Goal: Task Accomplishment & Management: Manage account settings

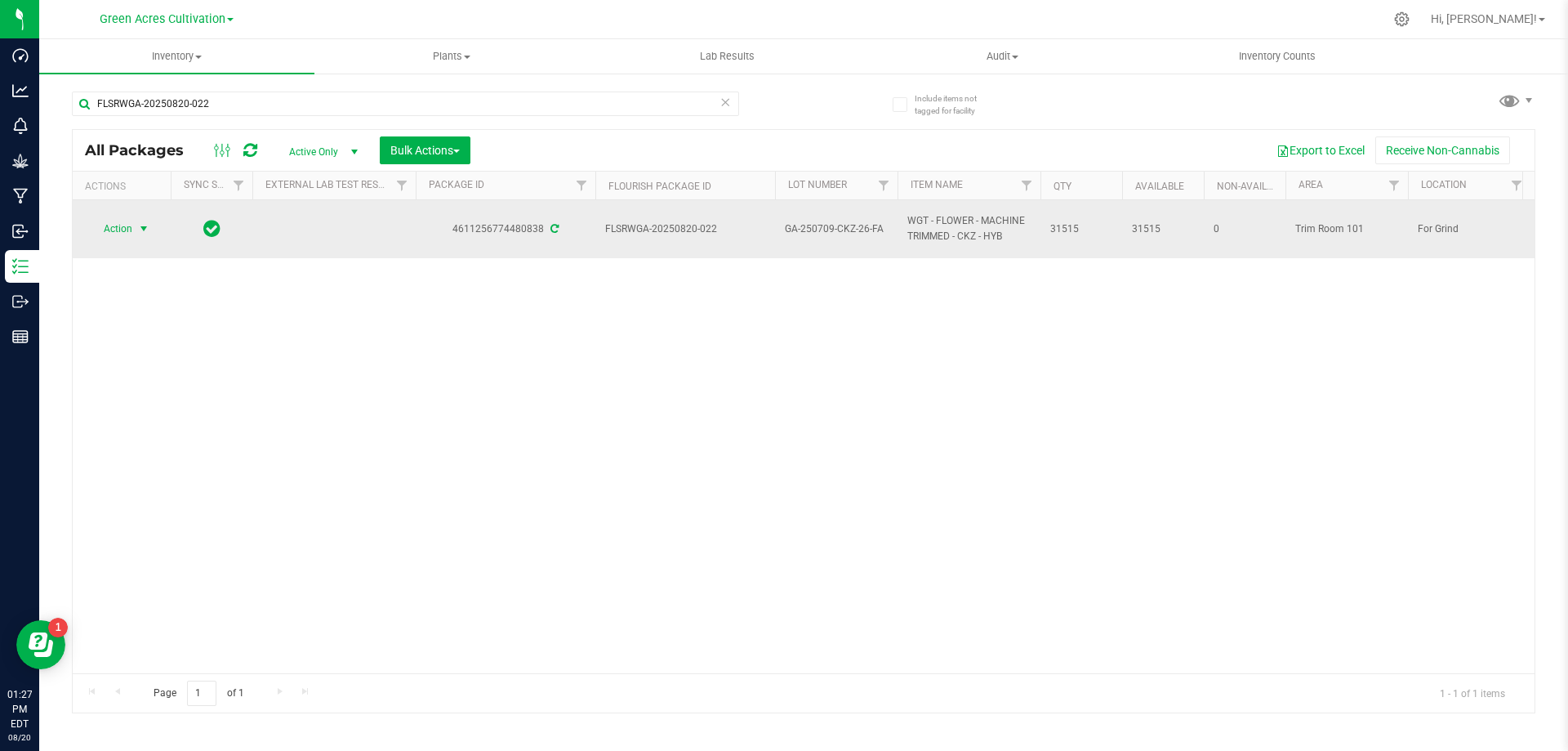
click at [134, 223] on span "select" at bounding box center [144, 228] width 21 height 23
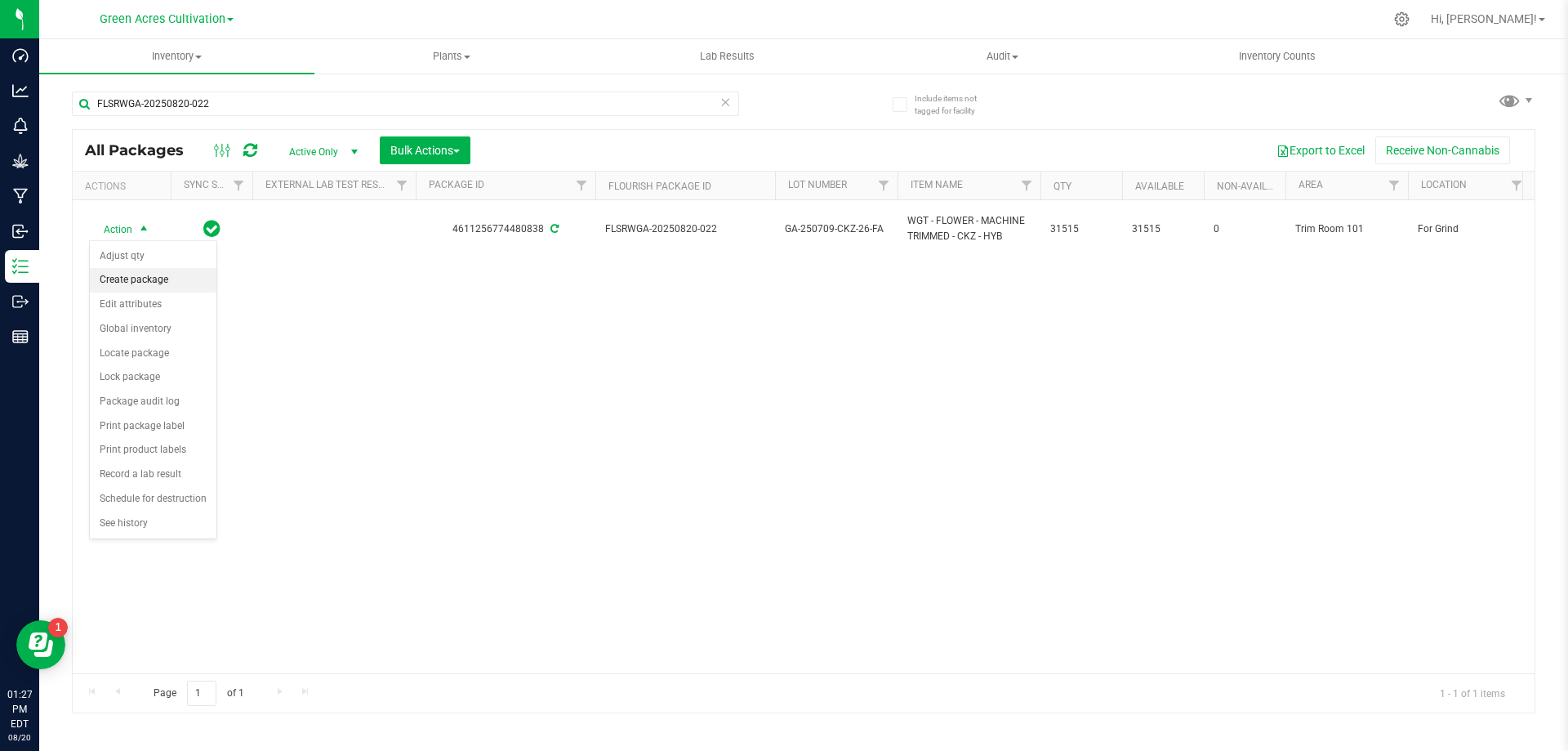
click at [162, 287] on li "Create package" at bounding box center [154, 279] width 127 height 25
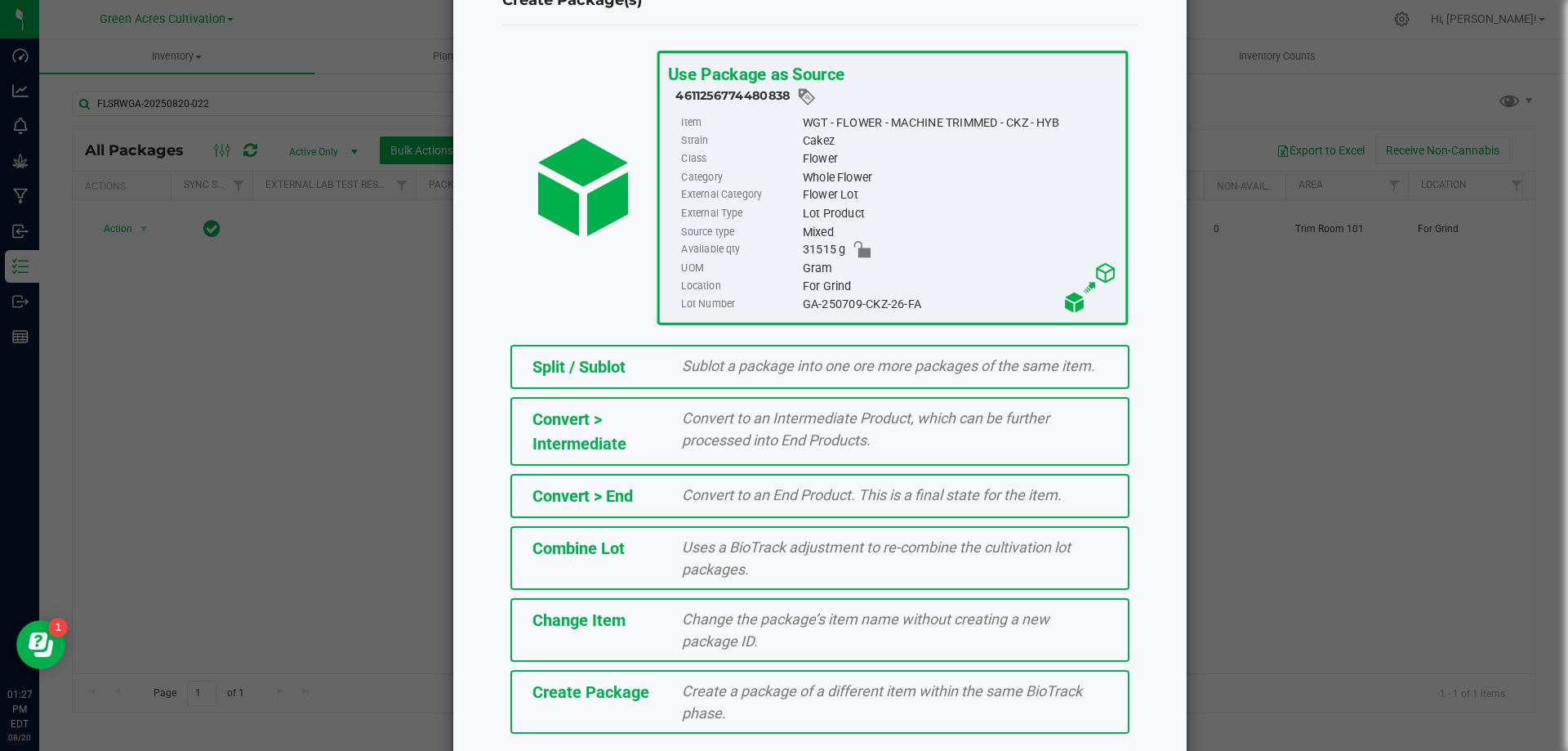
scroll to position [118, 0]
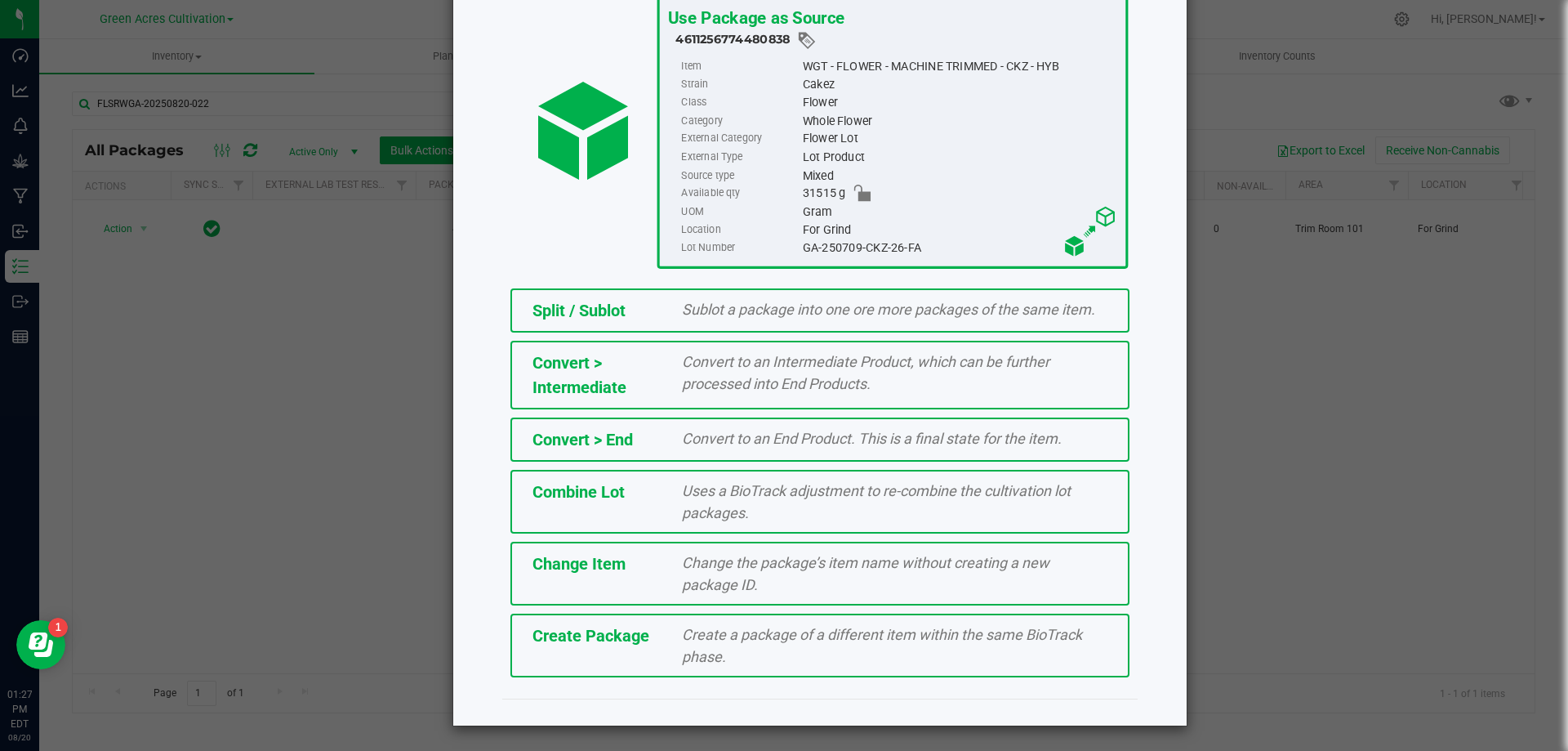
click at [878, 645] on div "Create a package of a different item within the same BioTrack phase." at bounding box center [894, 645] width 450 height 45
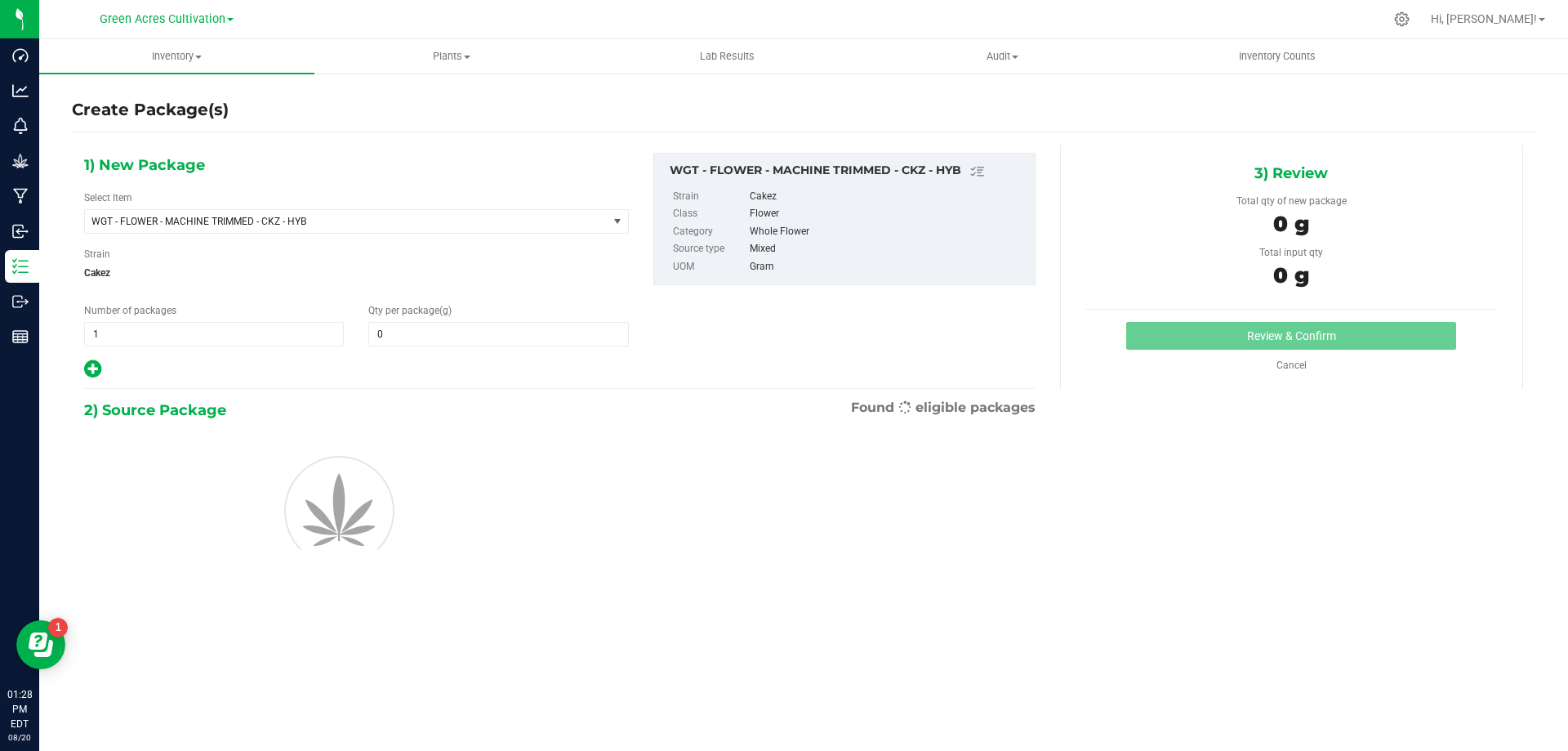
type input "0.0000"
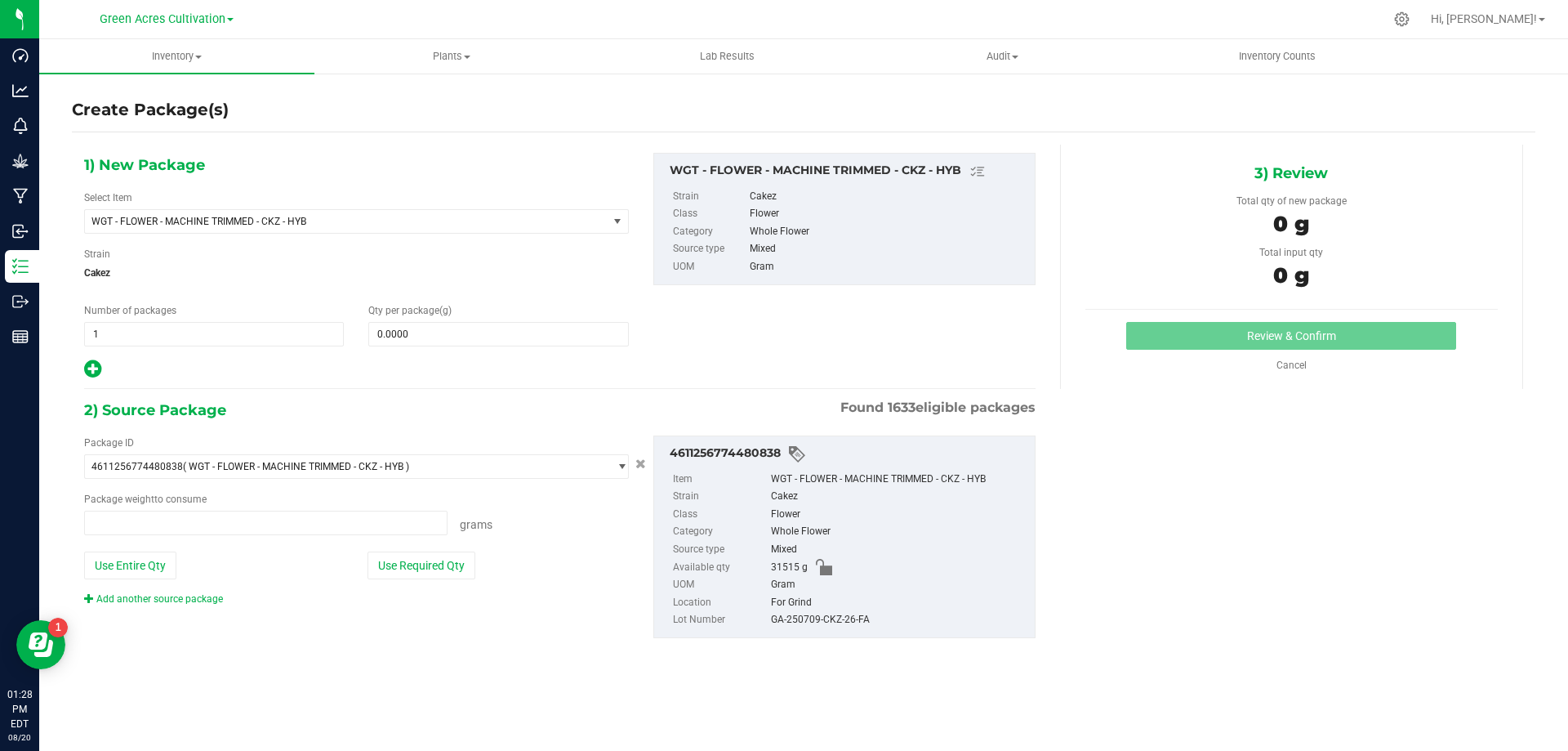
type input "0.0000 g"
click at [372, 221] on span "WGT - FLOWER - MACHINE TRIMMED - CKZ - HYB" at bounding box center [336, 222] width 489 height 12
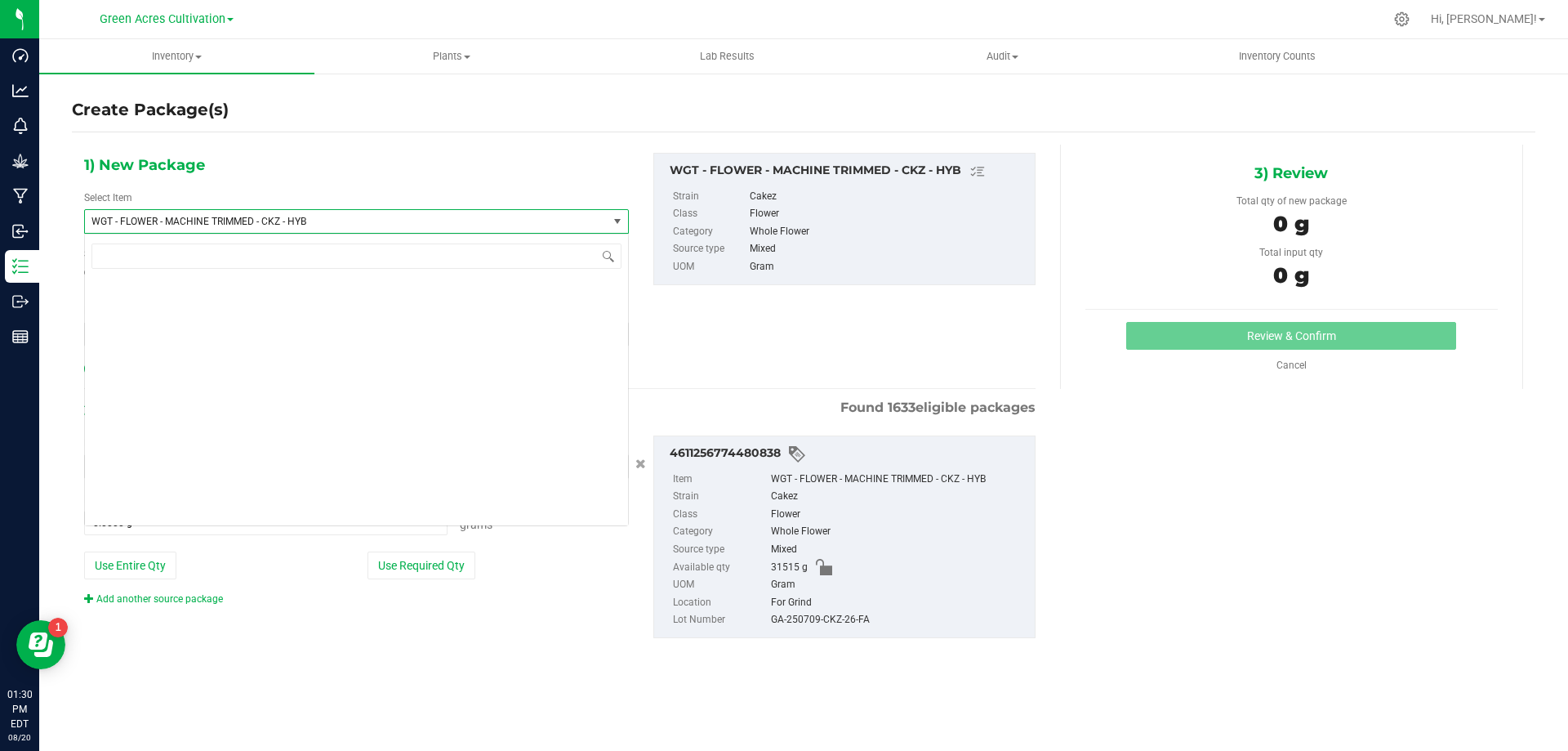
scroll to position [325988, 0]
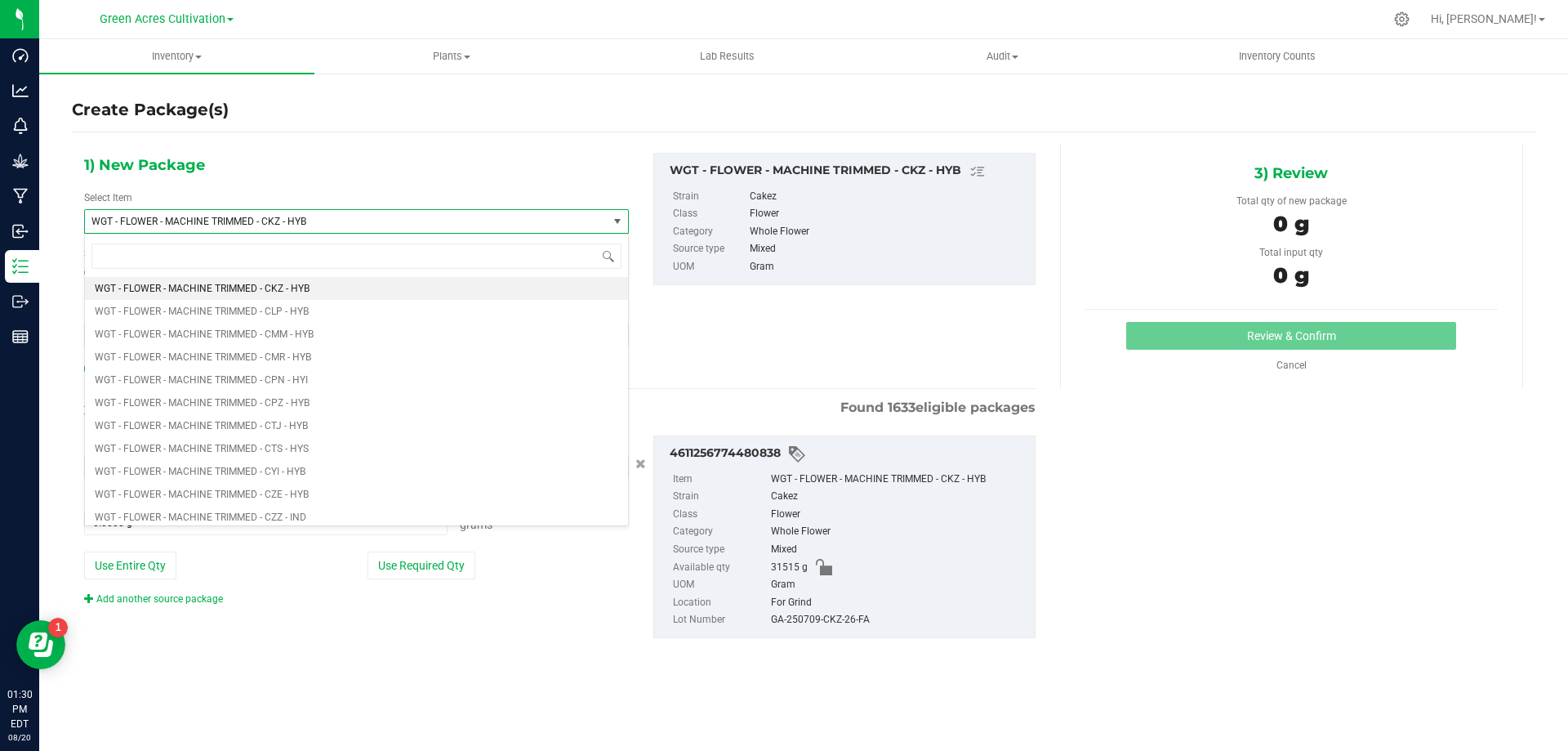
click at [372, 221] on span "WGT - FLOWER - MACHINE TRIMMED - CKZ - HYB" at bounding box center [336, 222] width 489 height 12
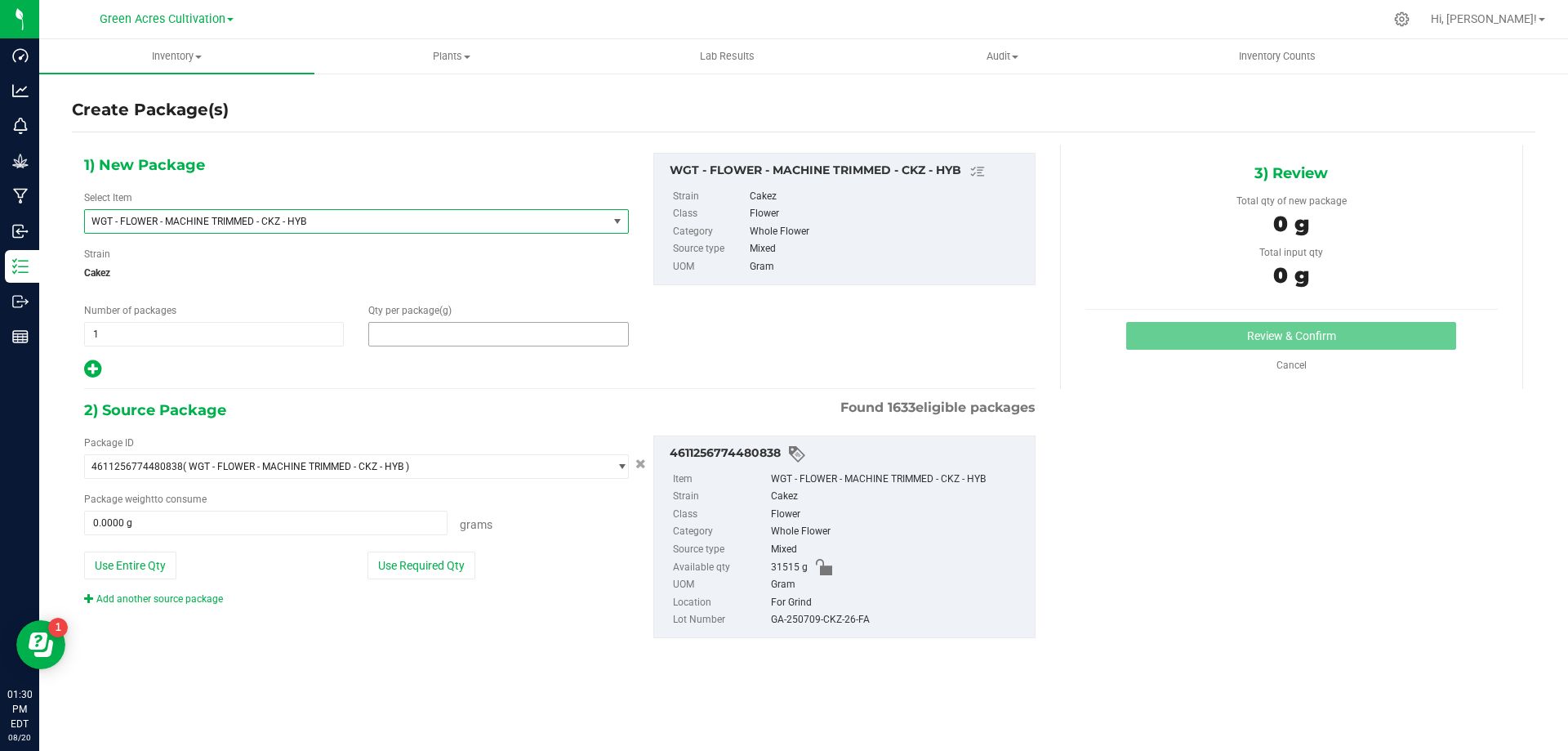
click at [421, 329] on span at bounding box center [498, 334] width 260 height 25
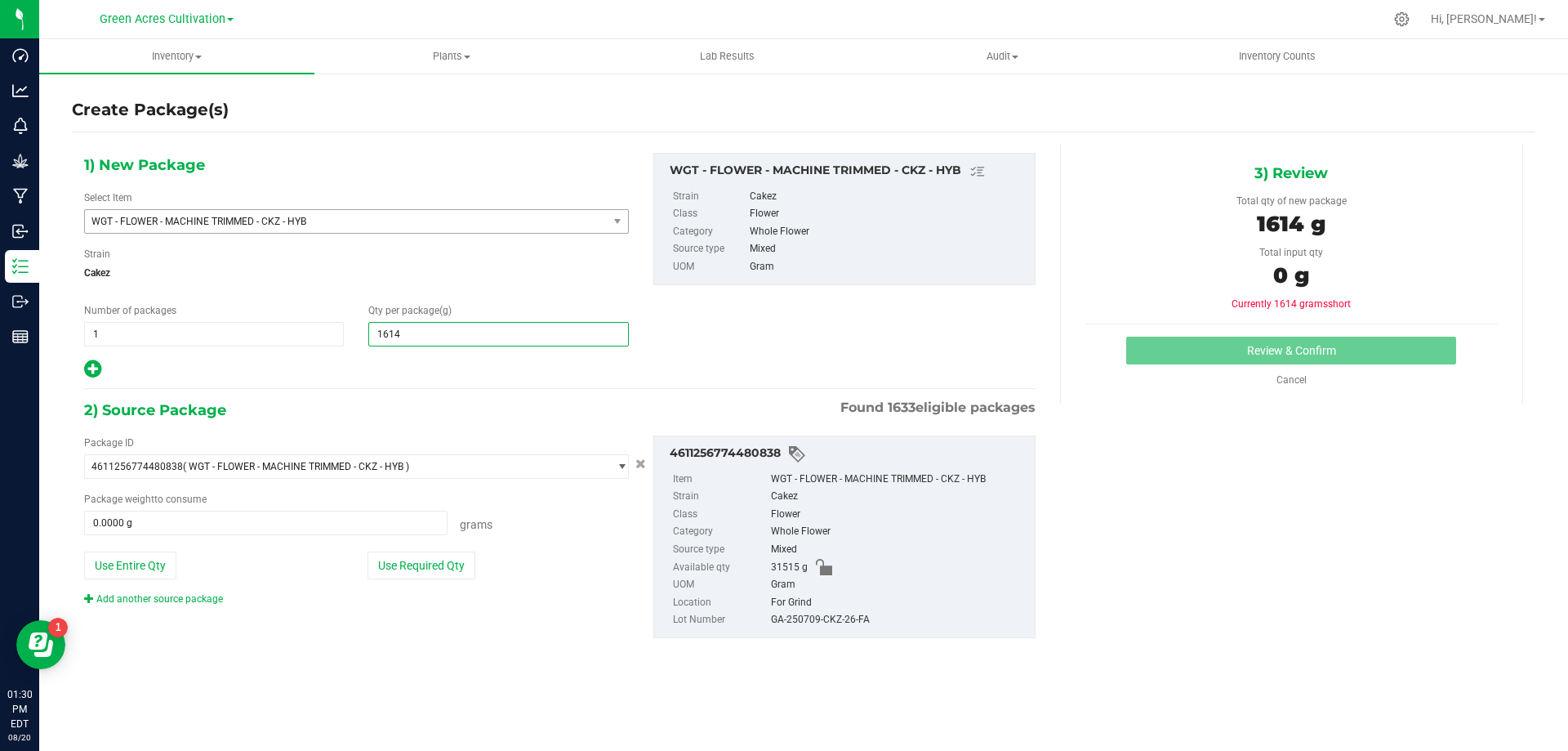
type input "16145"
type input "16,145.0000"
click at [460, 568] on button "Use Required Qty" at bounding box center [421, 566] width 108 height 28
type input "16145.0000 g"
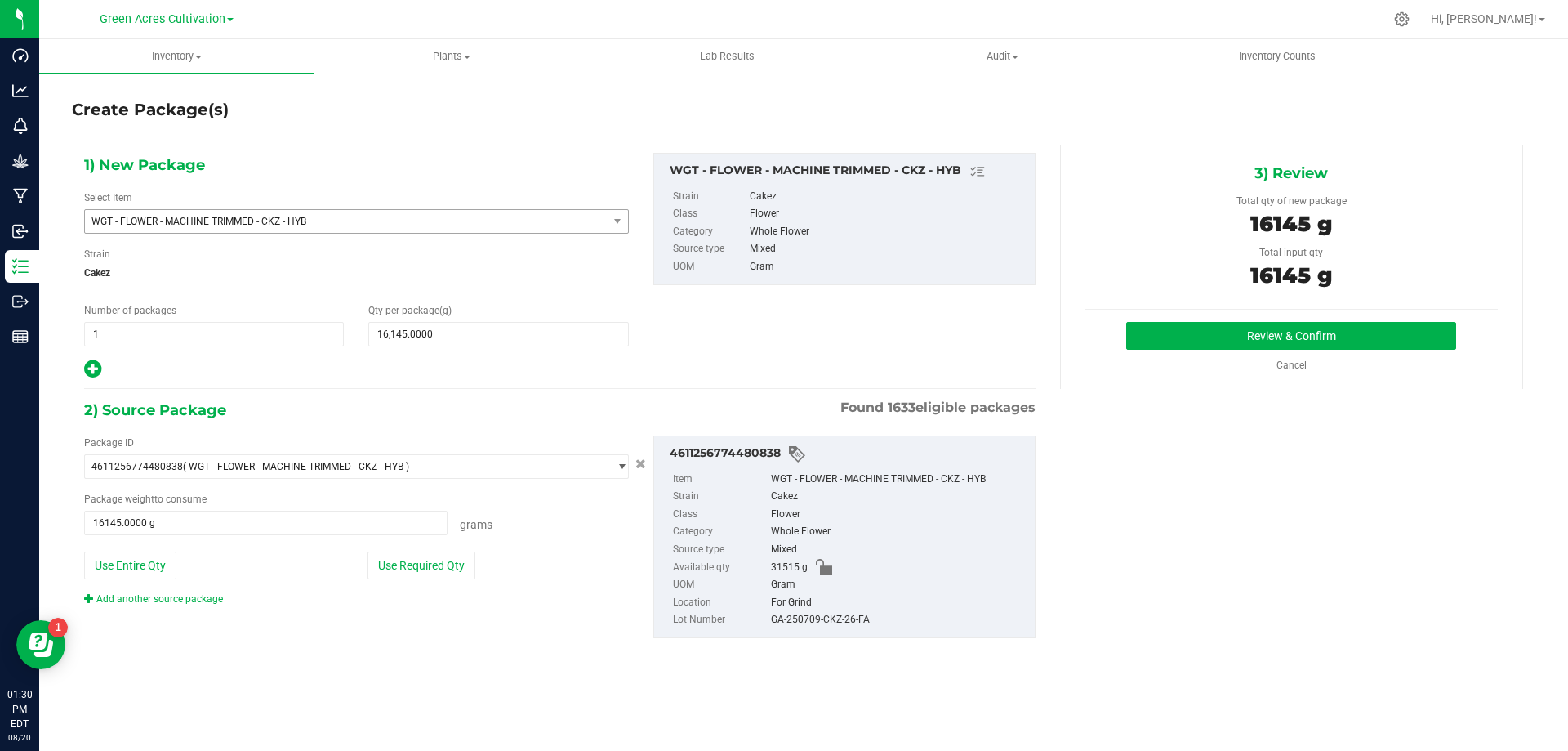
click at [860, 607] on div "For Grind" at bounding box center [898, 602] width 256 height 18
click at [862, 618] on div "GA-250709-CKZ-26-FA" at bounding box center [898, 620] width 256 height 18
copy div "GA-250709-CKZ-26-FA"
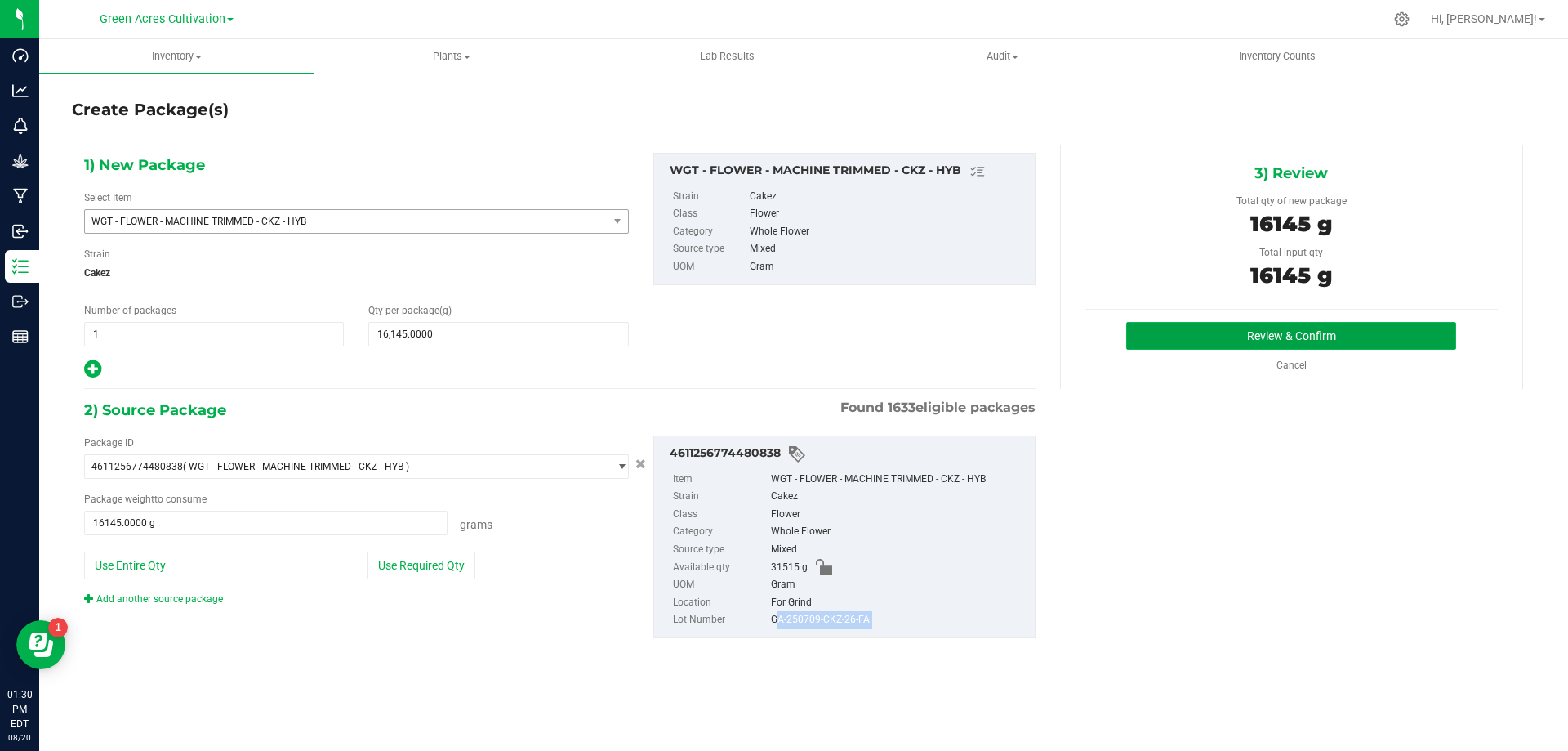
click at [1169, 346] on button "Review & Confirm" at bounding box center [1291, 336] width 330 height 28
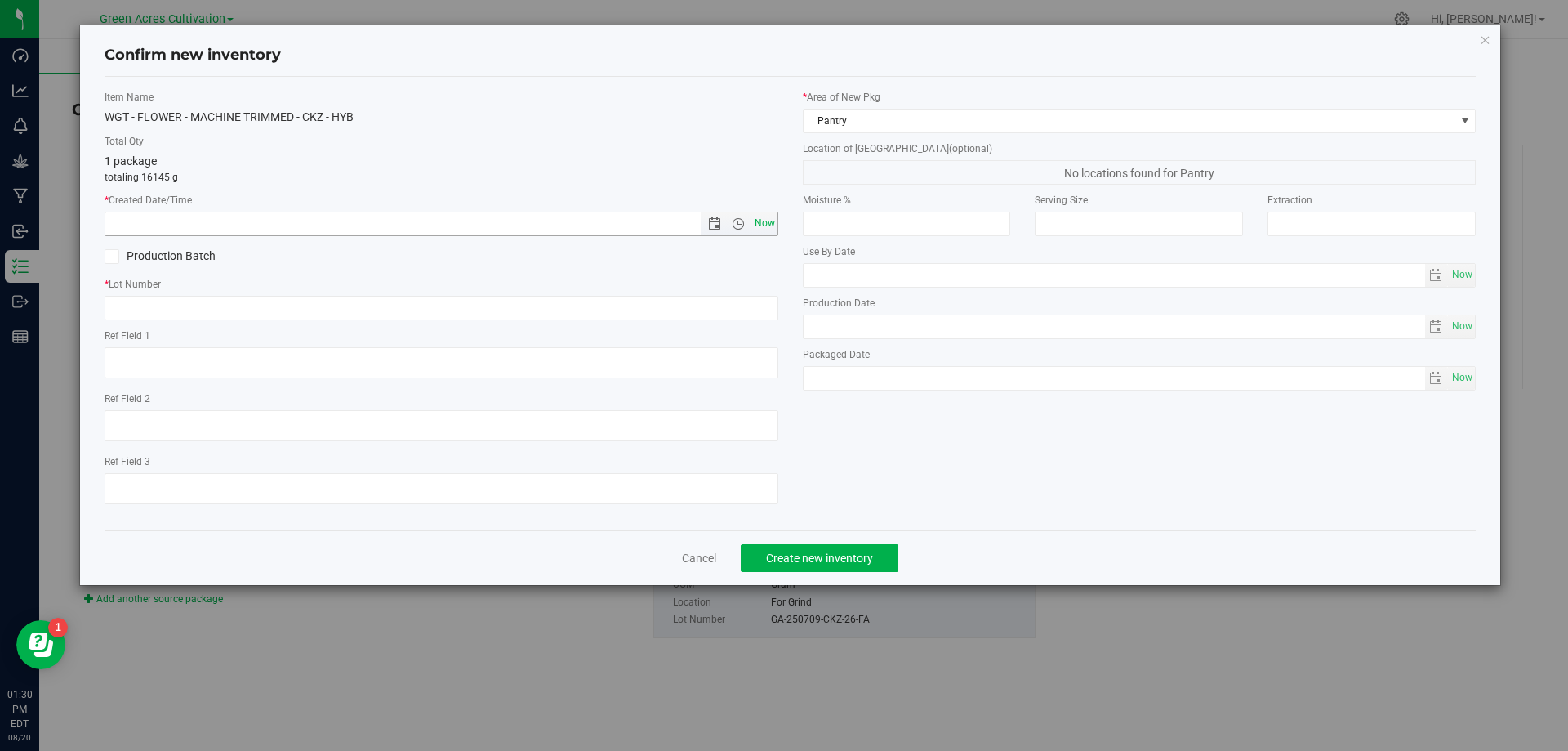
click at [777, 230] on span "Now" at bounding box center [765, 224] width 28 height 24
type input "[DATE] 1:30 PM"
click at [769, 301] on input "text" at bounding box center [442, 307] width 674 height 25
paste input "GA-250709-CKZ-26-FA"
type input "GA-250709-CKZ-26-FA"
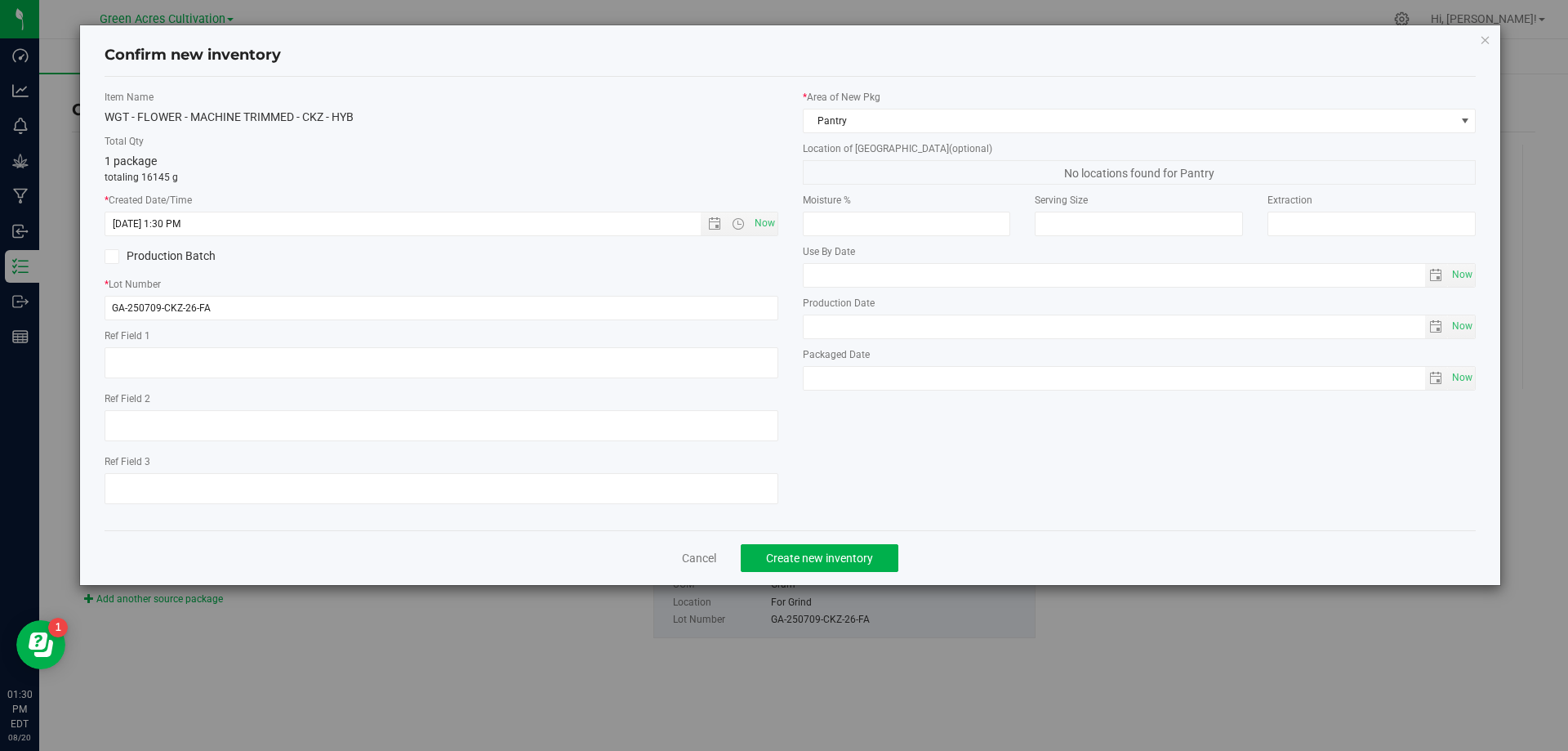
click at [903, 134] on div "* Area of [GEOGRAPHIC_DATA] Pantry Location of [GEOGRAPHIC_DATA] (optional) No …" at bounding box center [1139, 245] width 698 height 309
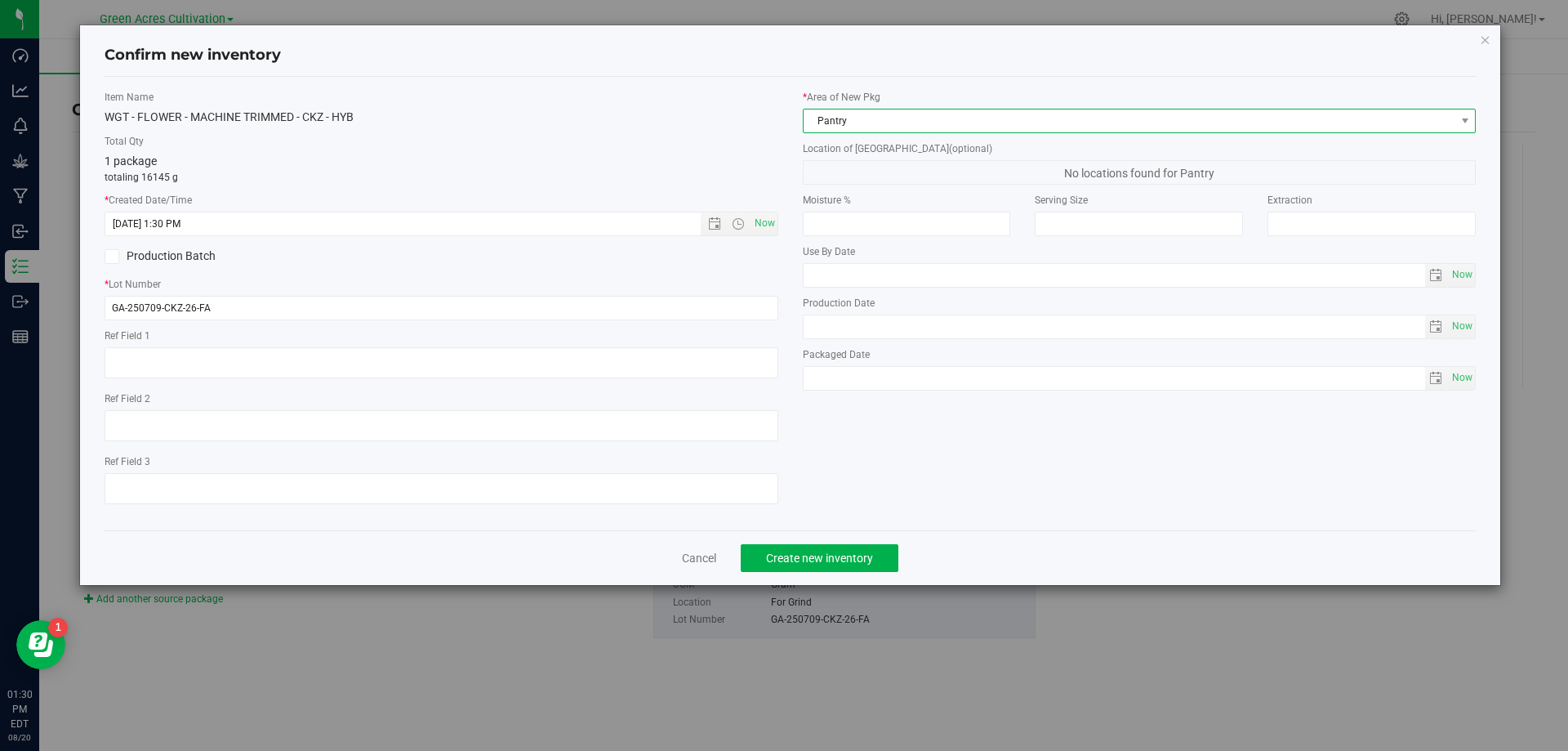
click at [912, 128] on span "Pantry" at bounding box center [1129, 120] width 652 height 23
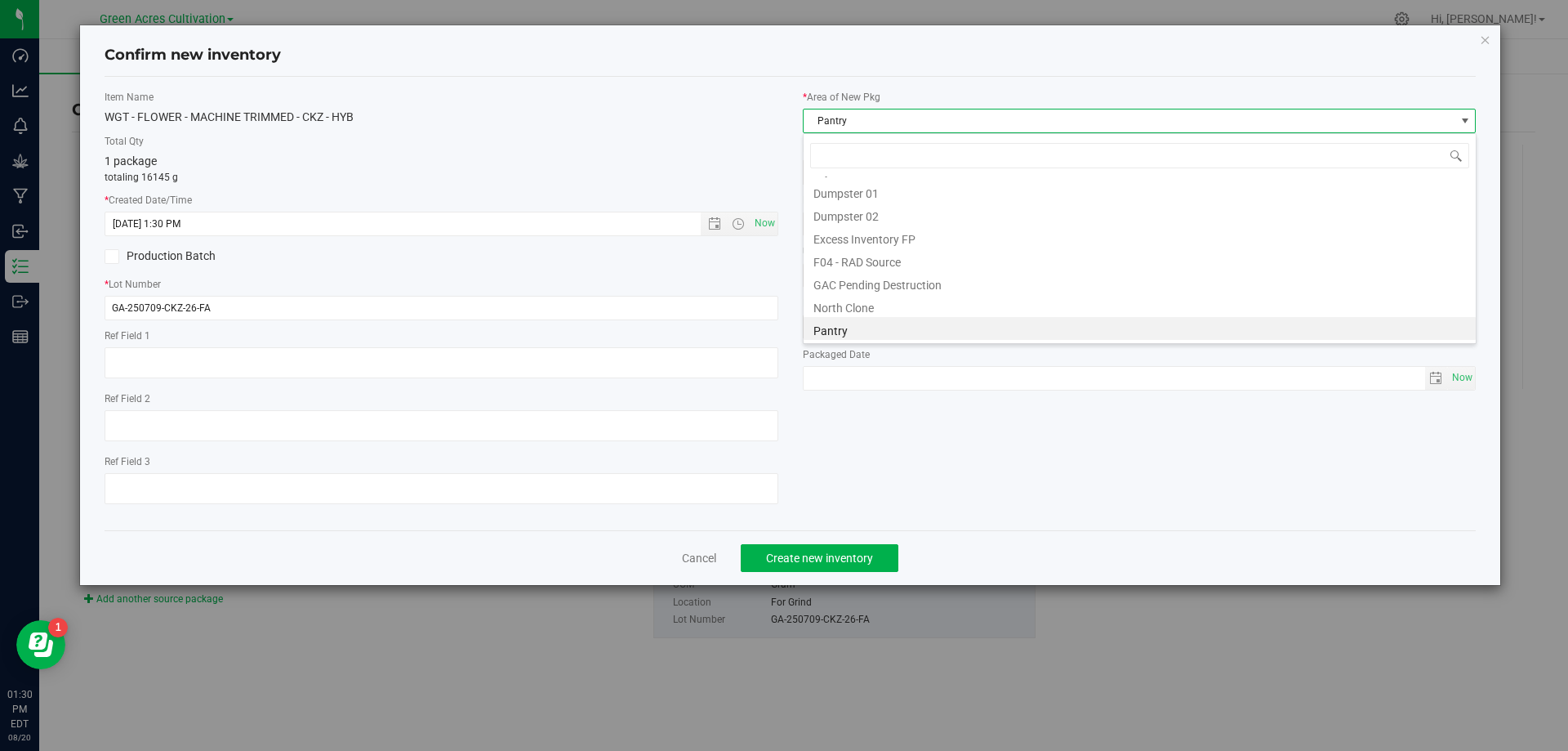
scroll to position [226, 0]
click at [901, 338] on li "Trim Room 101" at bounding box center [1139, 328] width 673 height 23
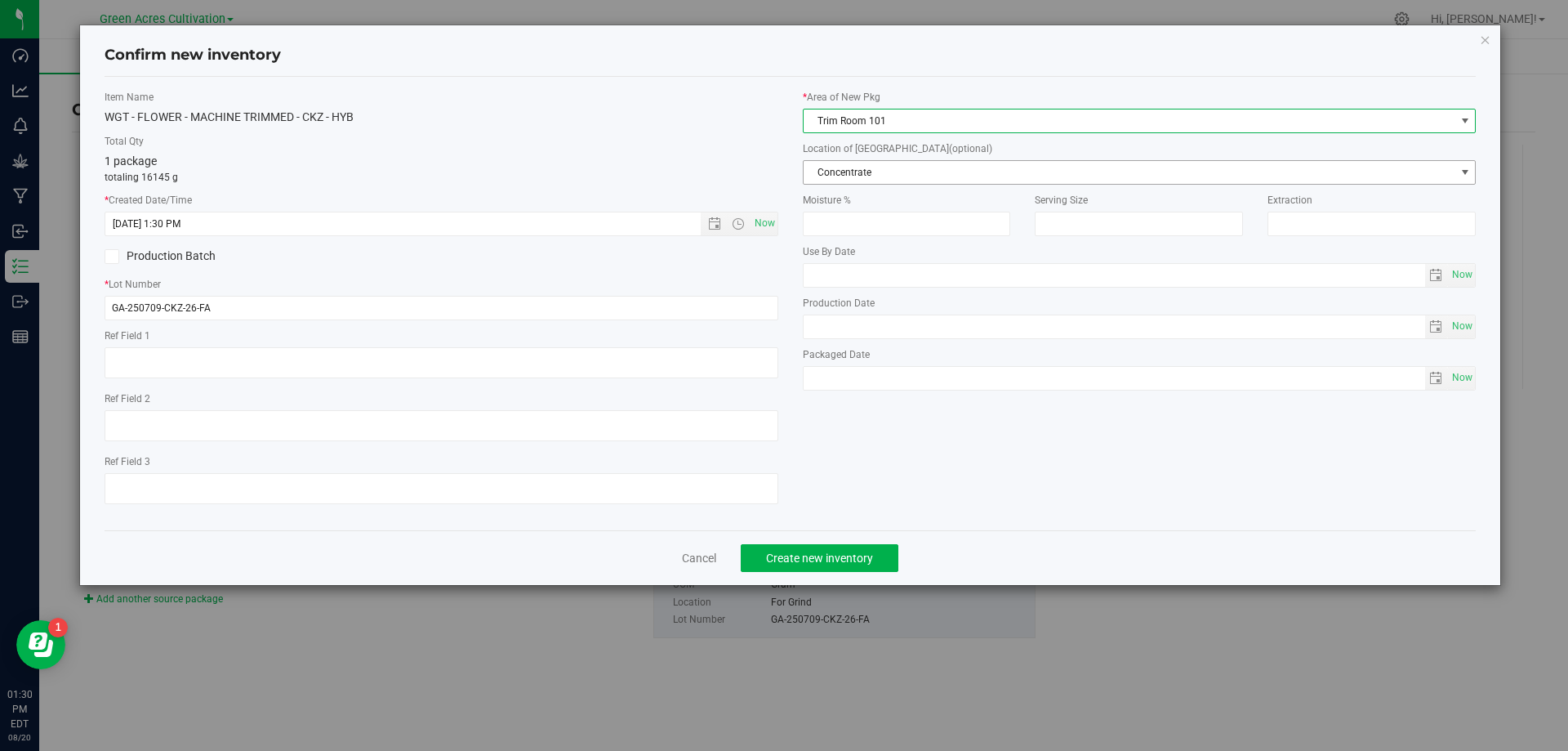
click at [923, 183] on span "Concentrate" at bounding box center [1129, 171] width 652 height 23
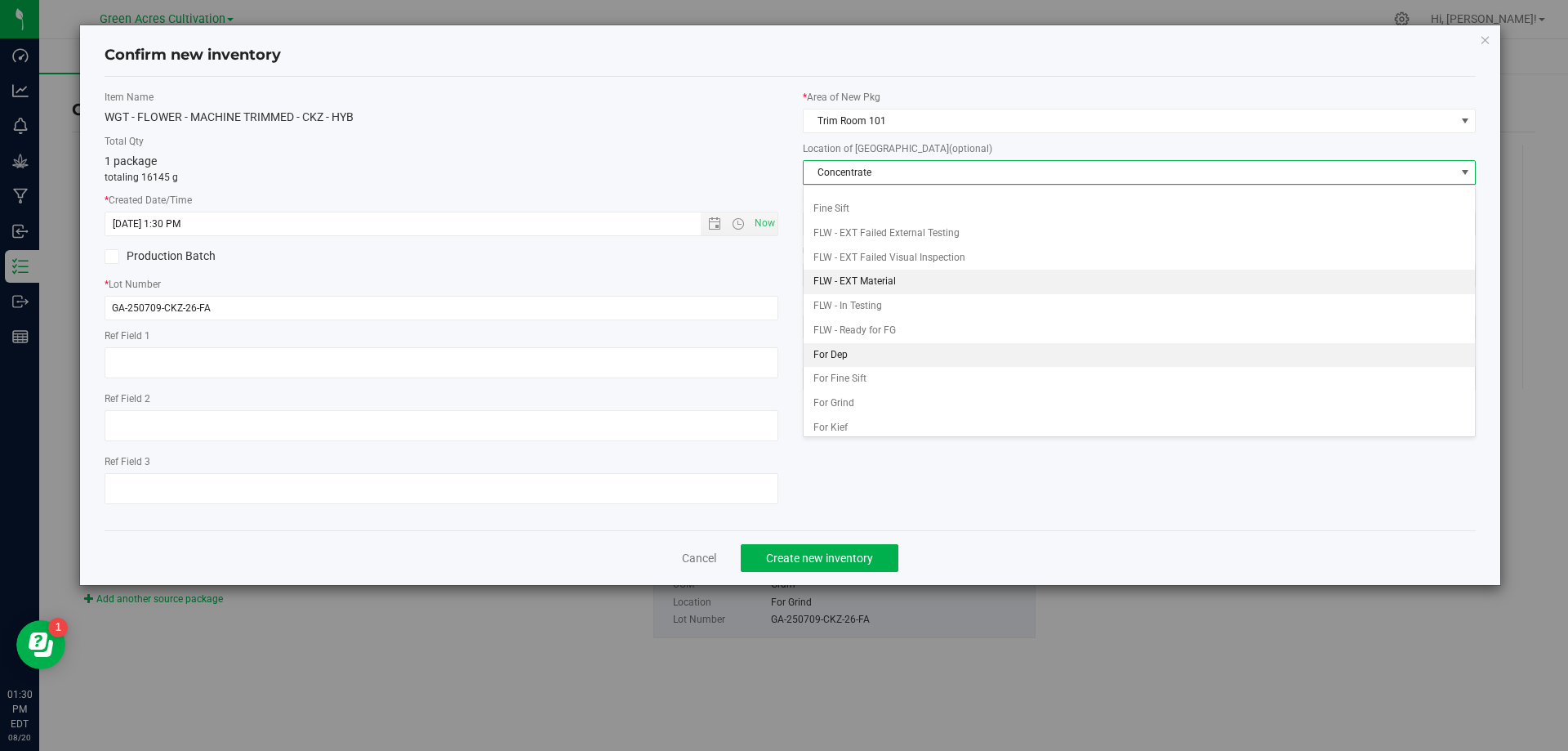
scroll to position [81, 0]
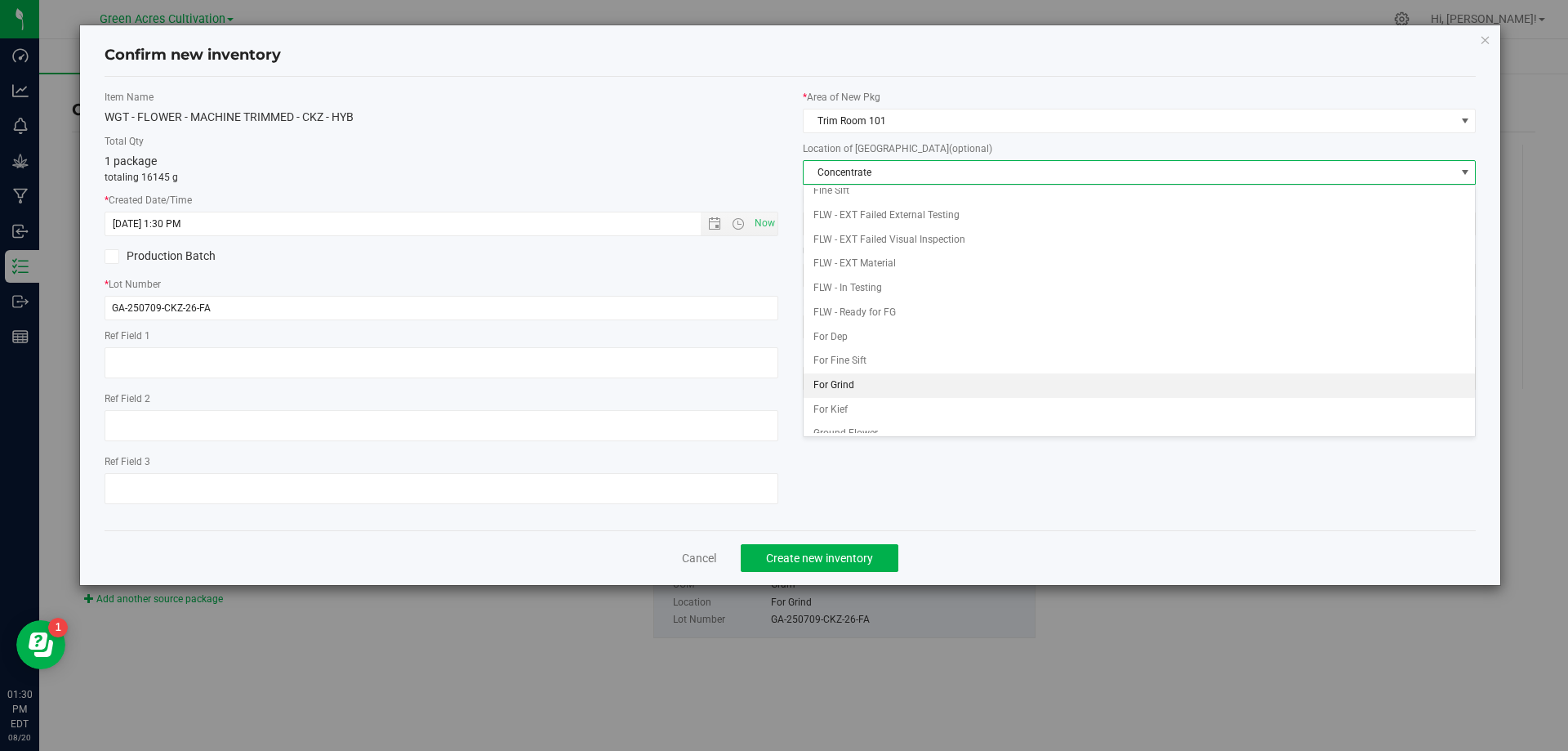
click at [861, 389] on li "For Grind" at bounding box center [1139, 385] width 673 height 25
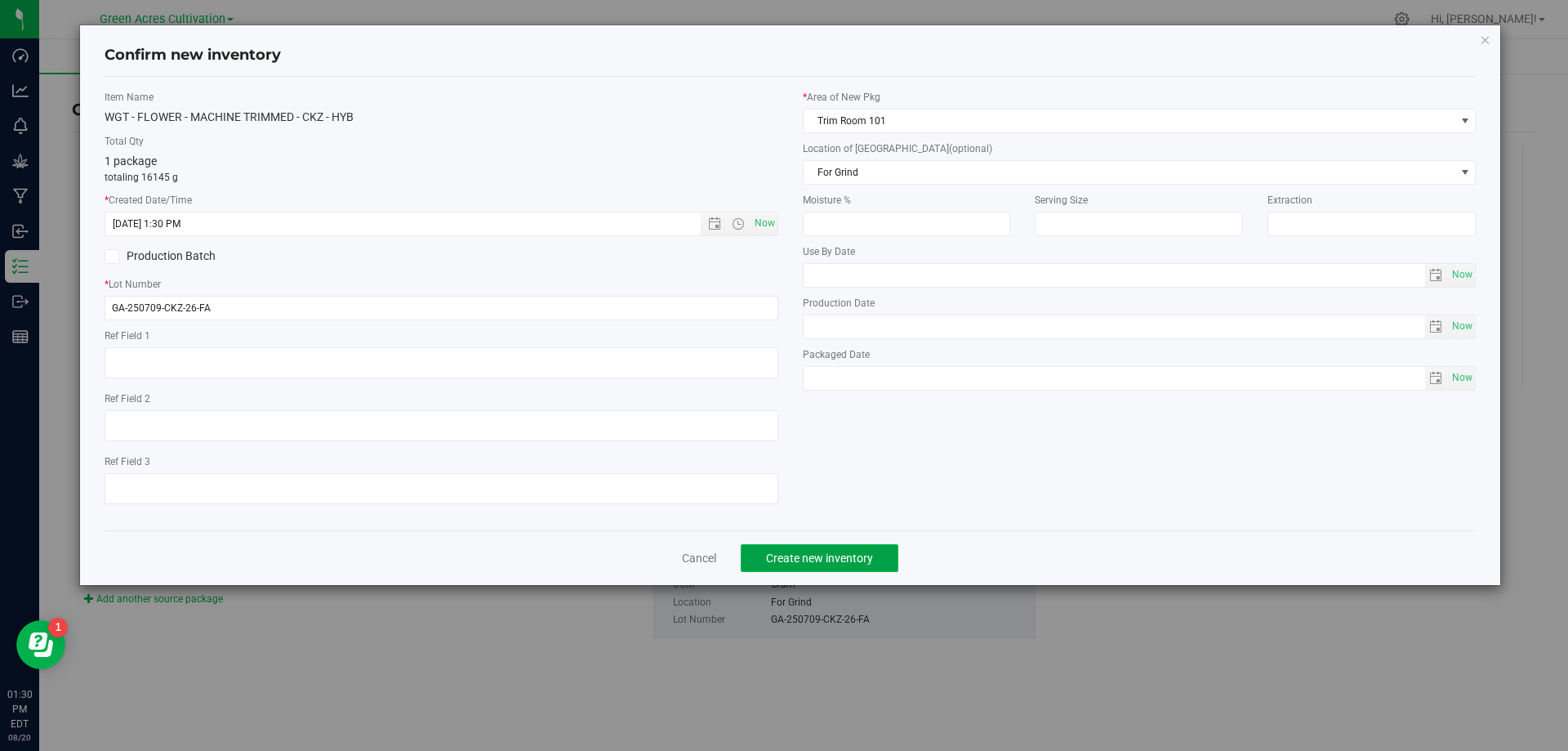
click at [822, 569] on button "Create new inventory" at bounding box center [819, 558] width 157 height 28
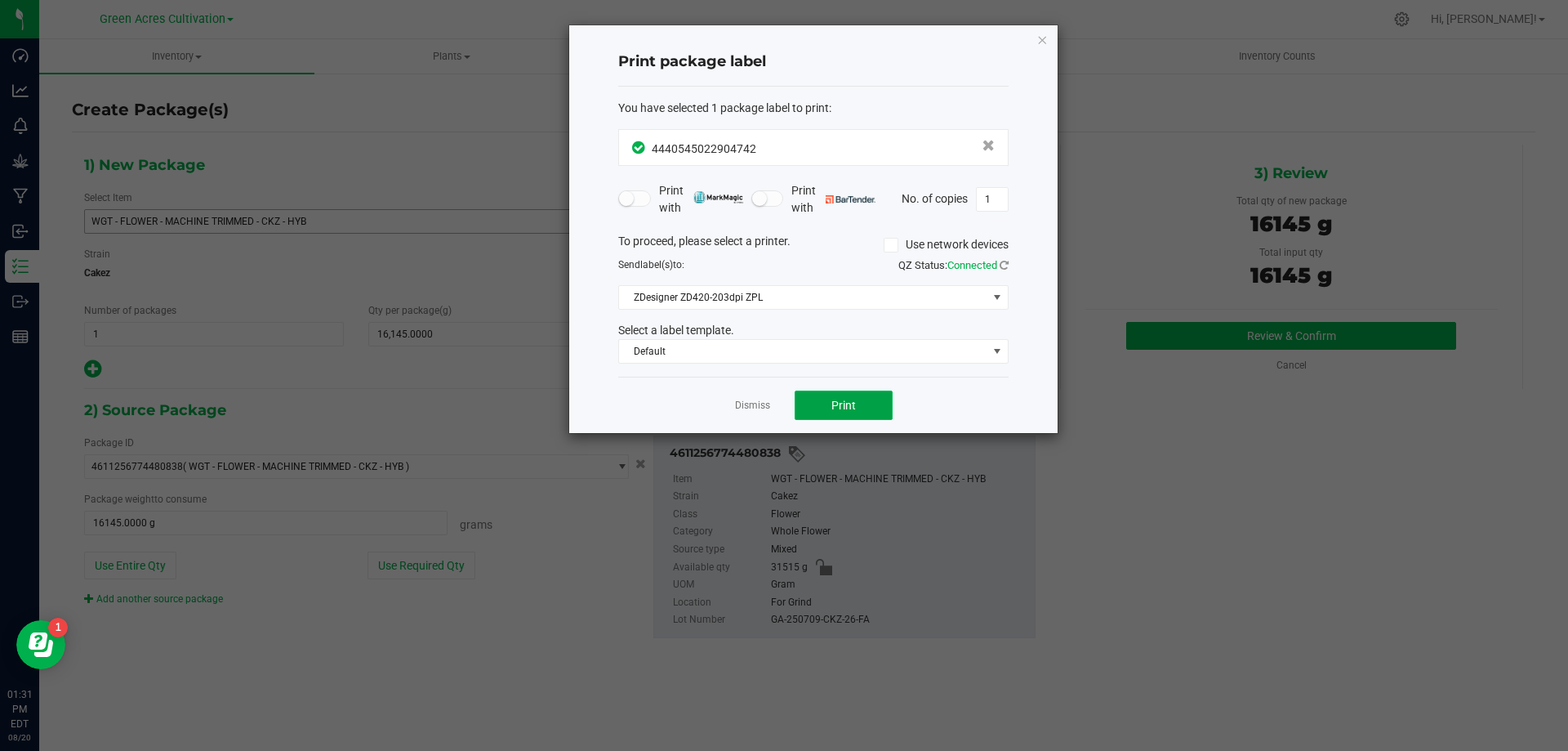
click at [869, 402] on button "Print" at bounding box center [843, 405] width 98 height 30
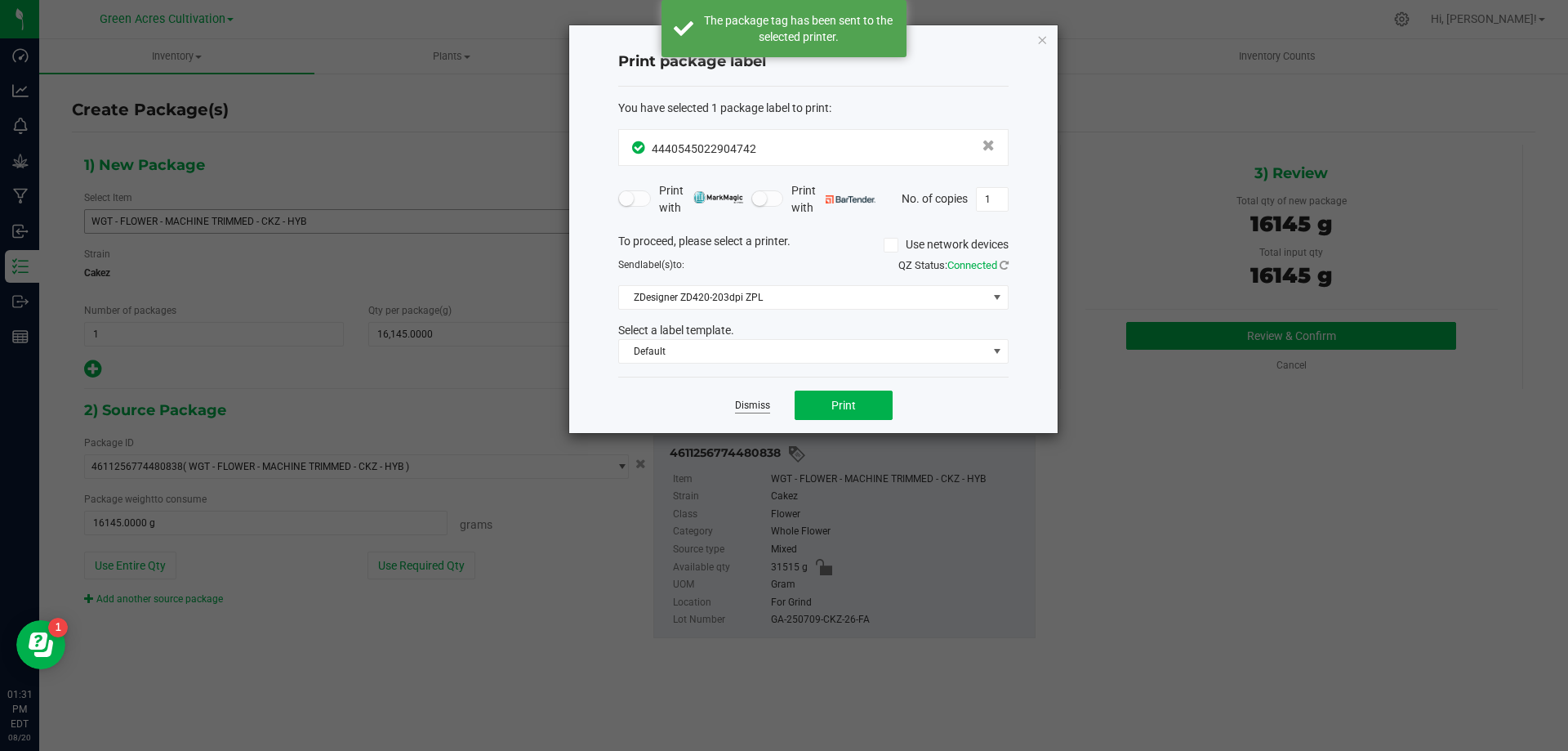
click at [756, 412] on link "Dismiss" at bounding box center [752, 405] width 35 height 14
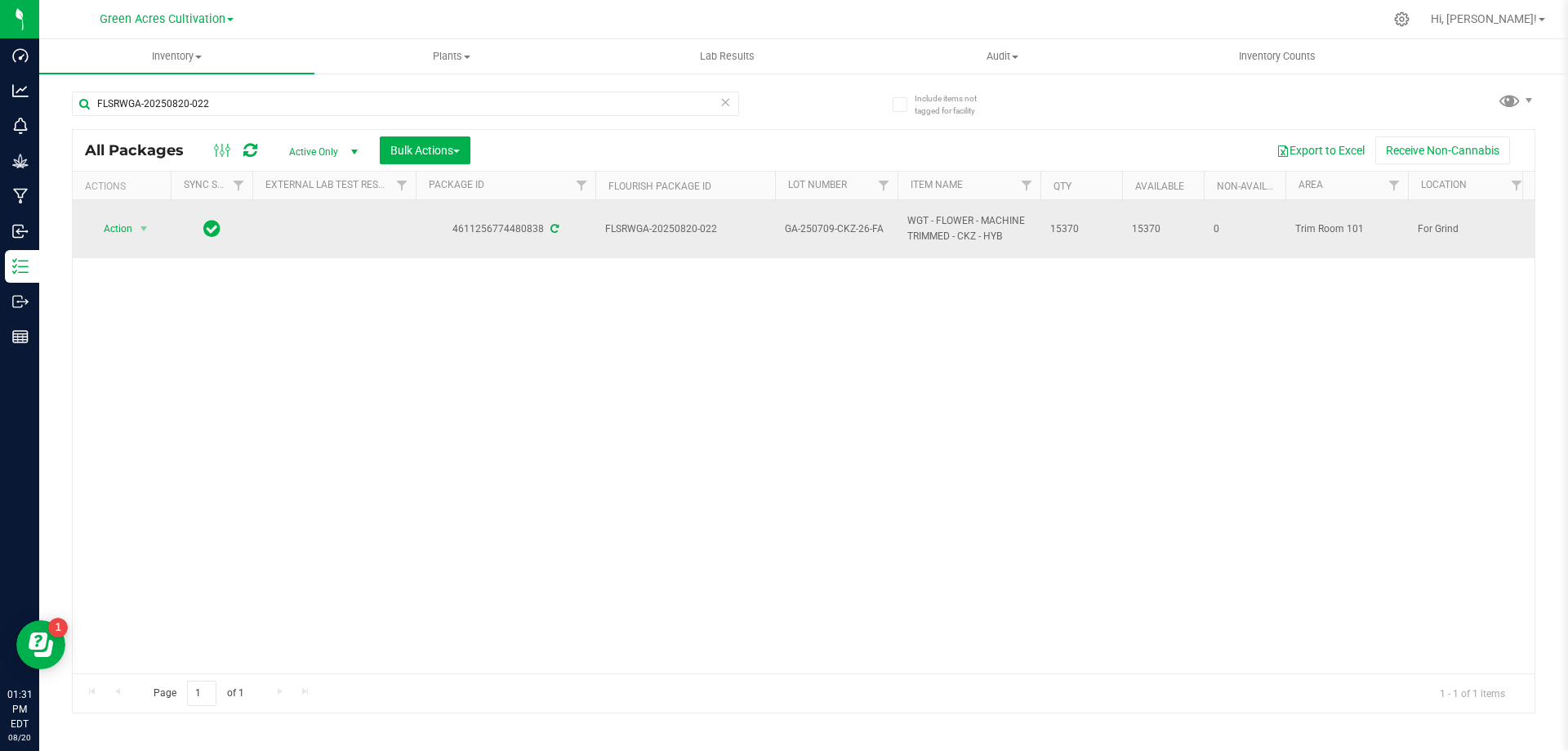
click at [126, 242] on td "Action Action Adjust qty Create package Edit attributes Global inventory Locate…" at bounding box center [121, 229] width 98 height 58
click at [129, 226] on span "Action" at bounding box center [111, 228] width 45 height 23
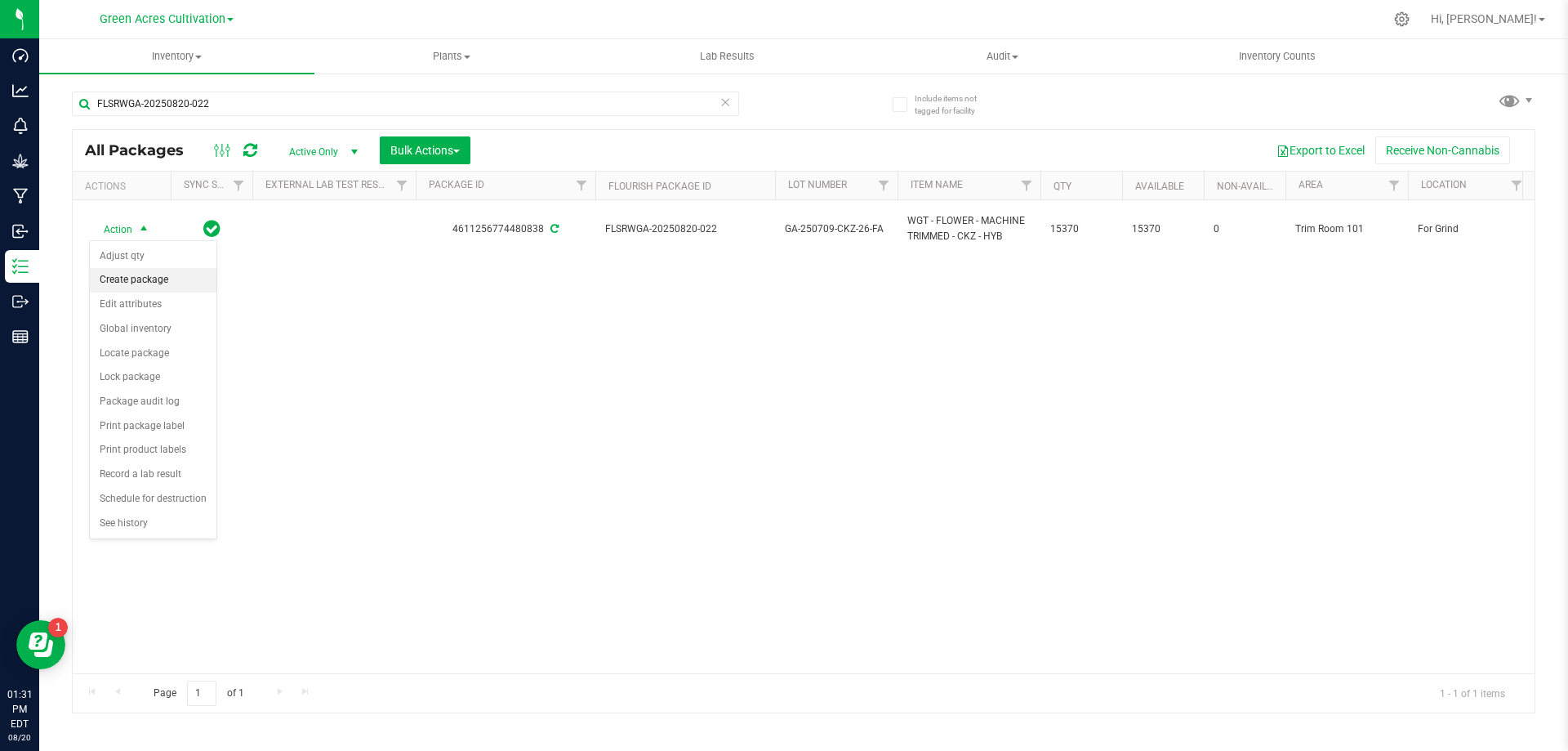
click at [139, 276] on li "Create package" at bounding box center [154, 279] width 127 height 25
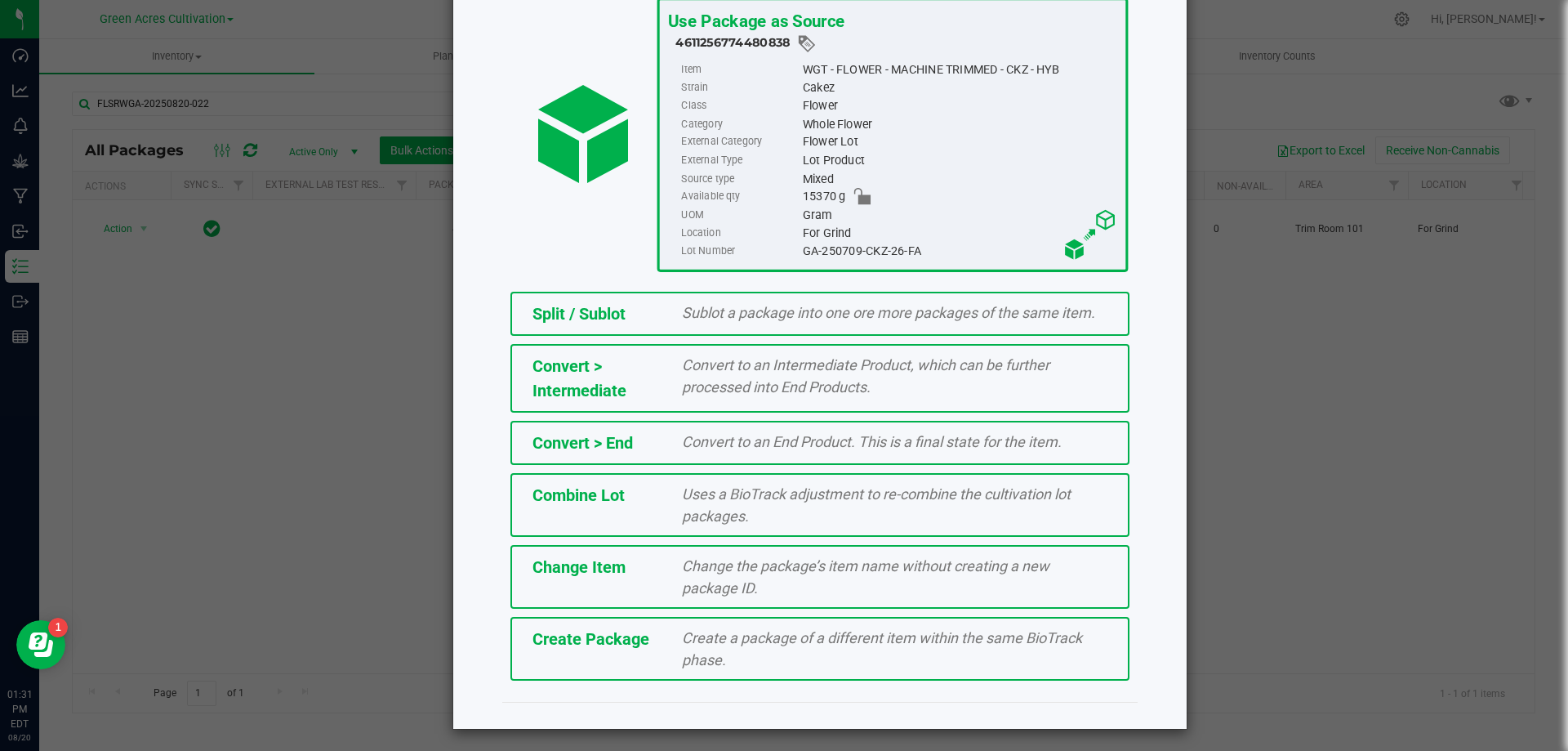
scroll to position [118, 0]
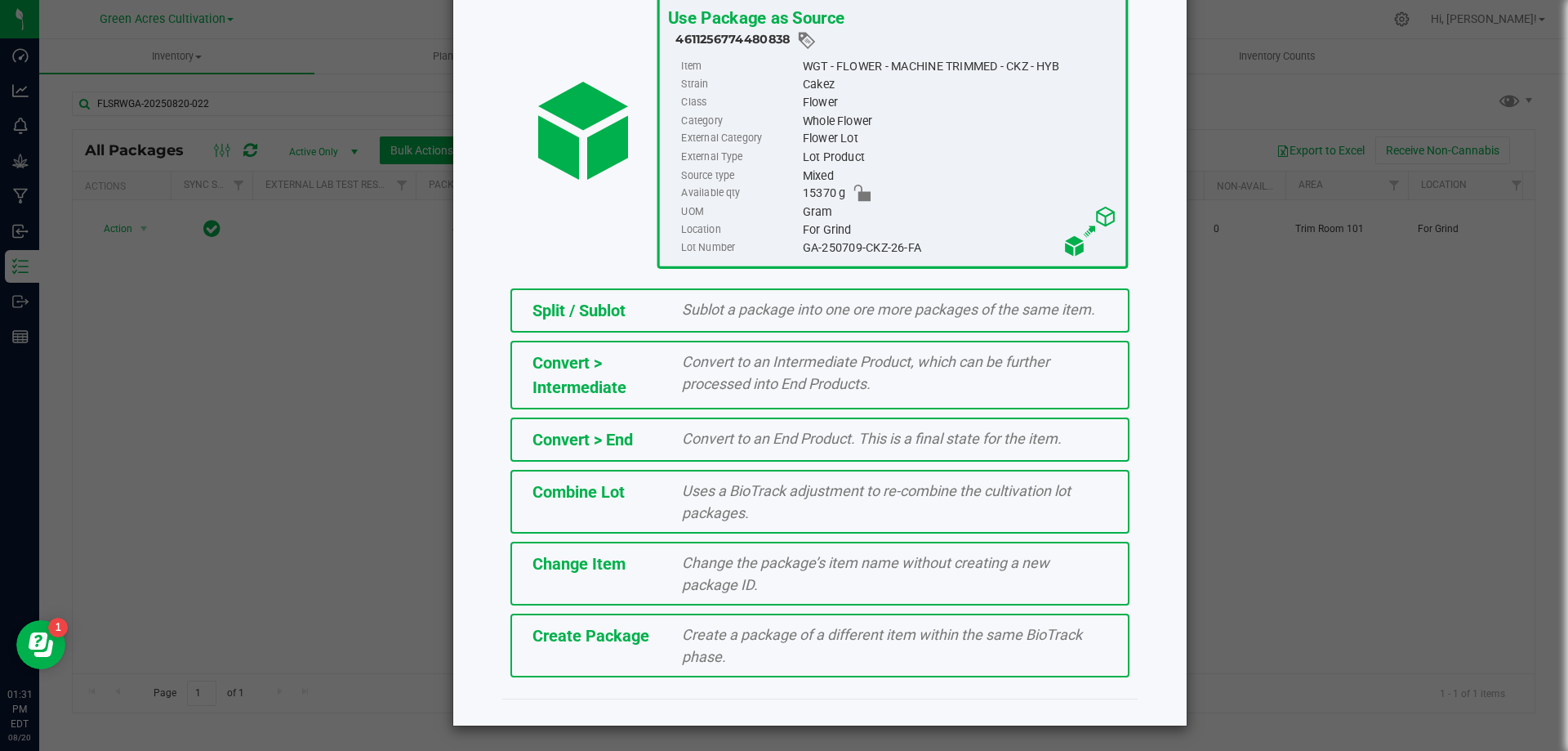
click at [659, 626] on div "Create Package" at bounding box center [595, 635] width 151 height 25
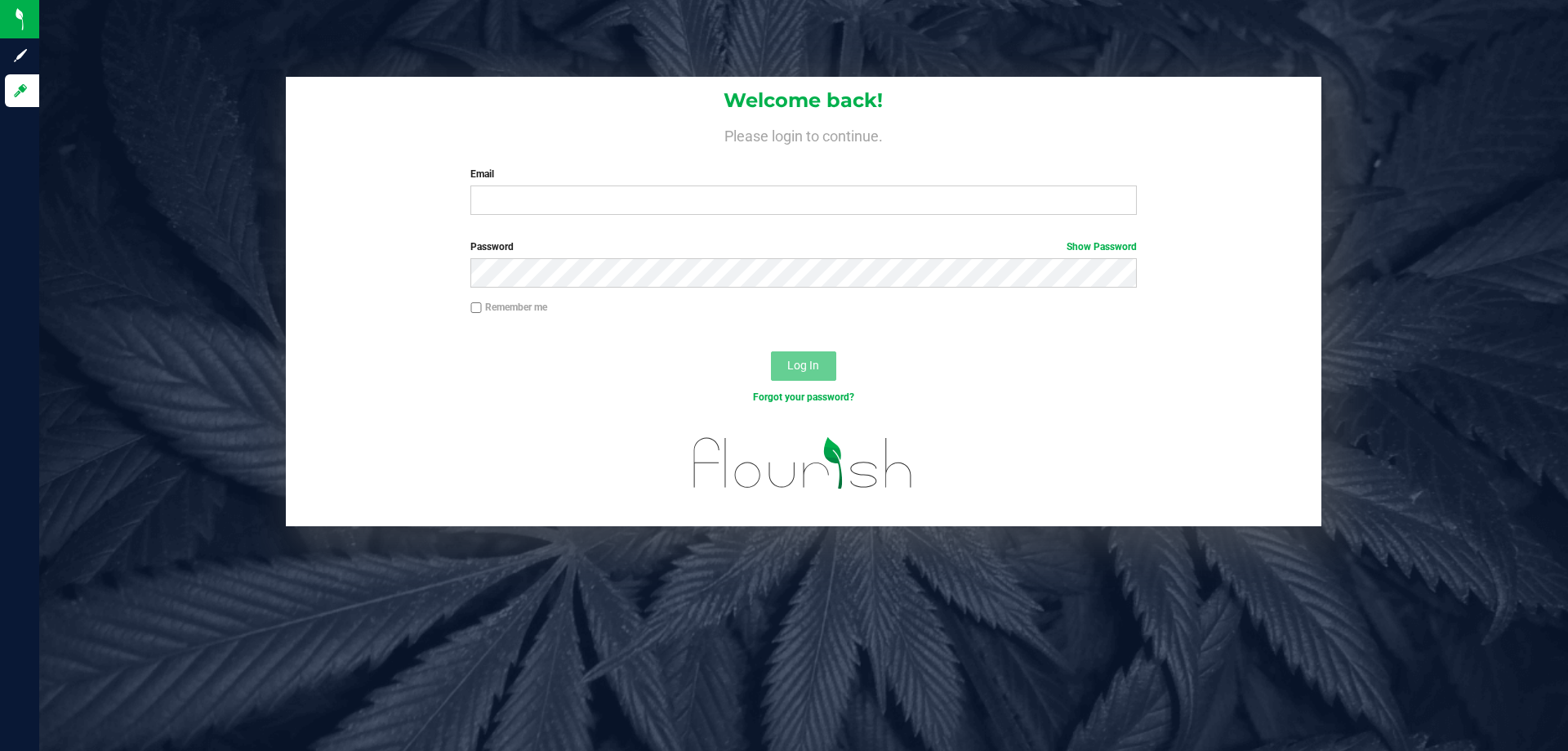
click at [595, 184] on div "Email Required Please format your email correctly." at bounding box center [803, 190] width 690 height 49
click at [628, 200] on input "Email" at bounding box center [803, 200] width 666 height 30
type input "LRogers@liveparallel.com"
click at [771, 352] on button "Log In" at bounding box center [803, 367] width 65 height 30
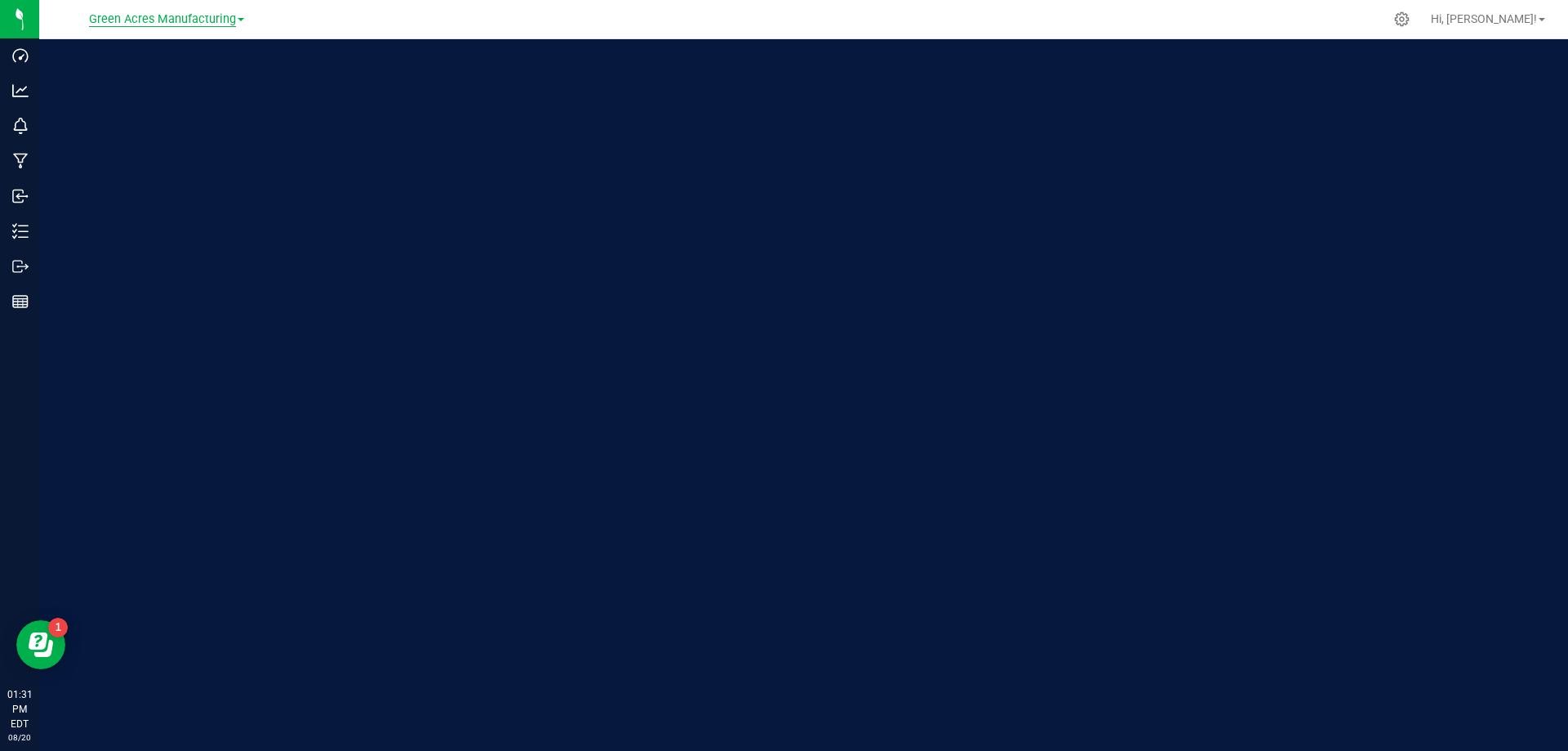
click at [176, 17] on span "Green Acres Manufacturing" at bounding box center [162, 19] width 147 height 15
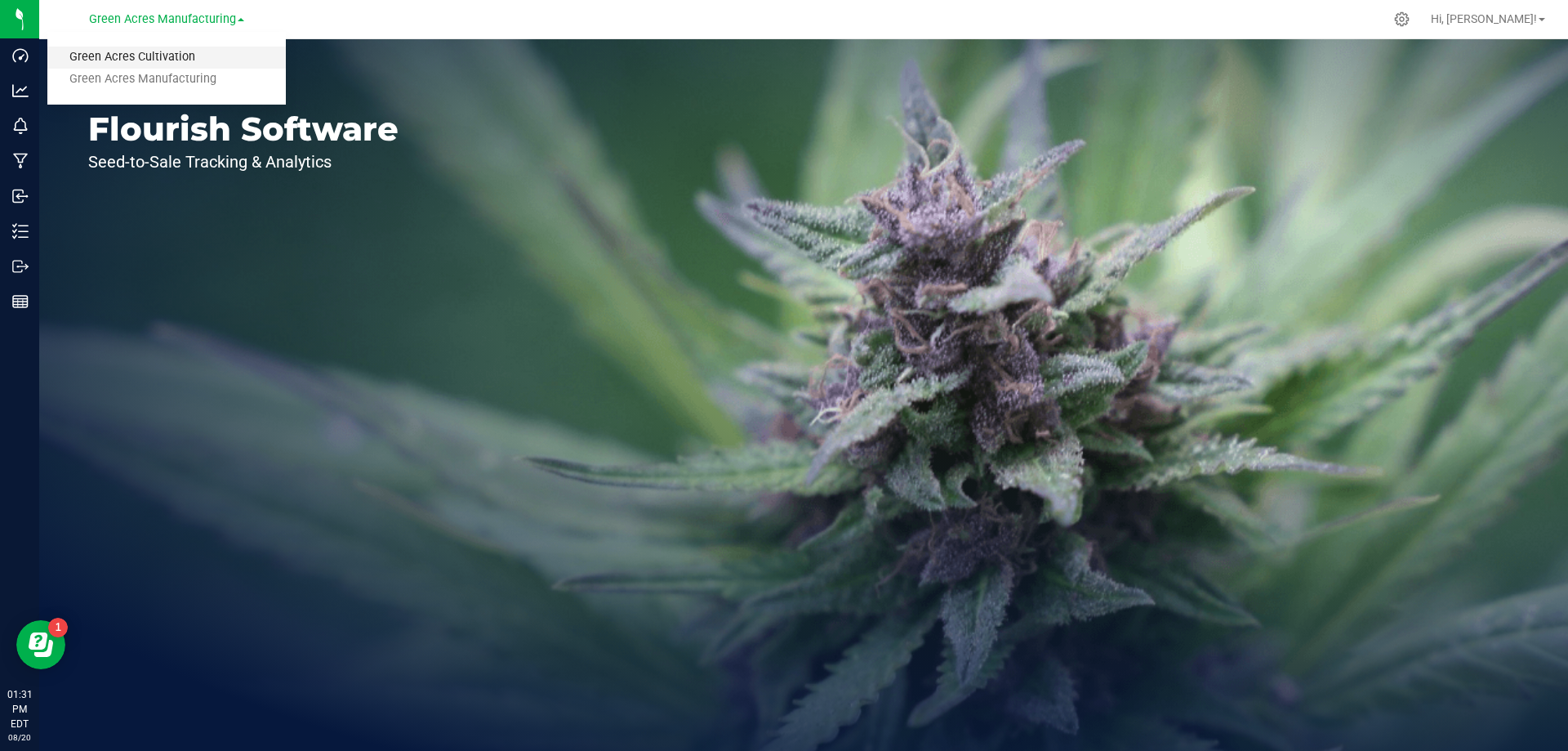
click at [209, 54] on link "Green Acres Cultivation" at bounding box center [166, 57] width 239 height 22
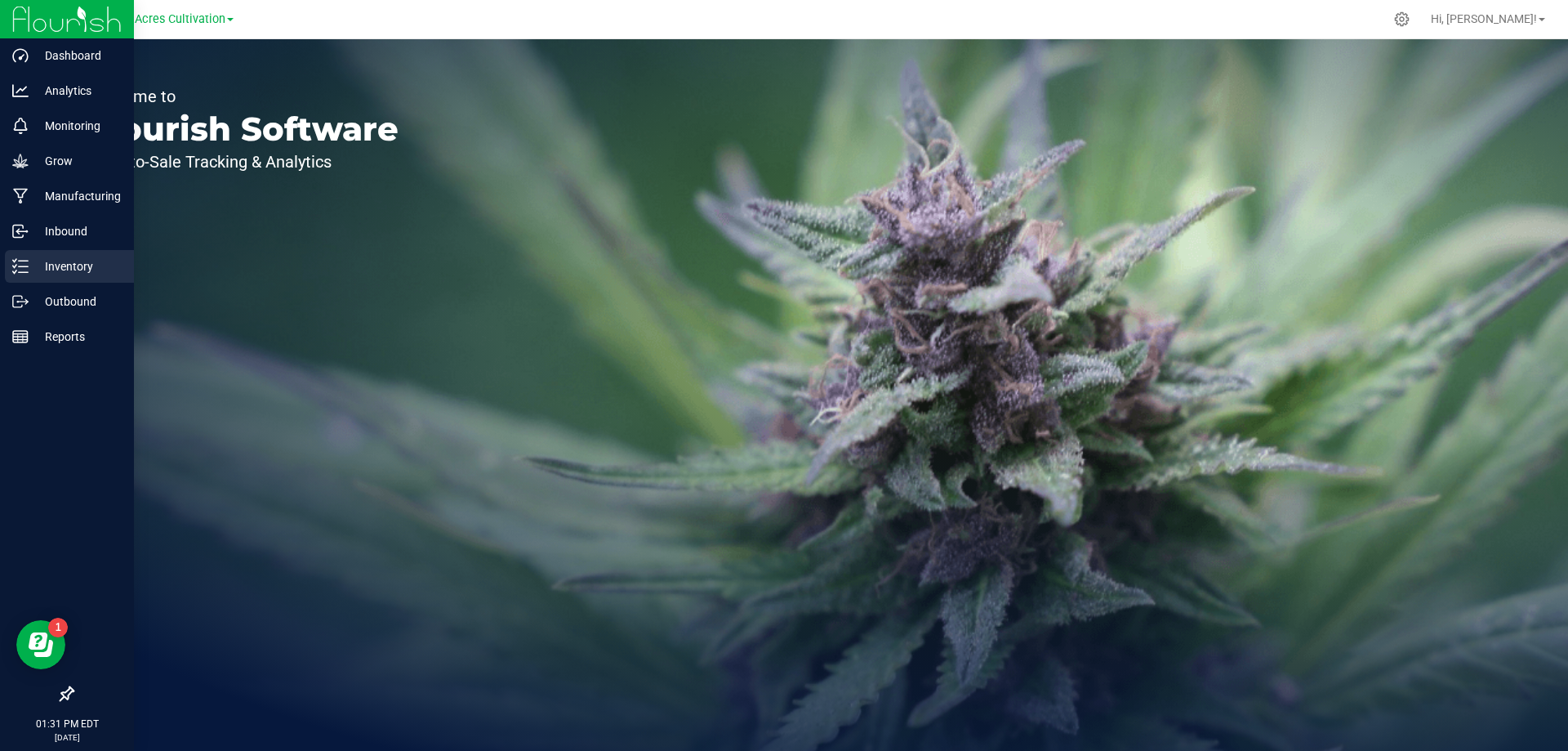
click at [33, 265] on p "Inventory" at bounding box center [77, 267] width 98 height 20
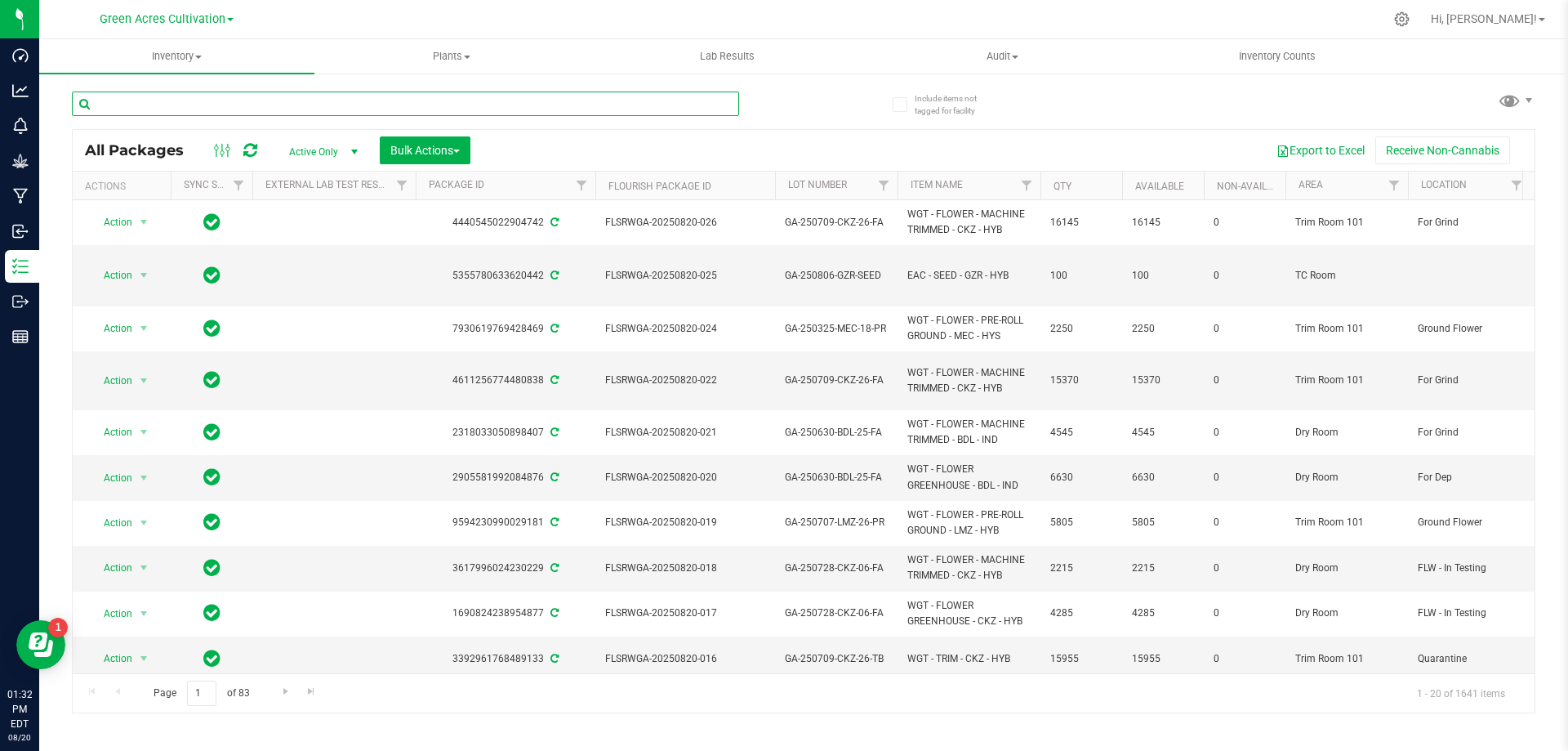
click at [374, 106] on input "text" at bounding box center [406, 103] width 668 height 25
paste input "FLSRWGA-20250820-022"
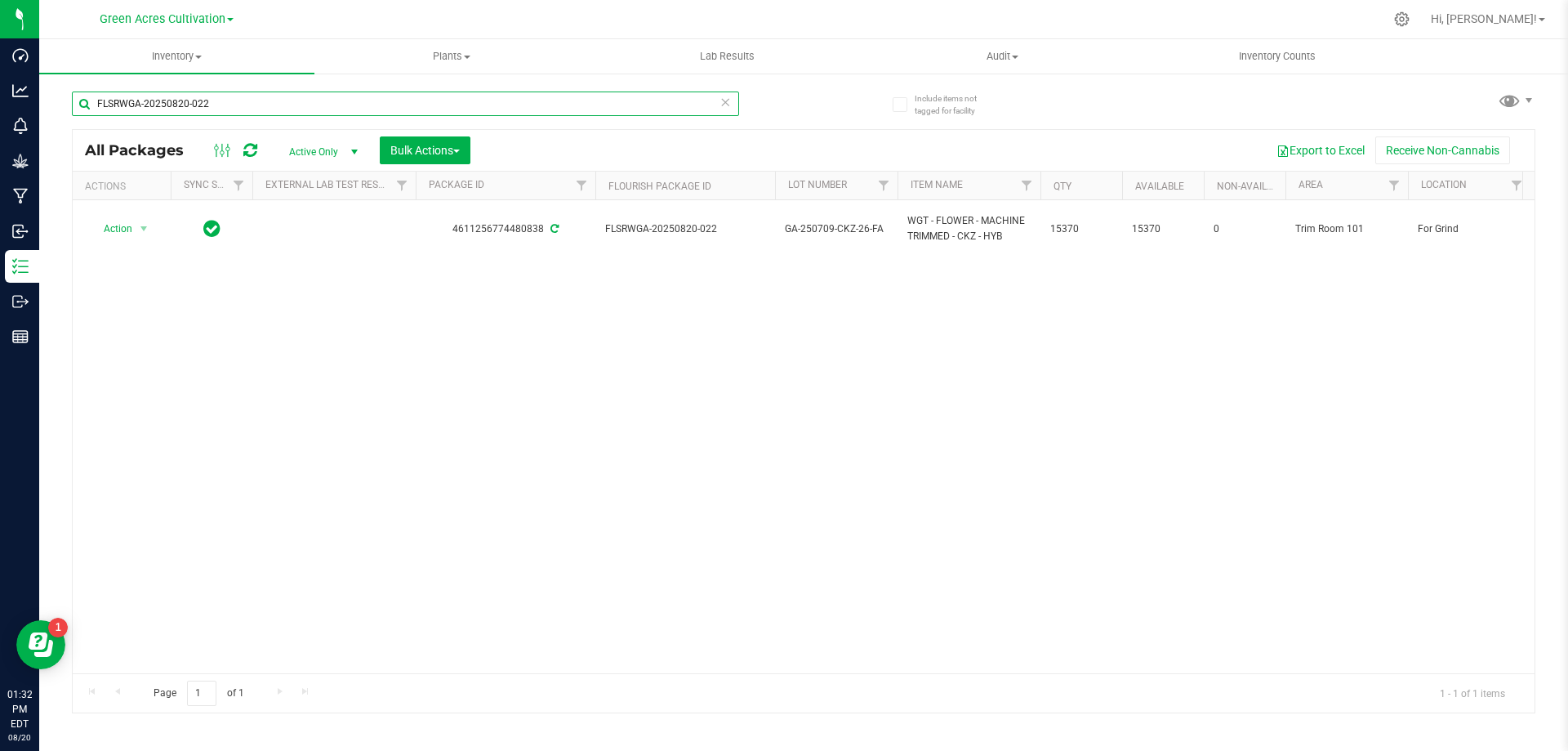
type input "FLSRWGA-20250820-022"
click at [133, 227] on span "Action" at bounding box center [111, 228] width 45 height 23
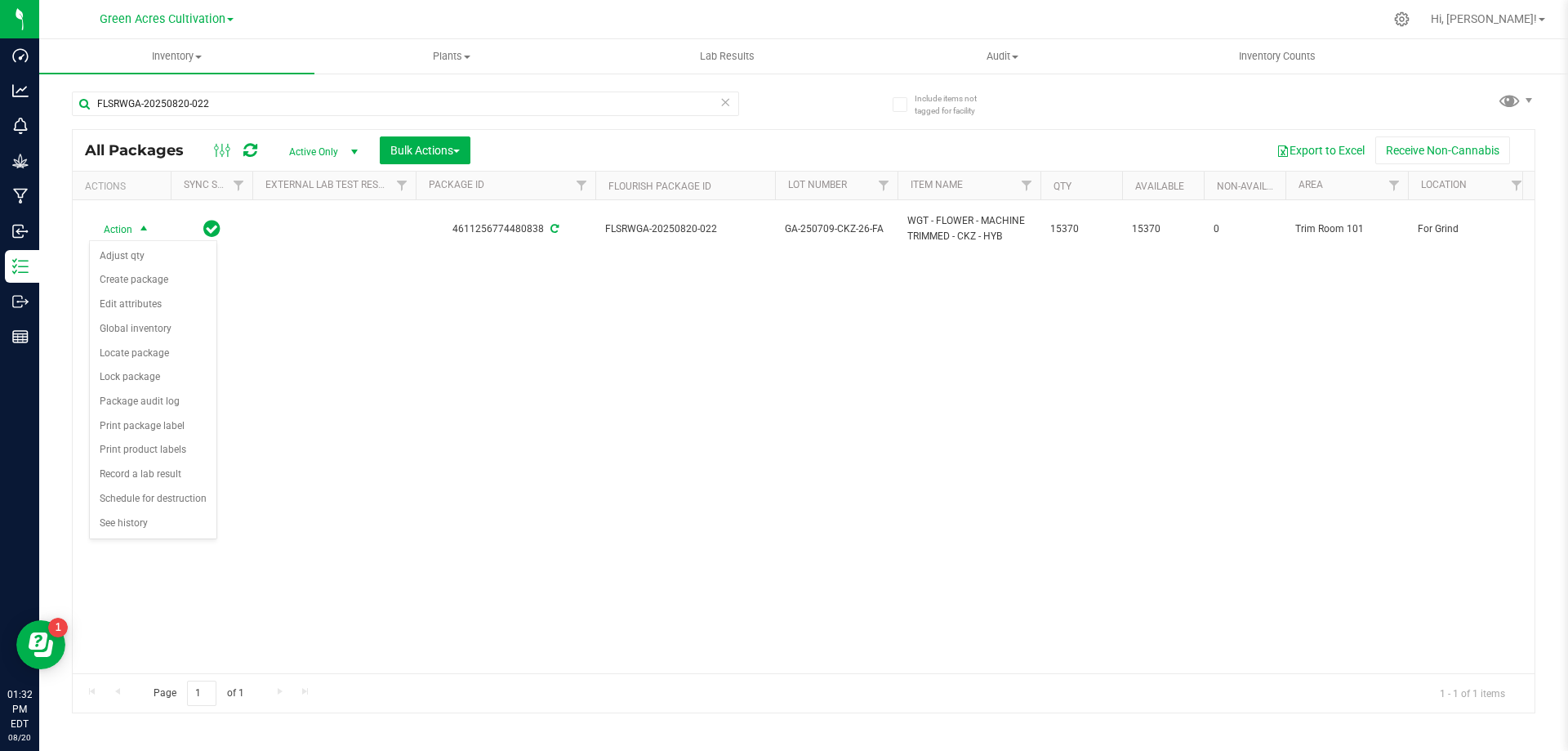
drag, startPoint x: 136, startPoint y: 266, endPoint x: 390, endPoint y: 292, distance: 255.3
click at [390, 292] on body "Dashboard Analytics Monitoring Grow Manufacturing Inbound Inventory Outbound Re…" at bounding box center [784, 376] width 1568 height 751
click at [178, 275] on li "Create package" at bounding box center [154, 279] width 127 height 25
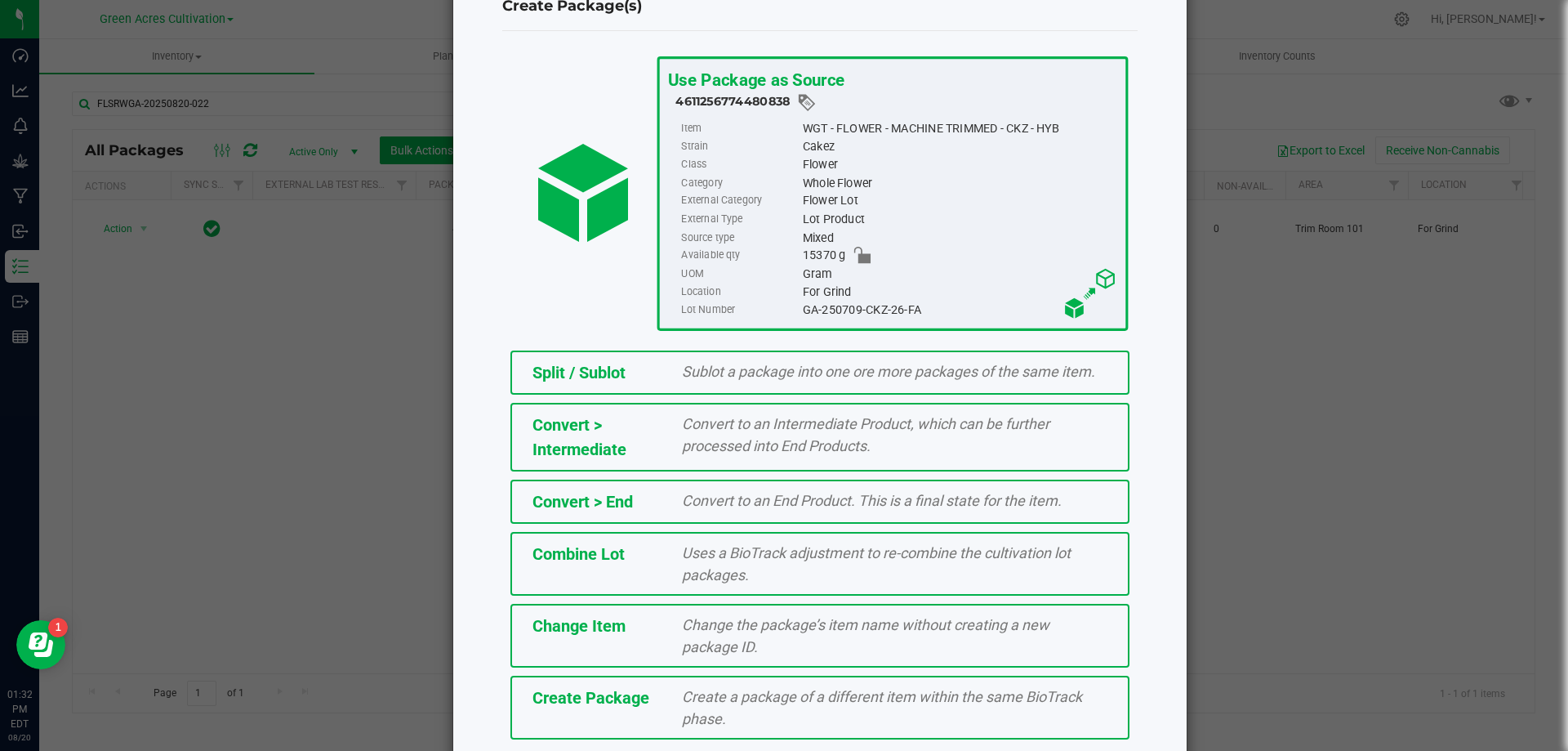
scroll to position [118, 0]
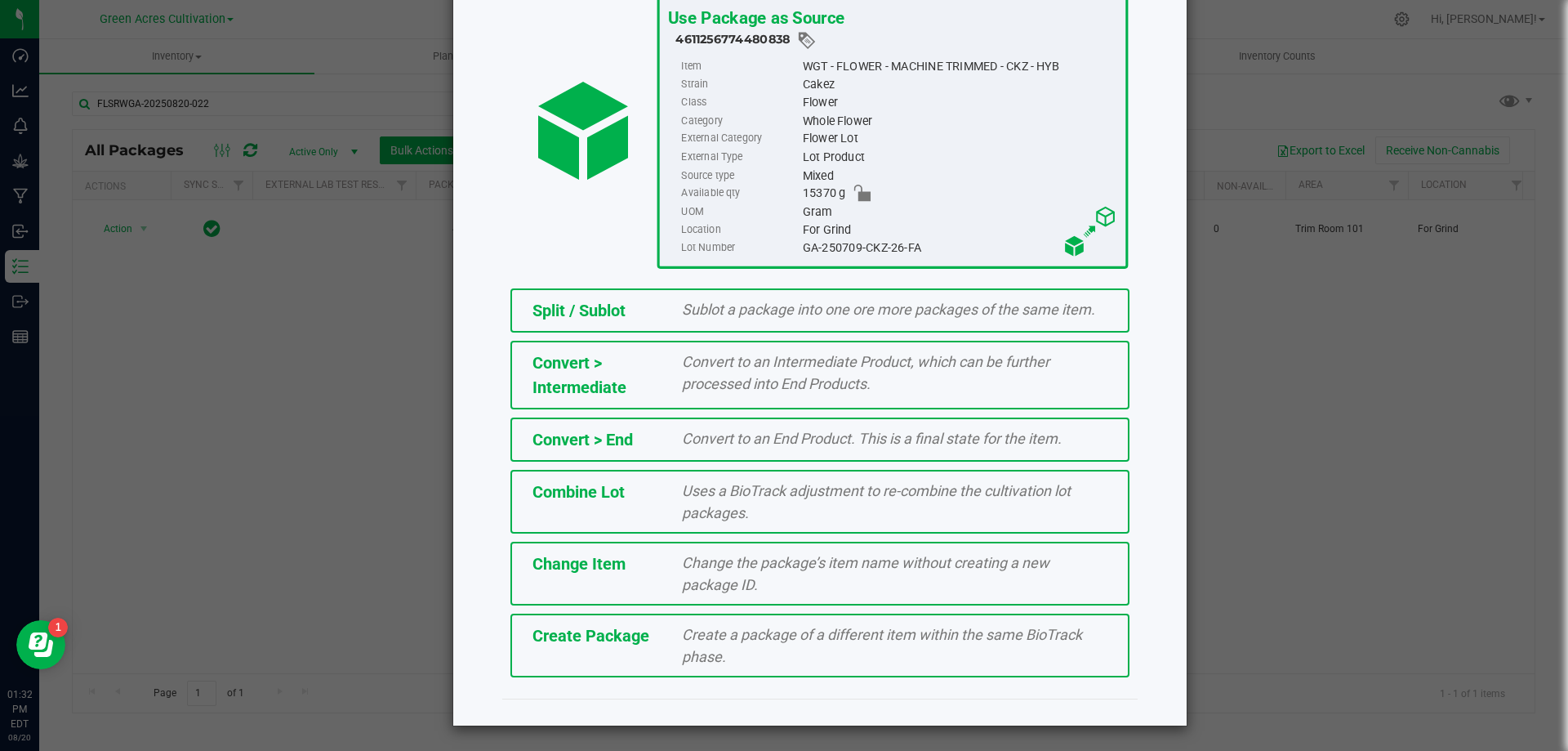
click at [887, 638] on span "Create a package of a different item within the same BioTrack phase." at bounding box center [882, 646] width 400 height 40
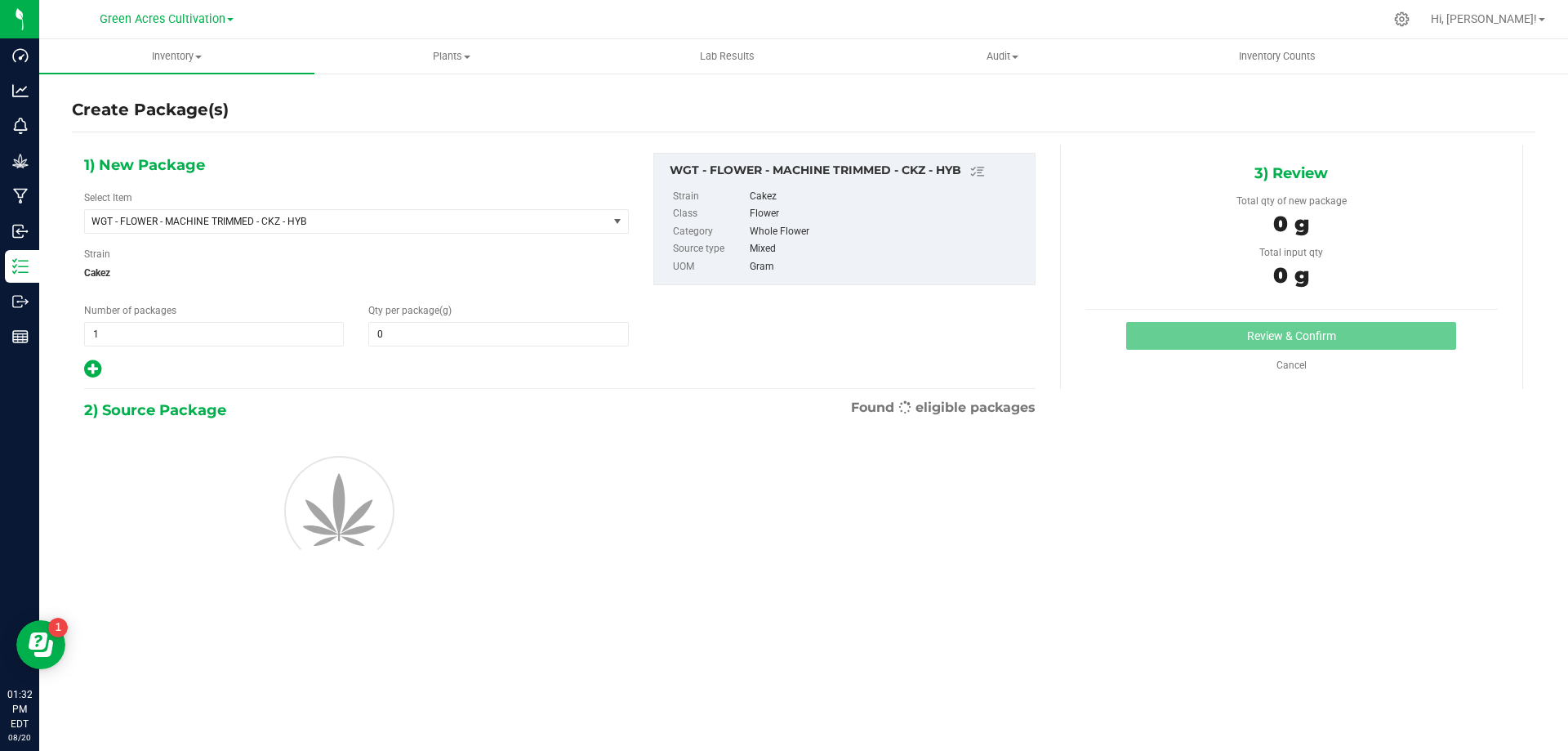
type input "0.0000"
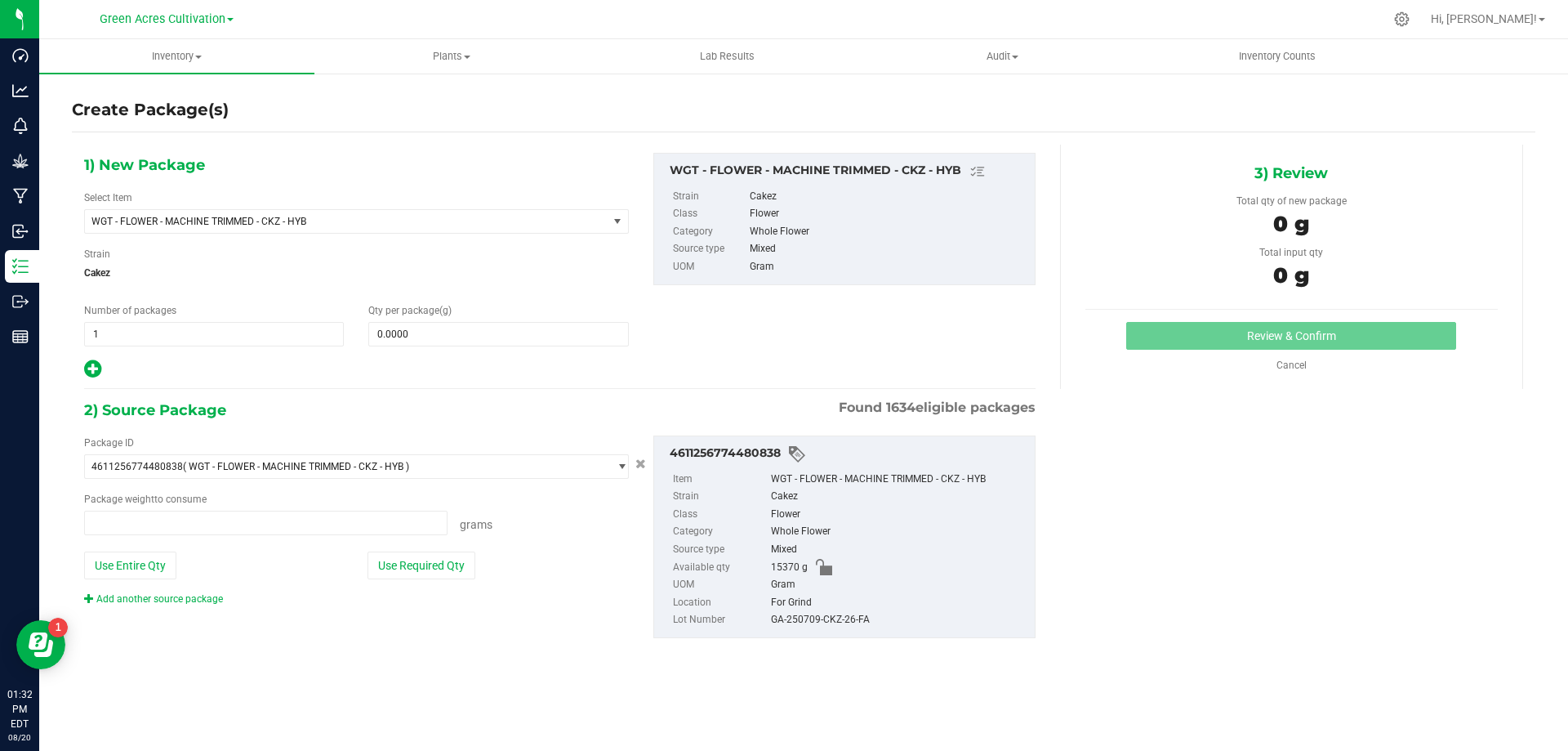
type input "0.0000 g"
click at [577, 212] on span "WGT - FLOWER - MACHINE TRIMMED - CKZ - HYB" at bounding box center [347, 221] width 523 height 23
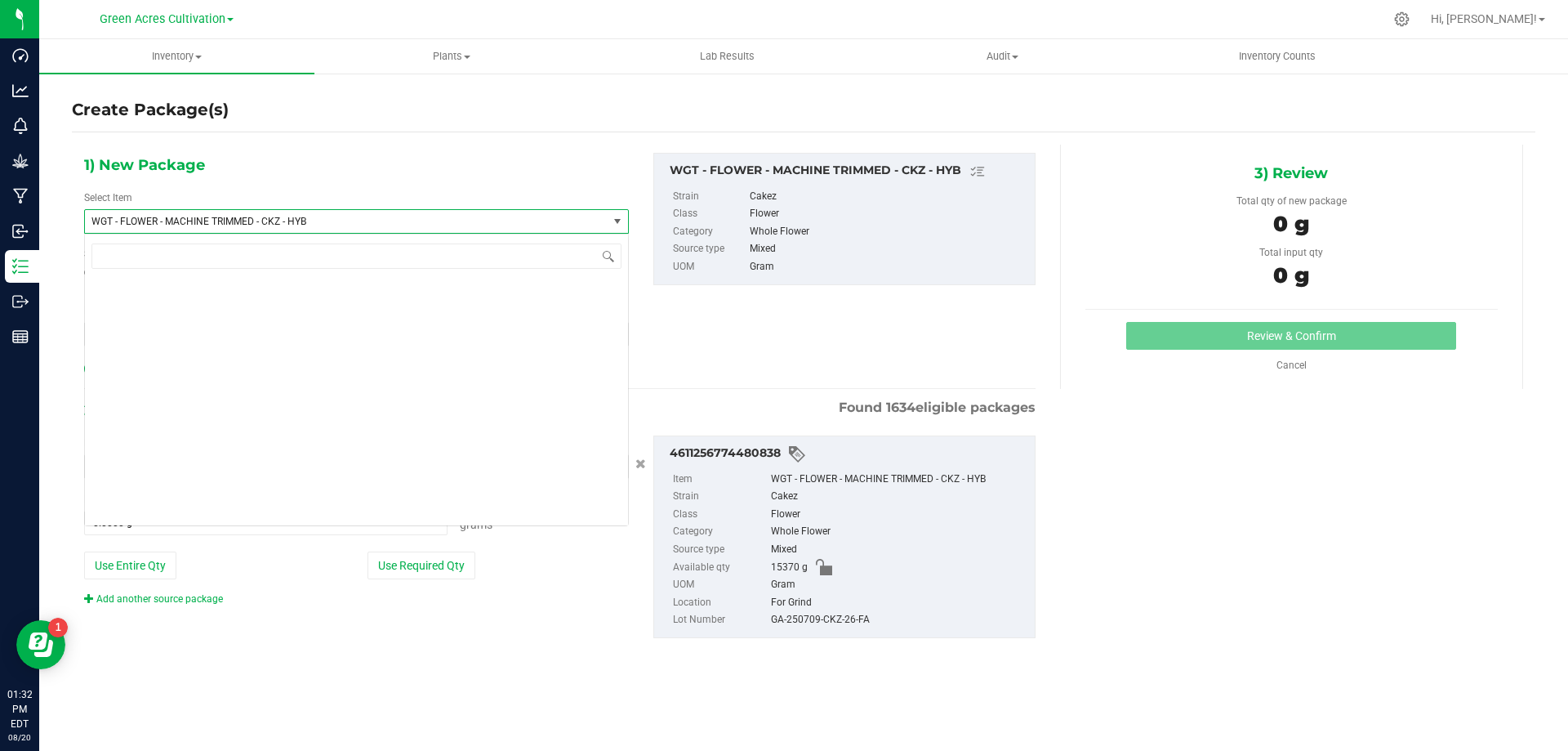
scroll to position [325988, 0]
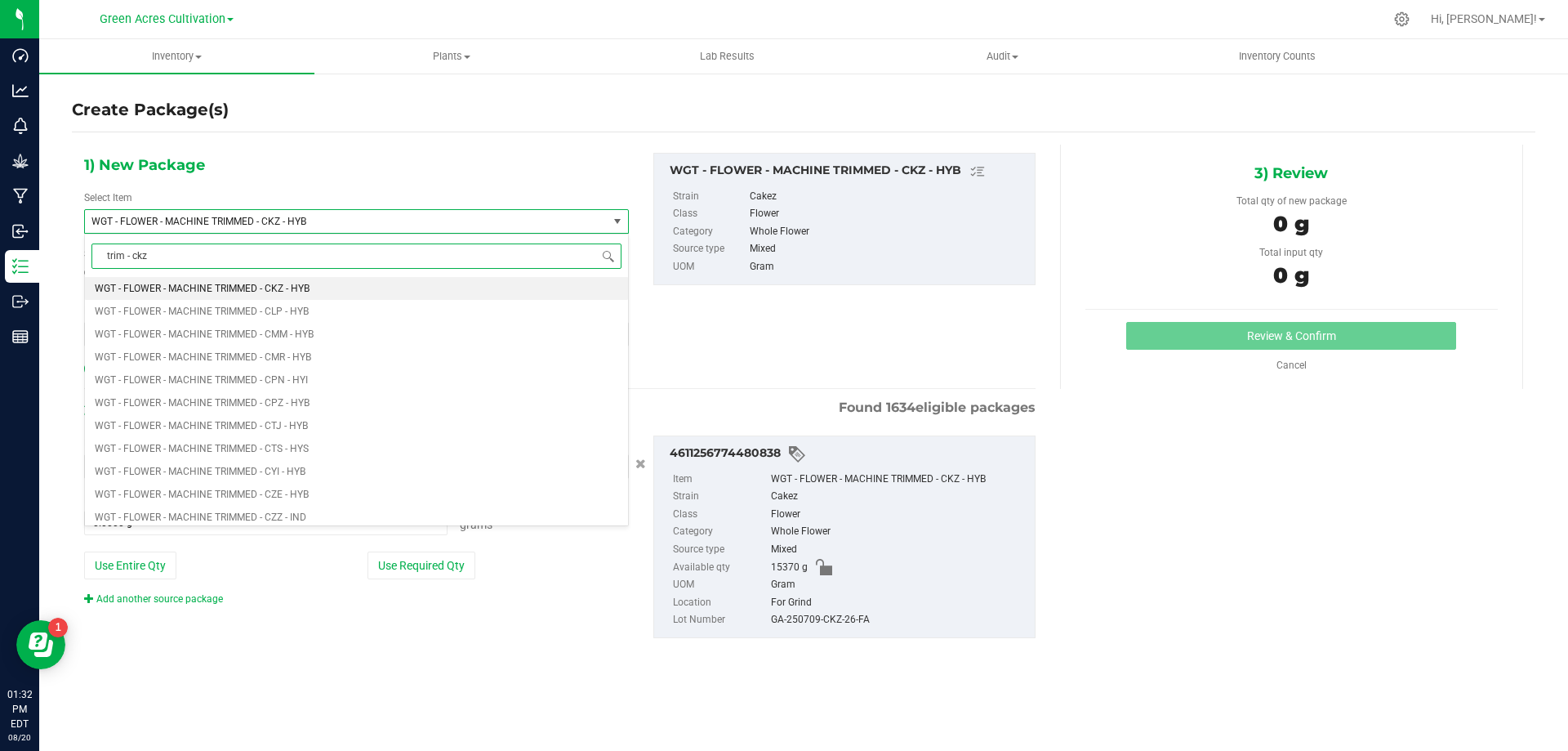
type input "trim - ckz"
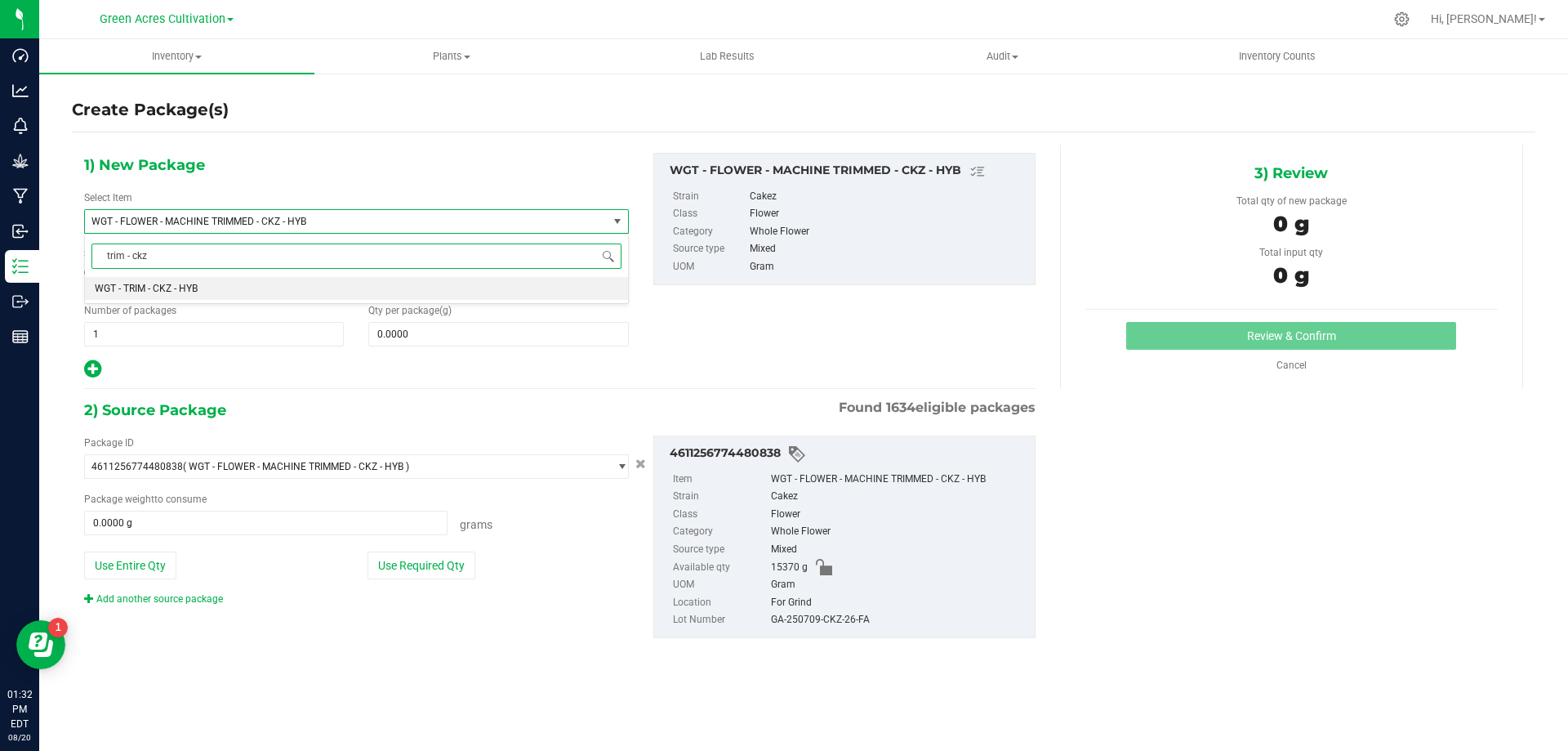
scroll to position [0, 0]
click at [501, 288] on li "WGT - TRIM - CKZ - HYB" at bounding box center [357, 288] width 543 height 23
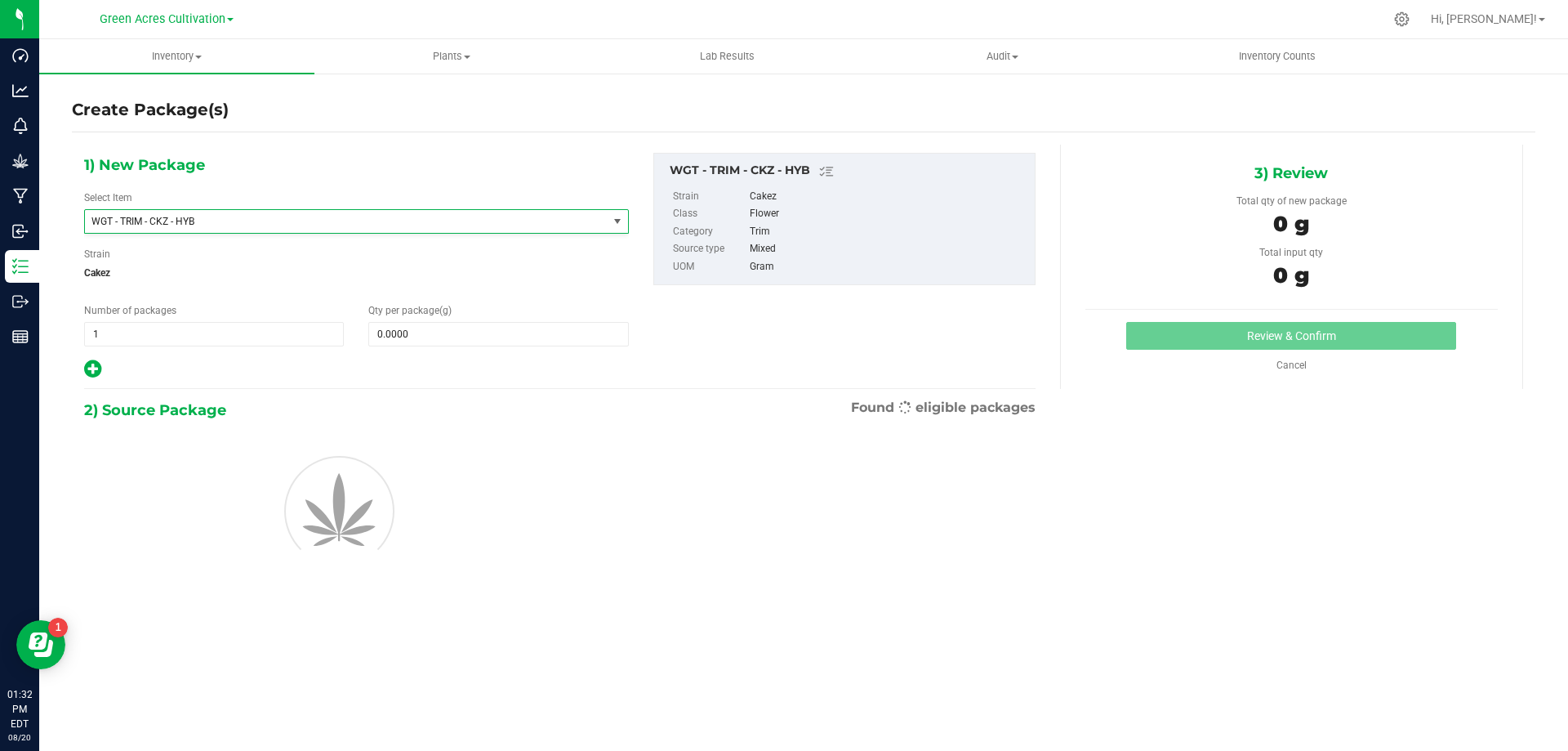
type input "0.0000"
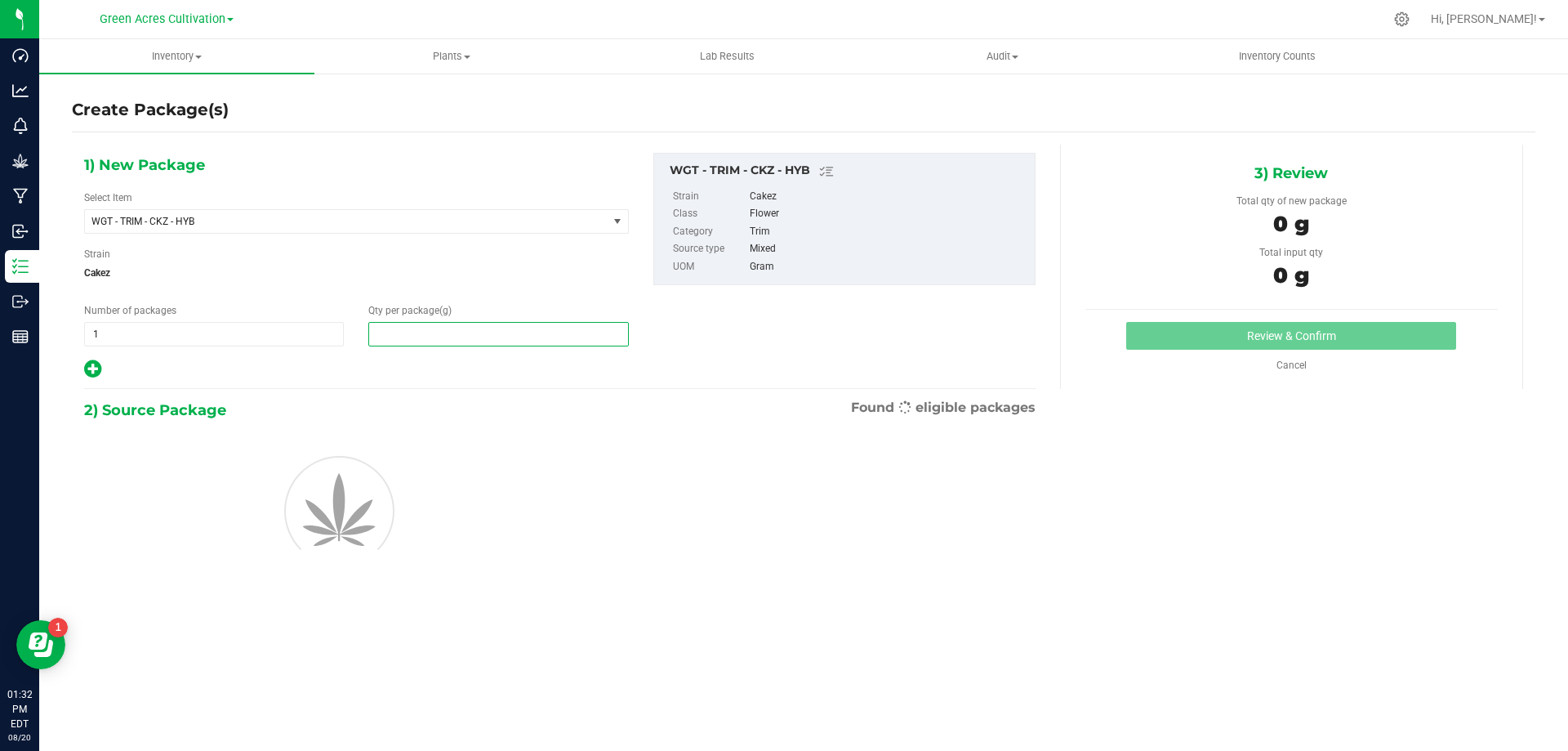
click at [510, 336] on span at bounding box center [498, 334] width 260 height 25
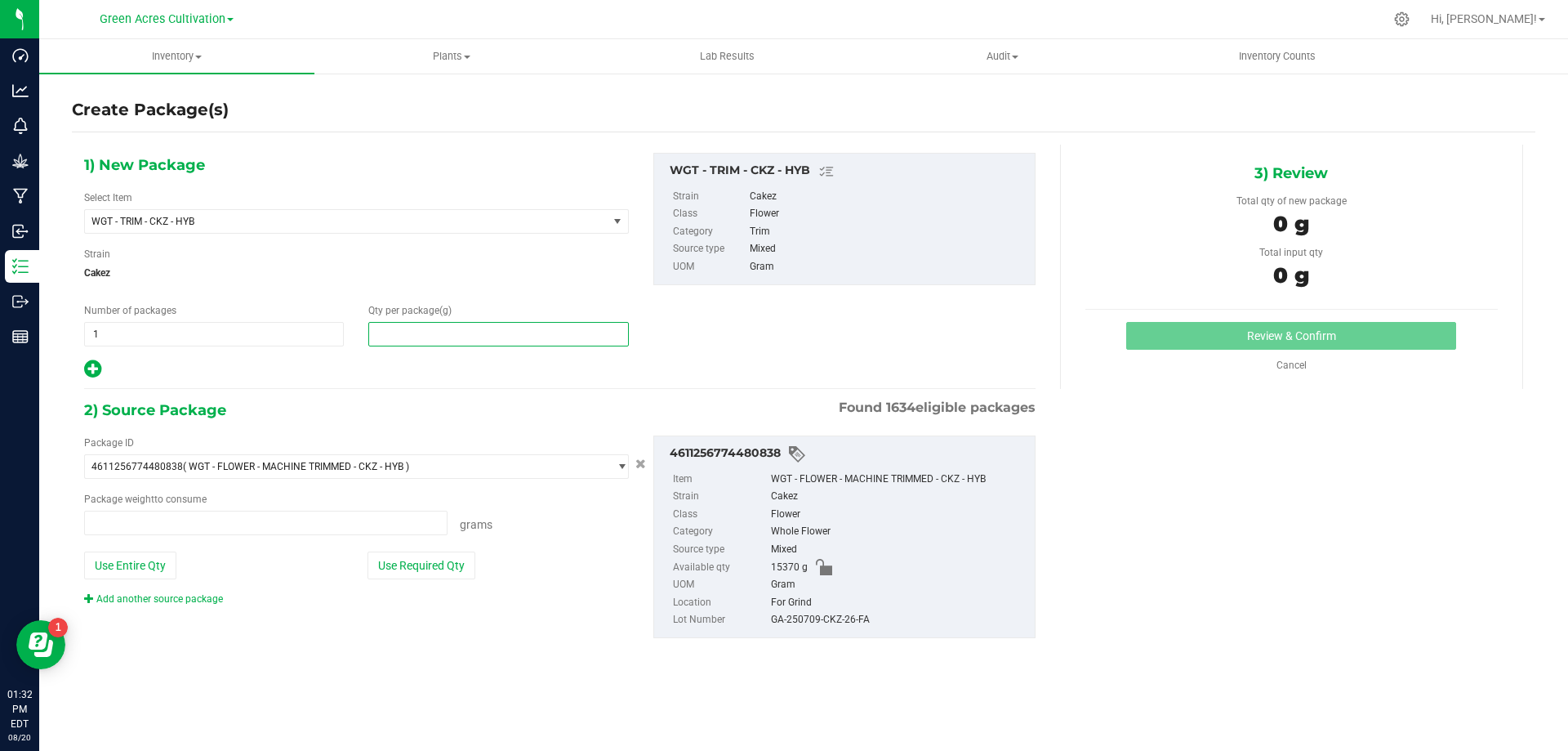
type input "0.0000 g"
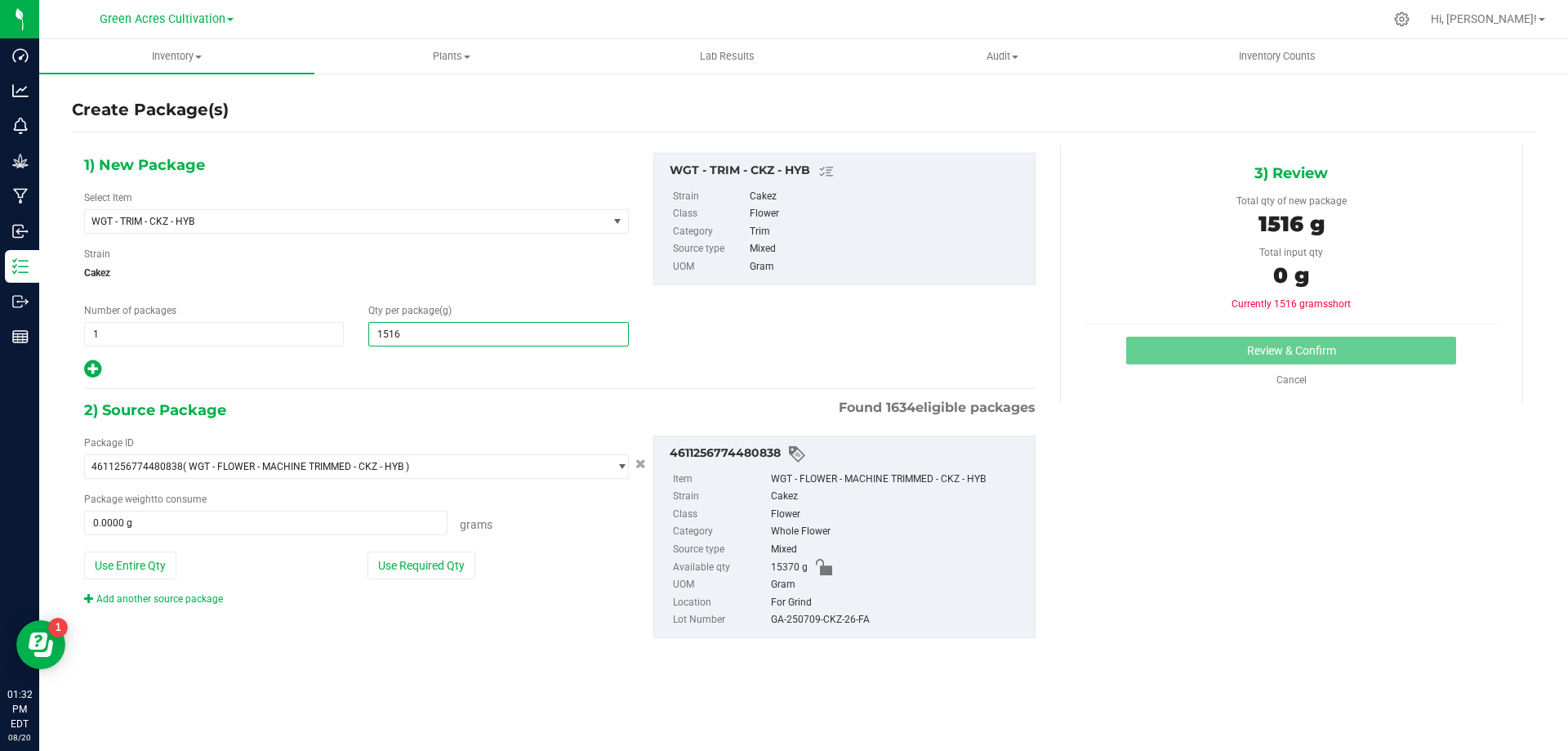
type input "15160"
type input "15,160.0000"
click at [441, 561] on button "Use Required Qty" at bounding box center [421, 566] width 108 height 28
type input "15160.0000 g"
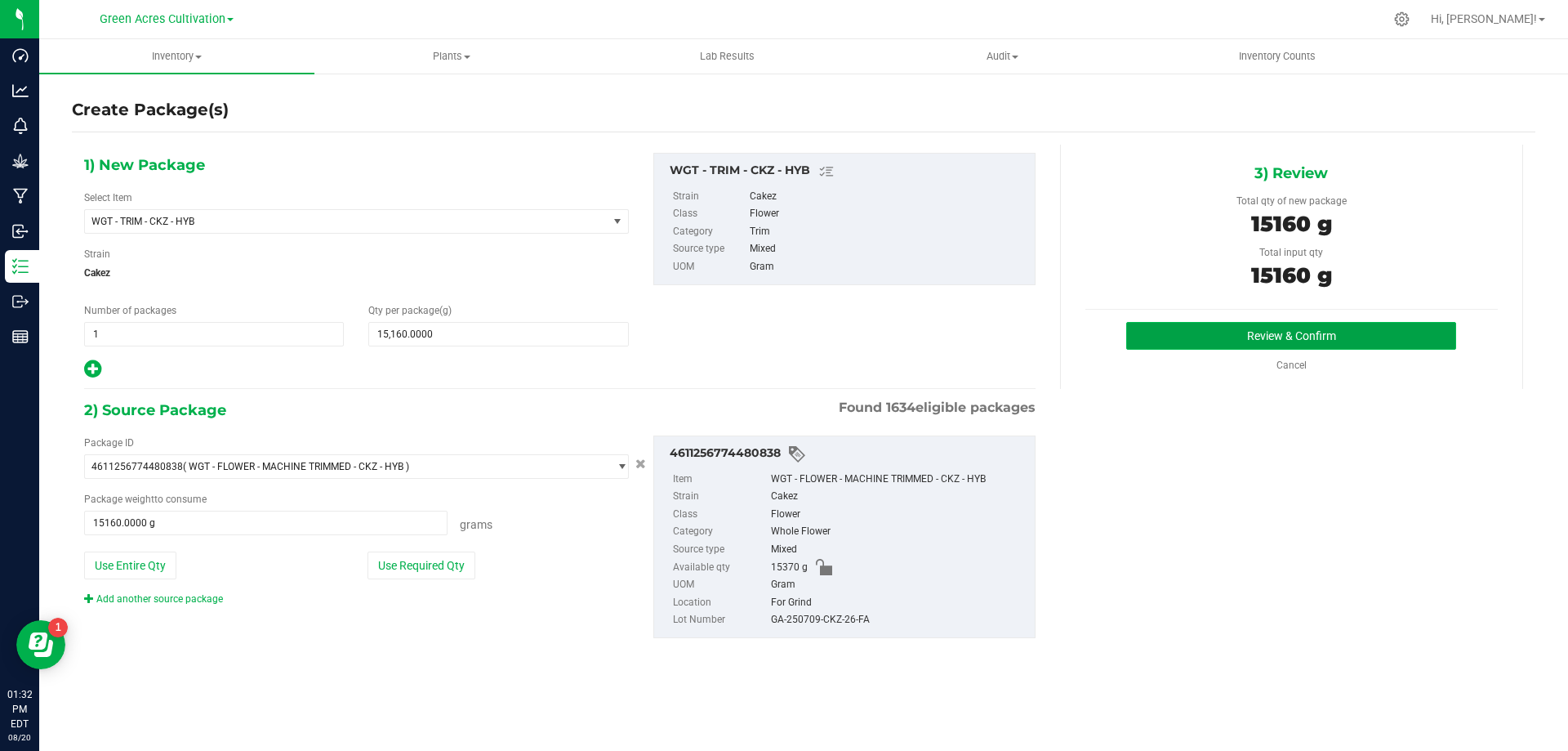
click at [1156, 340] on button "Review & Confirm" at bounding box center [1291, 336] width 330 height 28
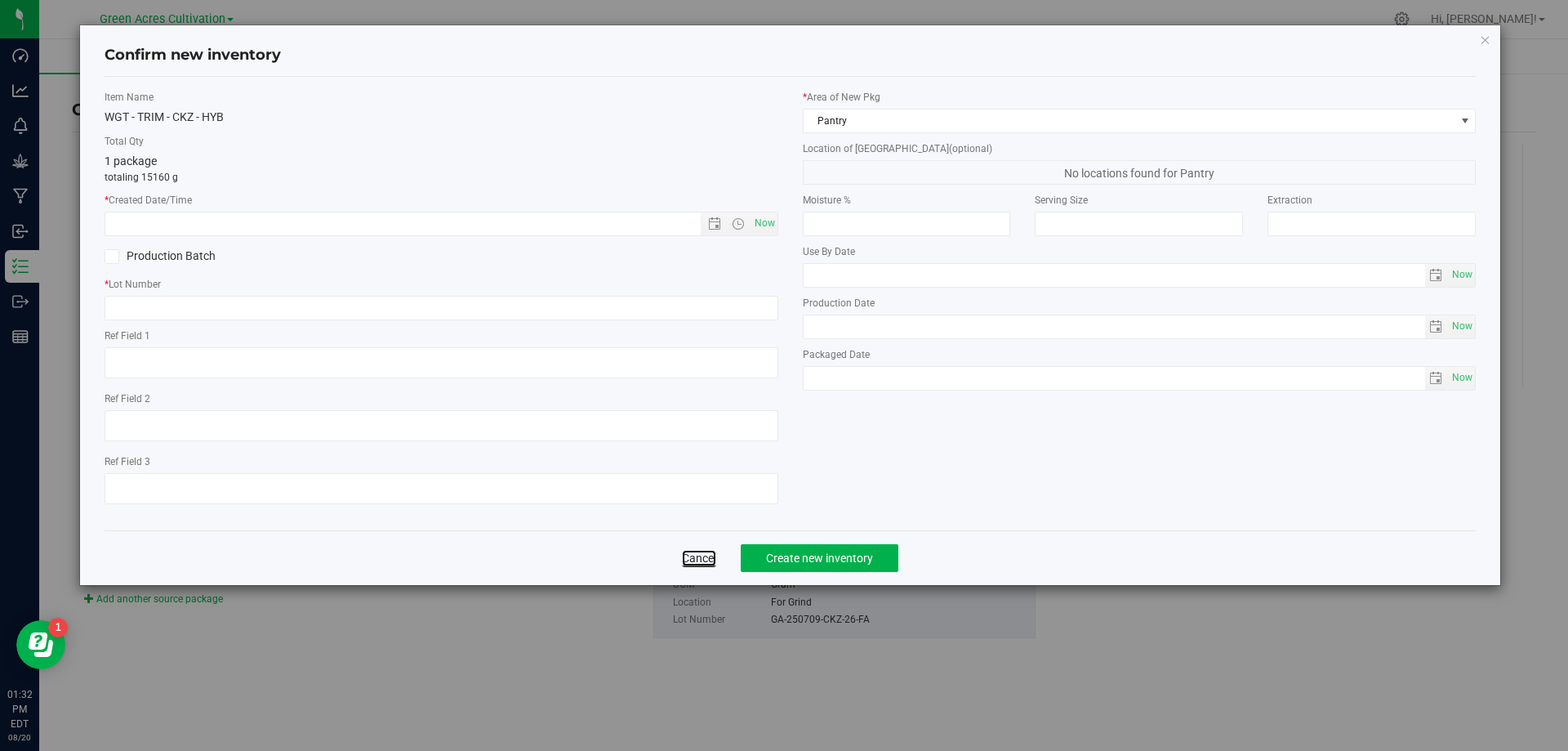
click at [712, 555] on link "Cancel" at bounding box center [698, 558] width 35 height 16
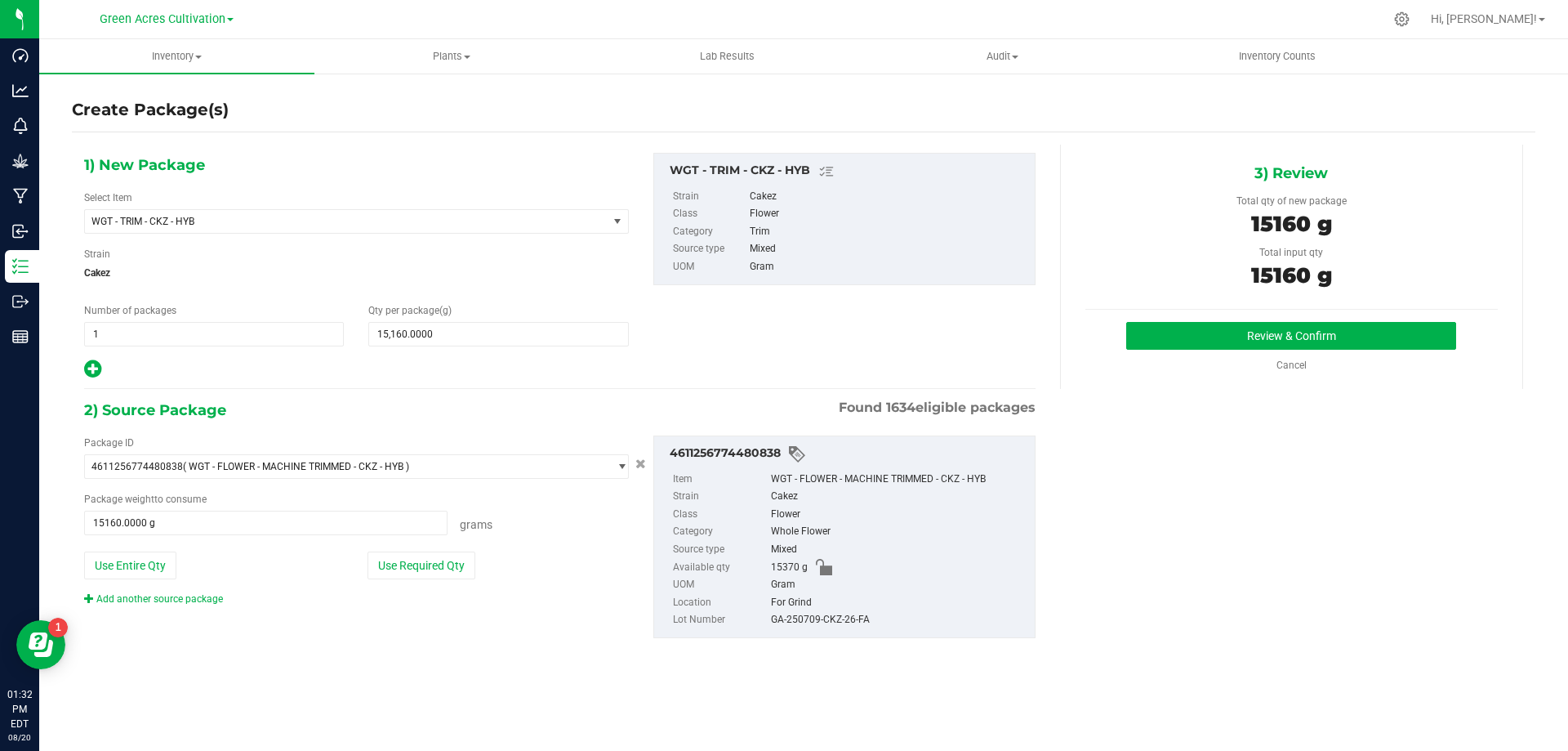
click at [807, 619] on div "GA-250709-CKZ-26-FA" at bounding box center [898, 620] width 256 height 18
copy div "GA-250709-CKZ-26-FA"
click at [1184, 331] on button "Review & Confirm" at bounding box center [1291, 336] width 330 height 28
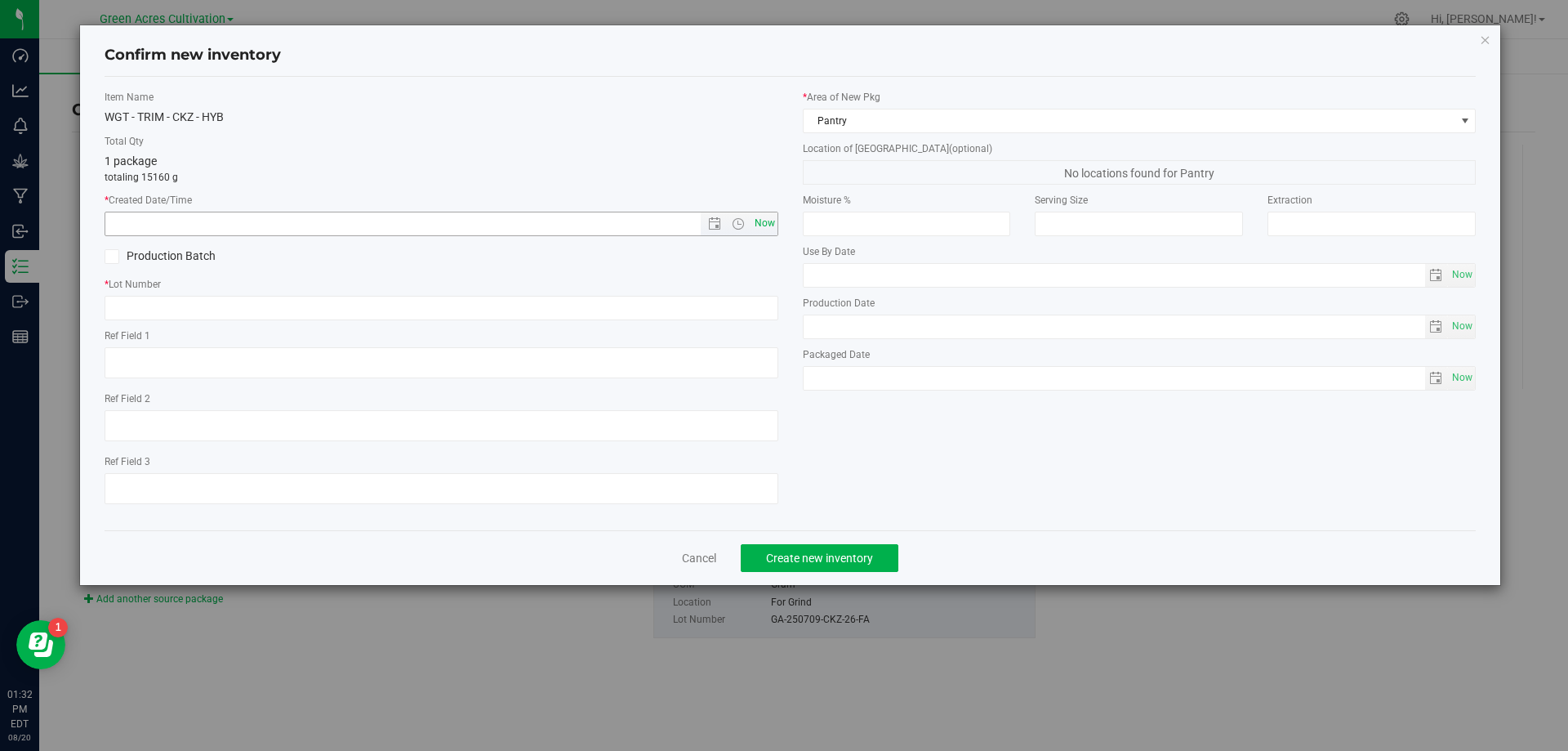
click at [759, 218] on span "Now" at bounding box center [765, 224] width 28 height 24
type input "8/20/2025 1:33 PM"
click at [758, 315] on input "text" at bounding box center [442, 307] width 674 height 25
paste input "GA-250709-CKZ-26-FA"
type input "GA-250709-CKZ-26-TB"
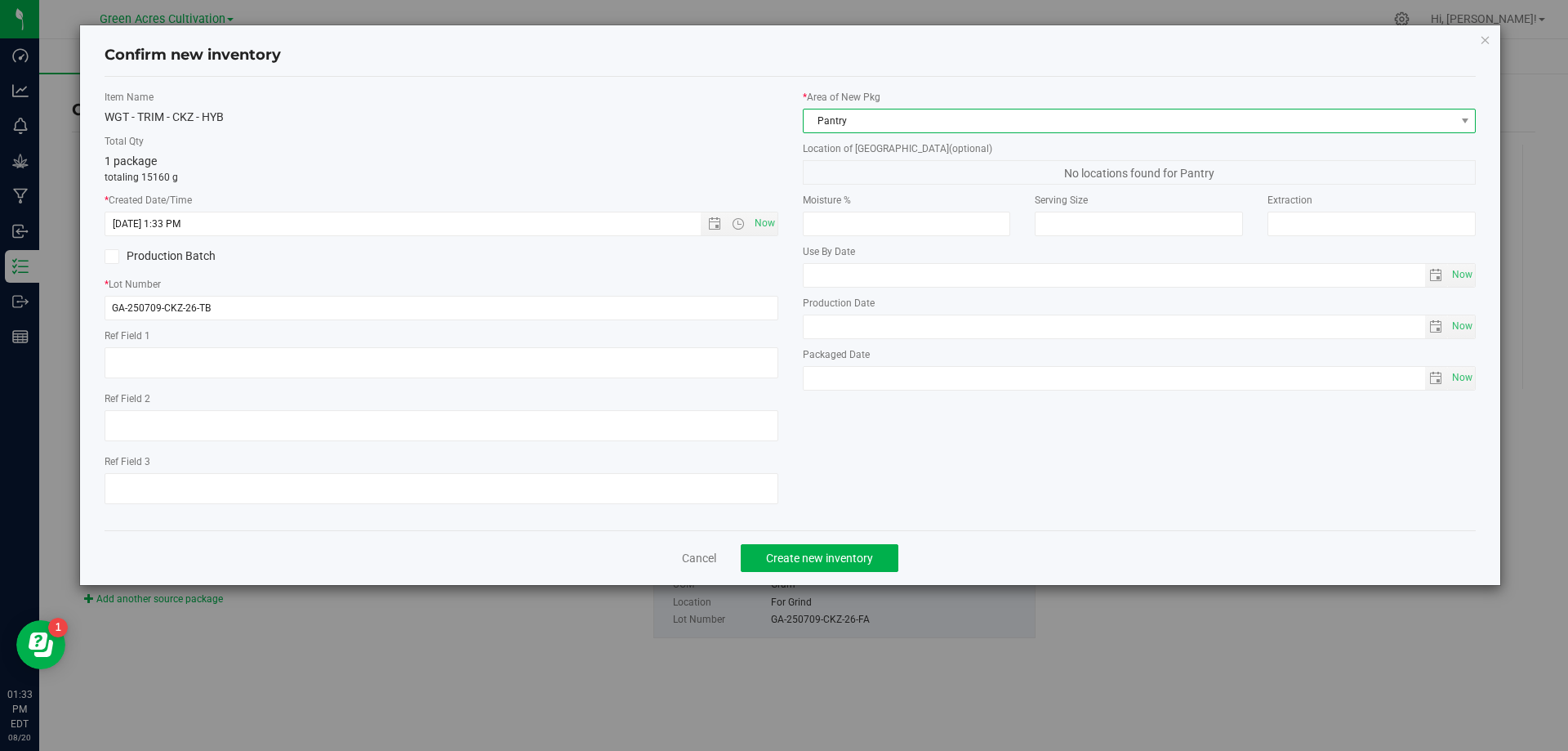
click at [1190, 114] on span "Pantry" at bounding box center [1129, 120] width 652 height 23
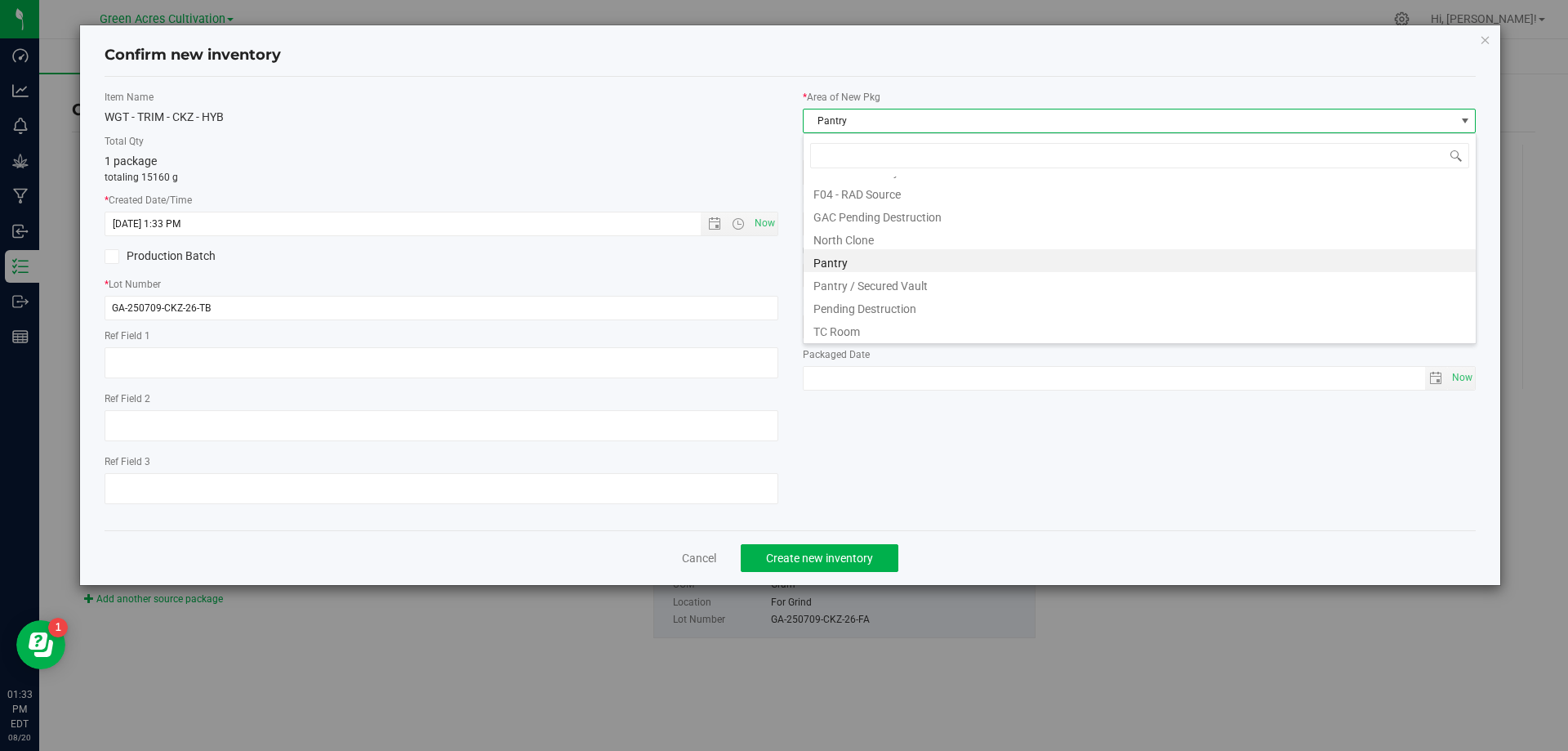
scroll to position [226, 0]
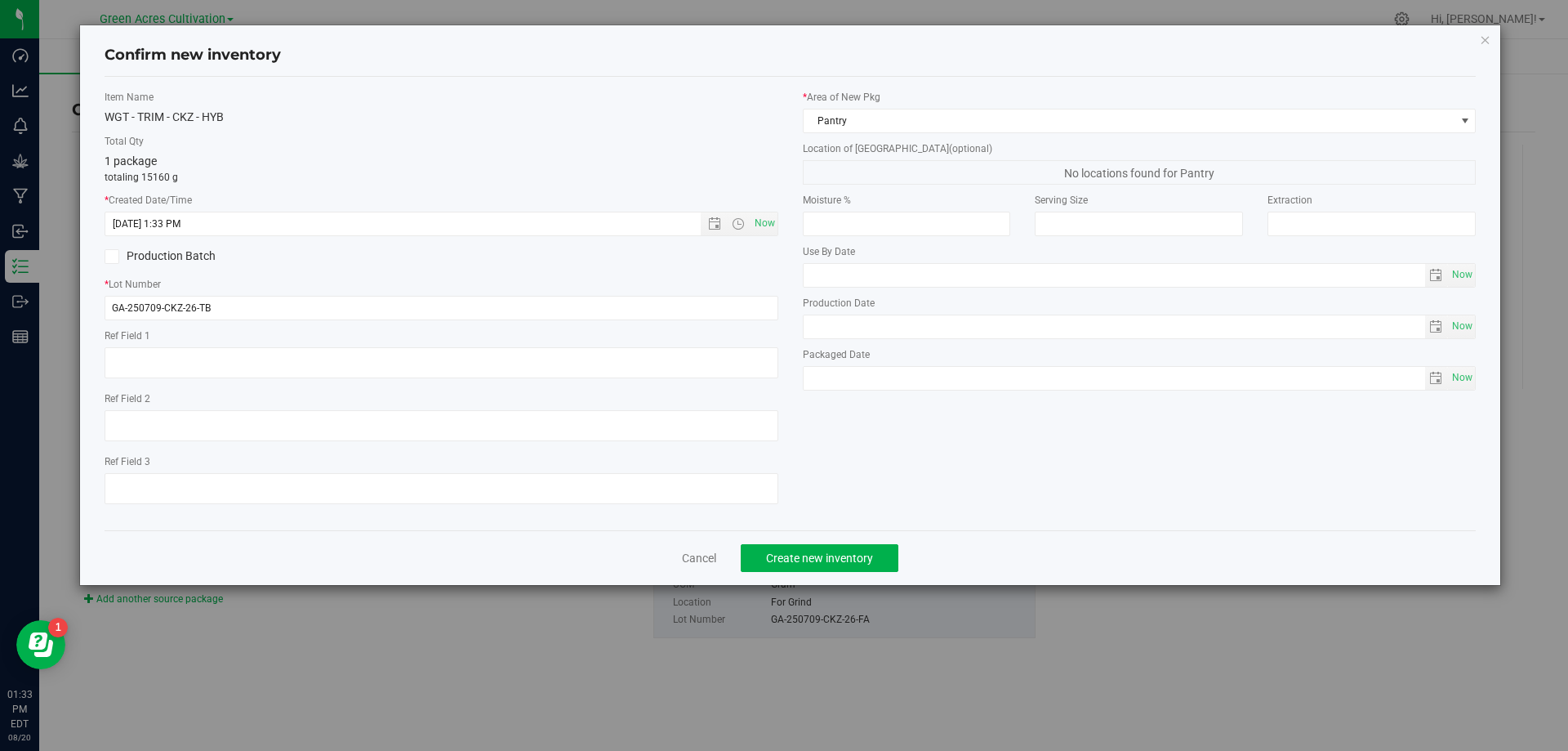
click at [942, 348] on label "Packaged Date" at bounding box center [1139, 354] width 674 height 15
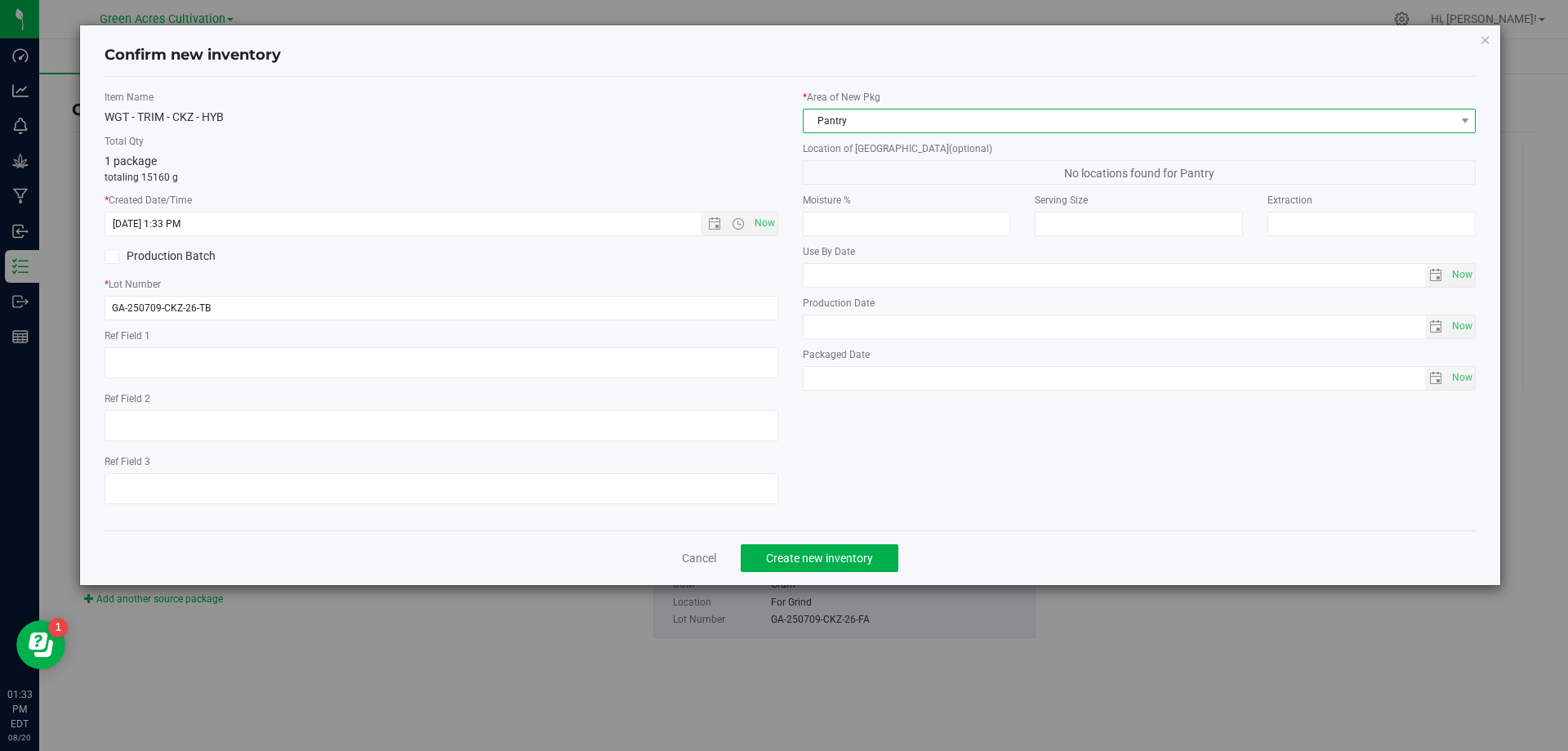
click at [986, 119] on span "Pantry" at bounding box center [1129, 120] width 652 height 23
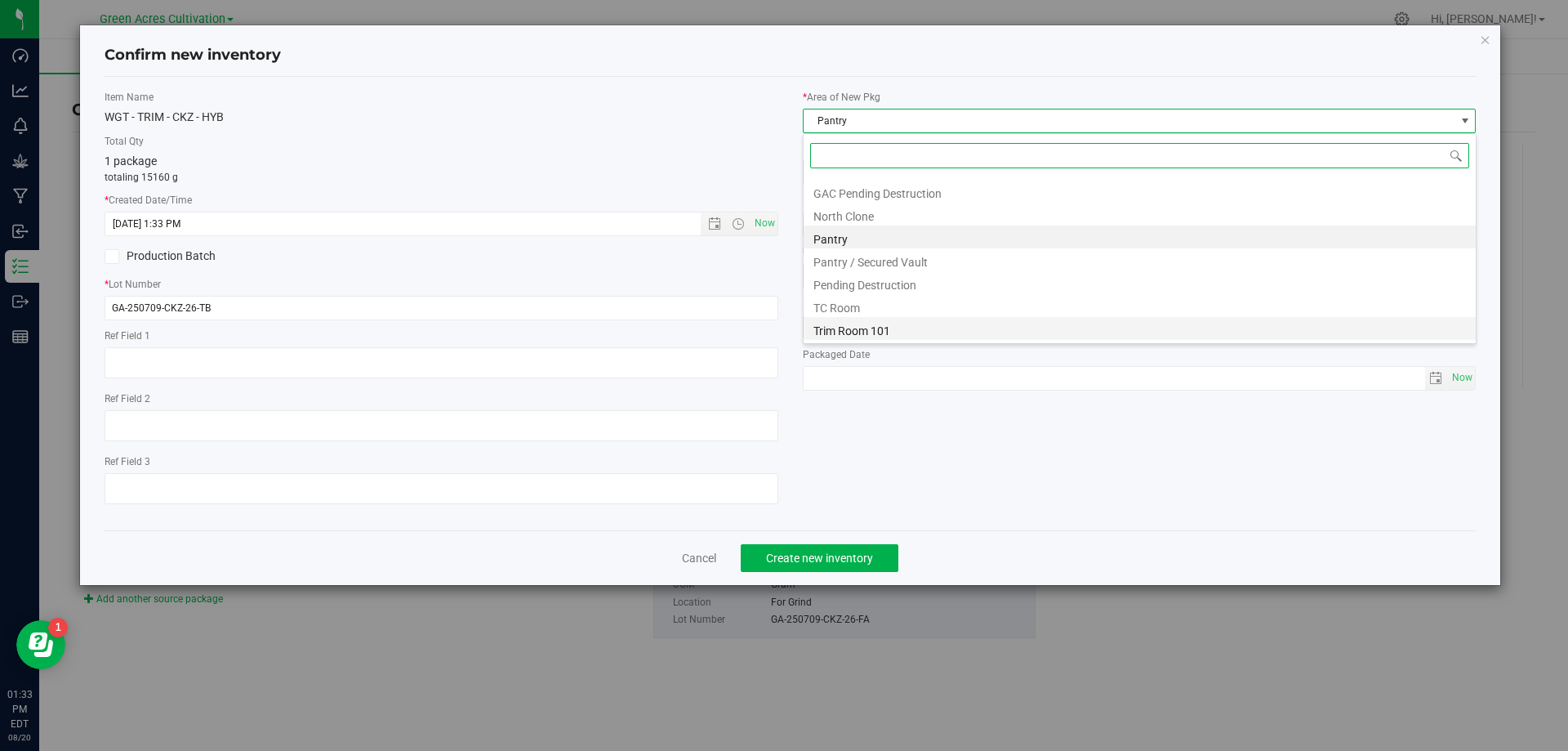
click at [882, 325] on li "Trim Room 101" at bounding box center [1139, 328] width 673 height 23
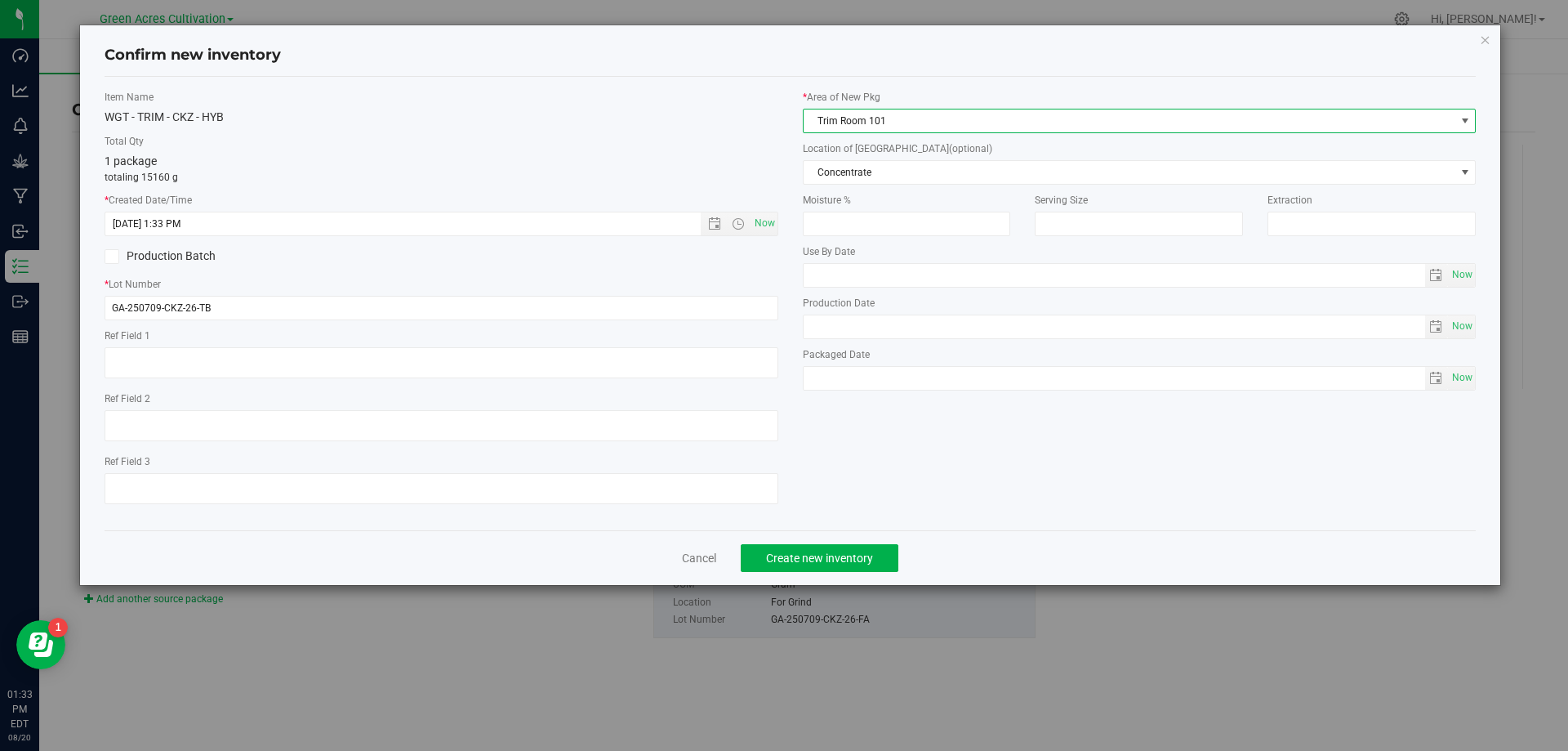
click at [949, 152] on span "(optional)" at bounding box center [971, 149] width 44 height 12
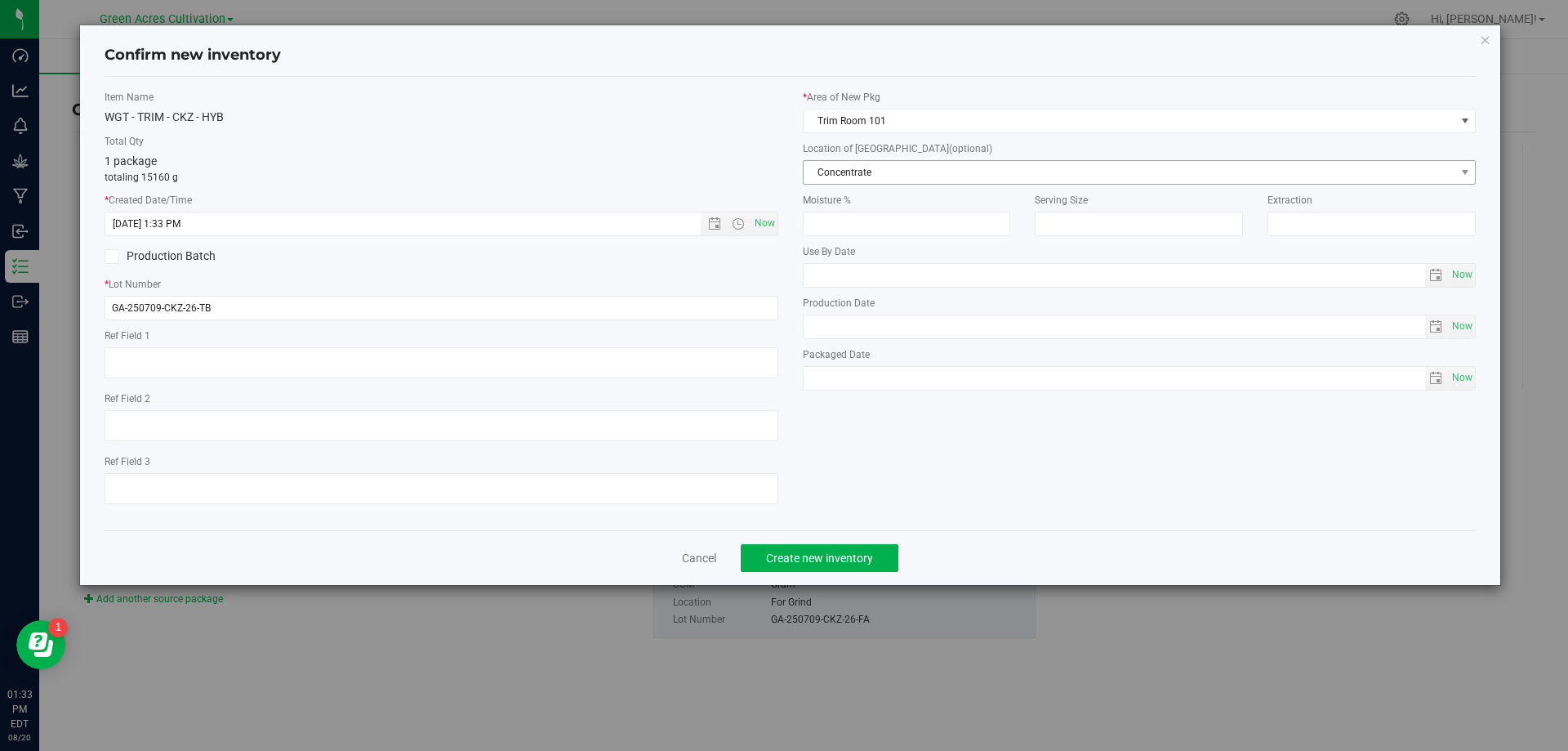
click at [910, 161] on span "Concentrate" at bounding box center [1129, 171] width 652 height 23
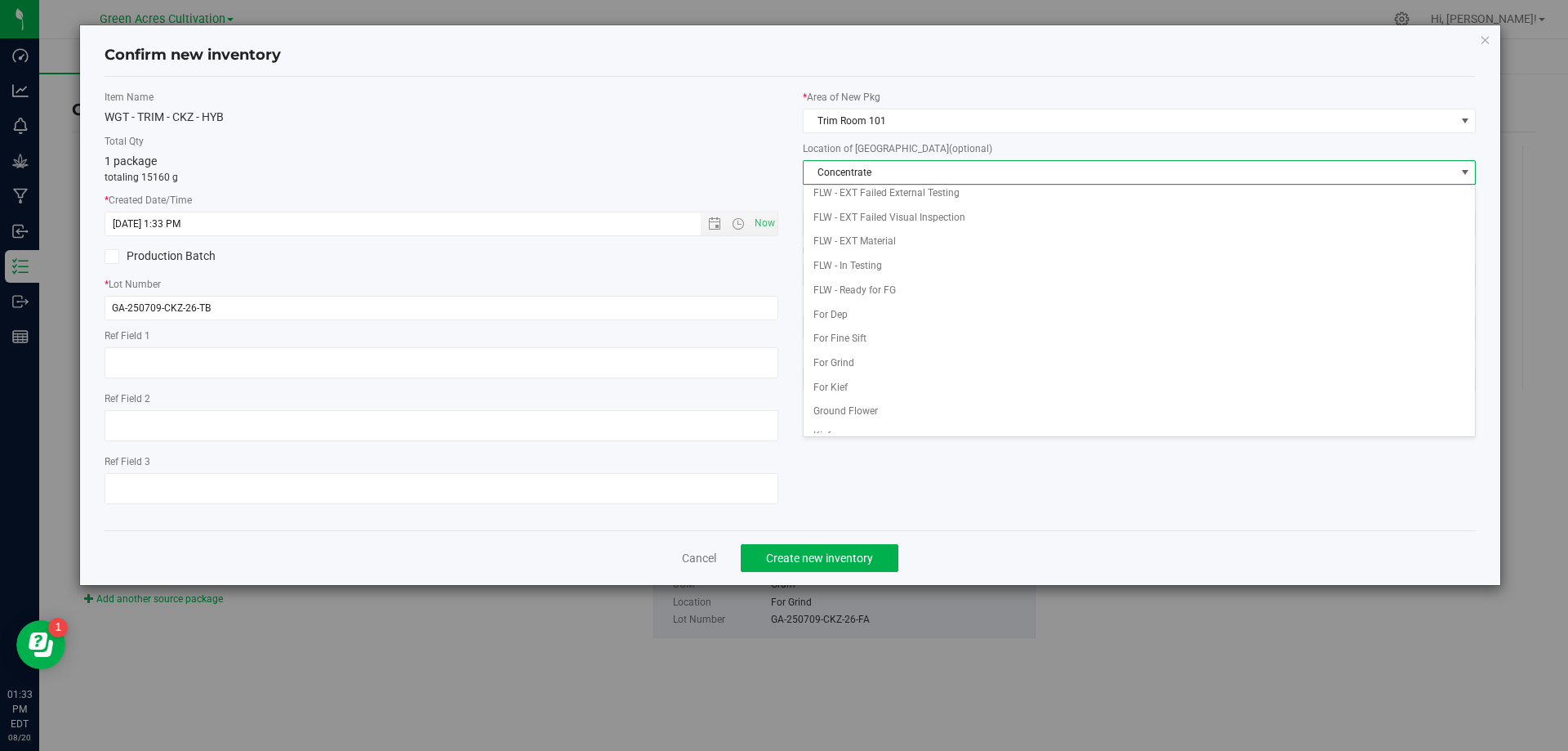
scroll to position [167, 0]
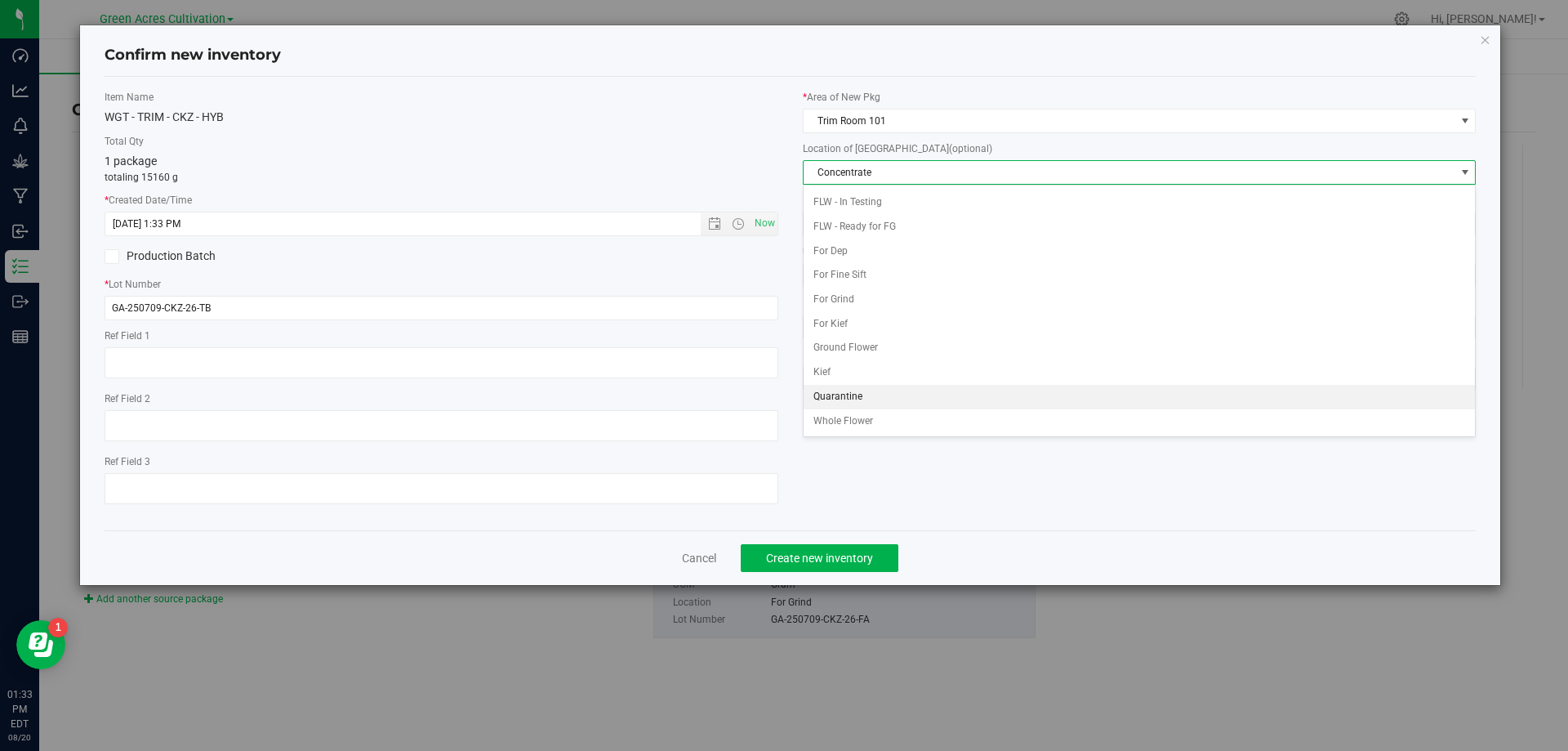
click at [895, 400] on li "Quarantine" at bounding box center [1139, 396] width 673 height 25
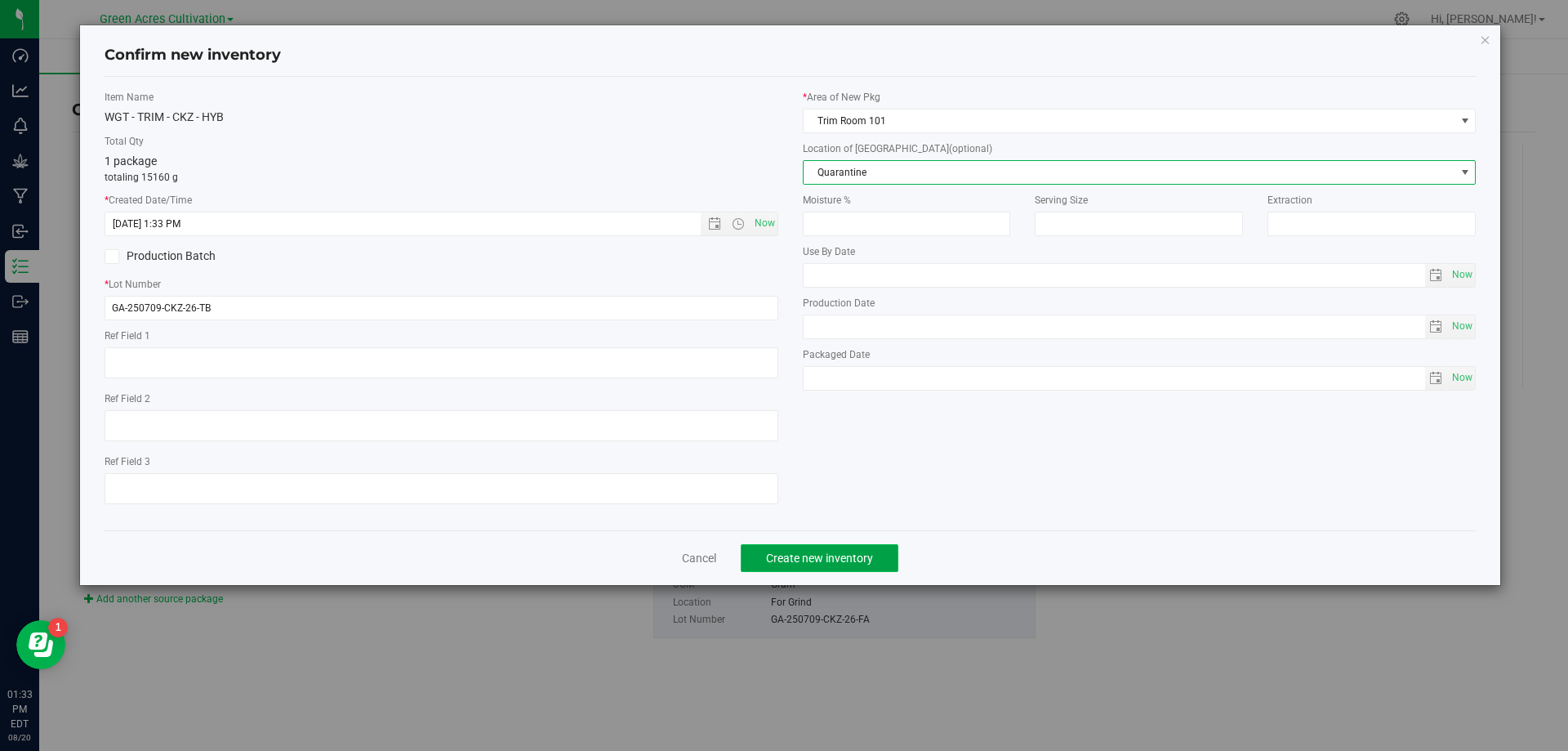
click at [826, 549] on button "Create new inventory" at bounding box center [819, 558] width 157 height 28
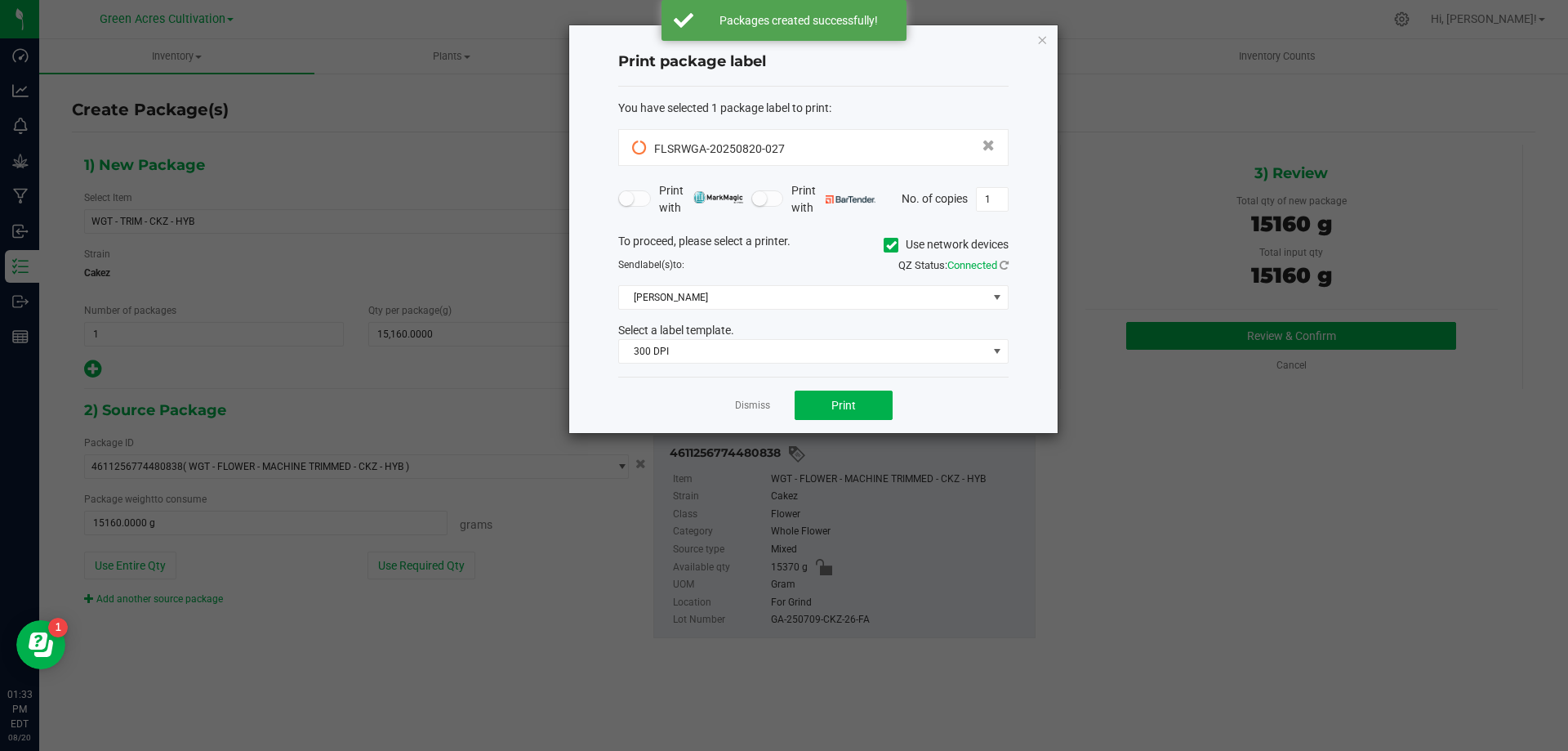
click at [919, 242] on label "Use network devices" at bounding box center [946, 244] width 125 height 17
click at [0, 0] on input "Use network devices" at bounding box center [0, 0] width 0 height 0
click at [891, 307] on span at bounding box center [803, 297] width 368 height 23
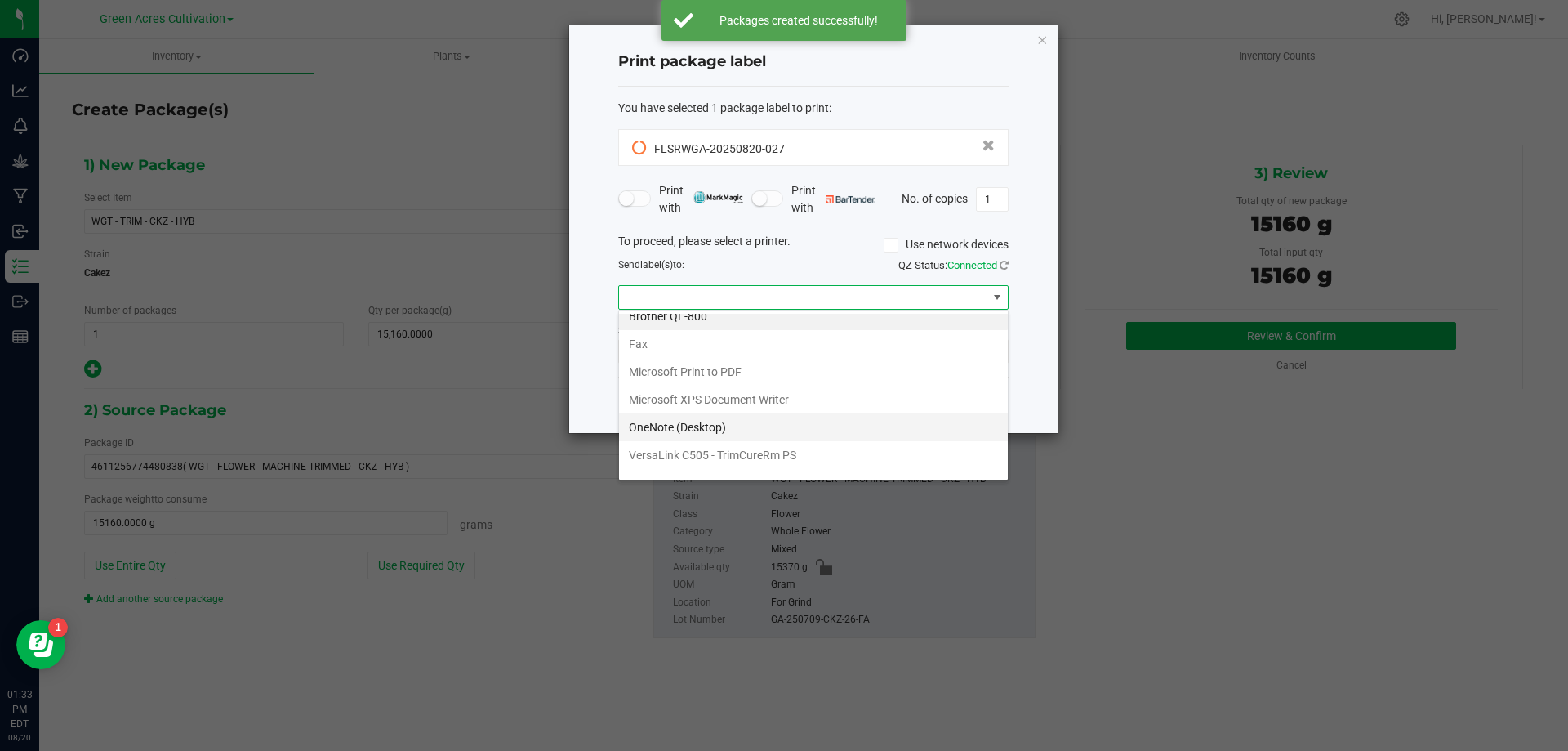
scroll to position [31, 0]
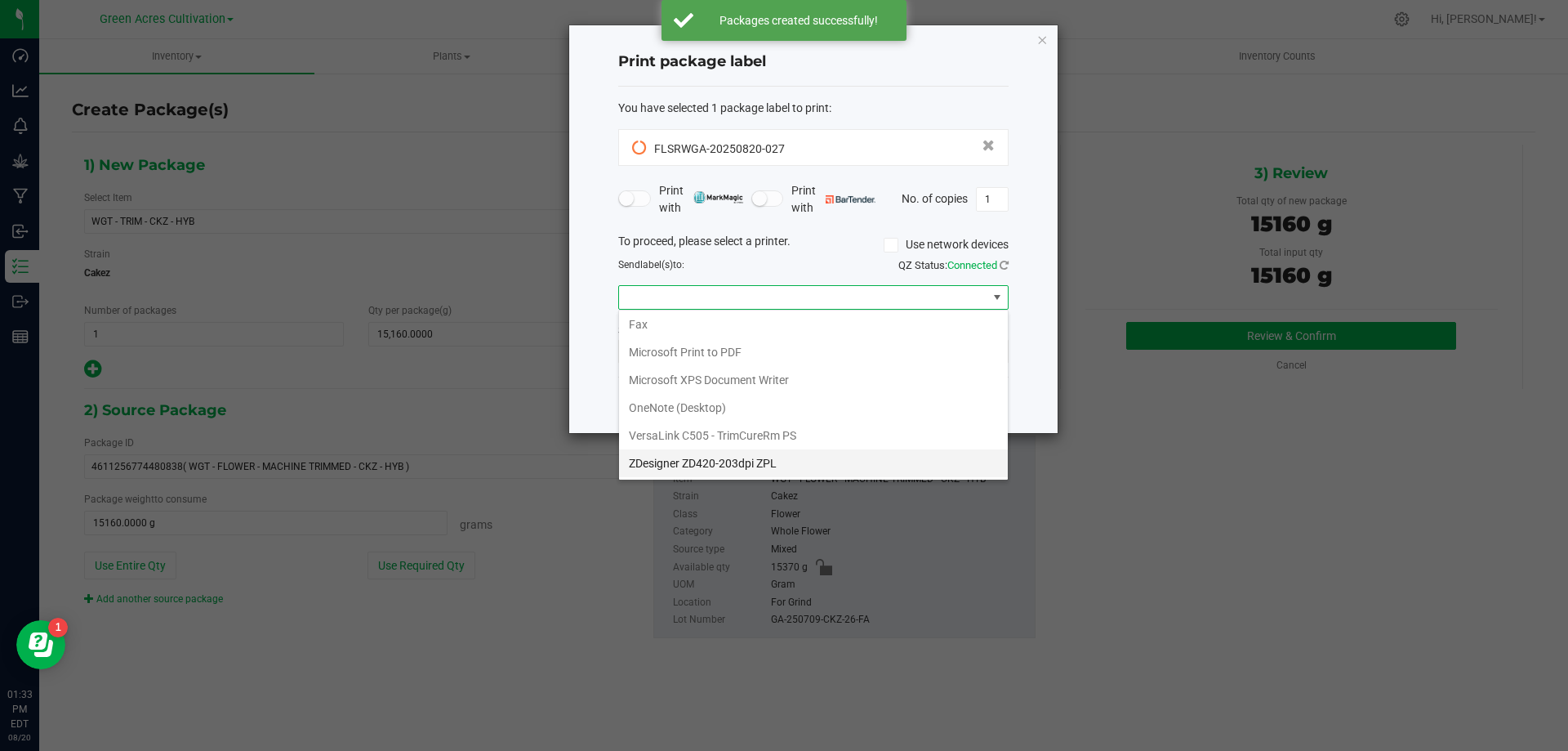
click at [720, 473] on ZPL "ZDesigner ZD420-203dpi ZPL" at bounding box center [813, 463] width 388 height 28
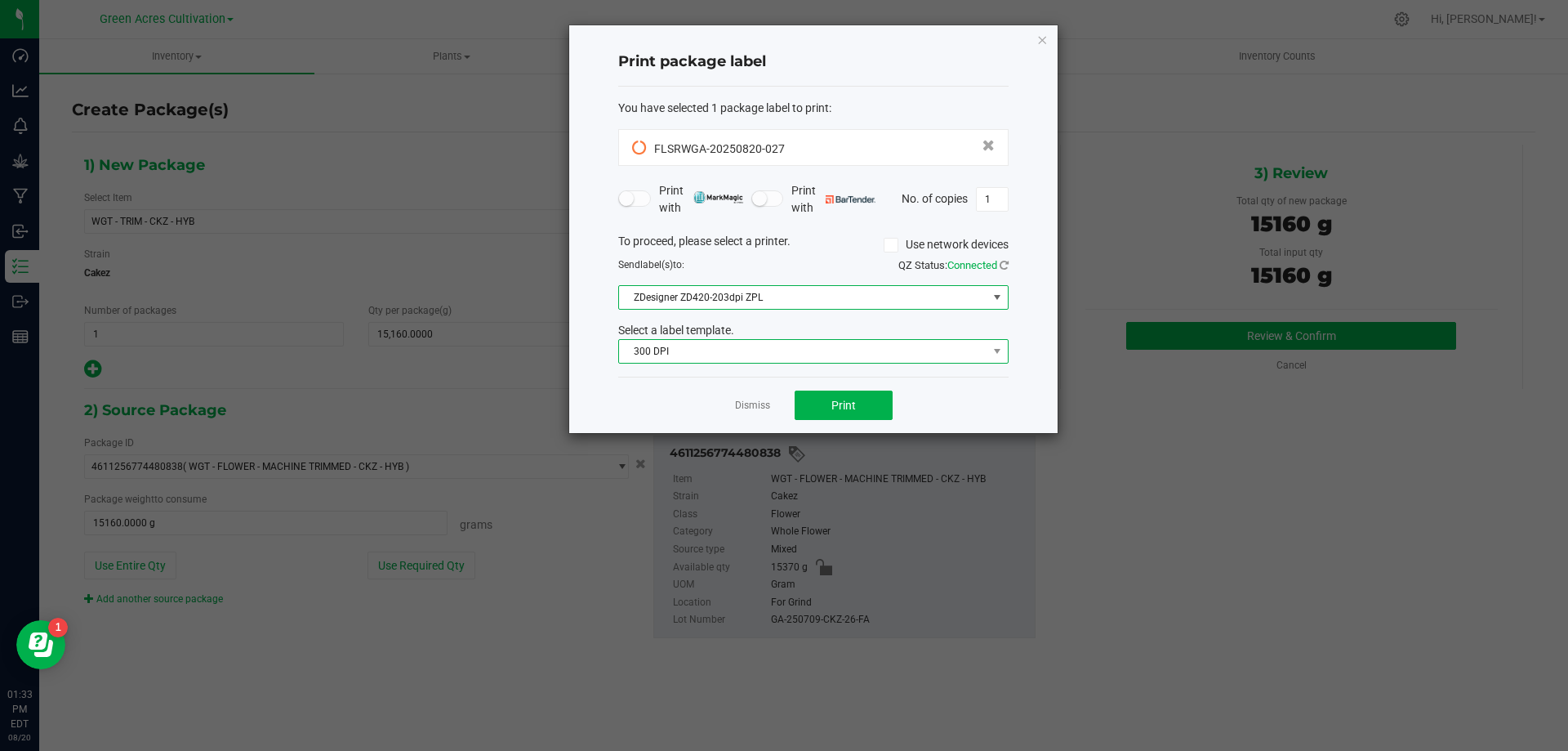
click at [829, 356] on span "300 DPI" at bounding box center [803, 351] width 368 height 23
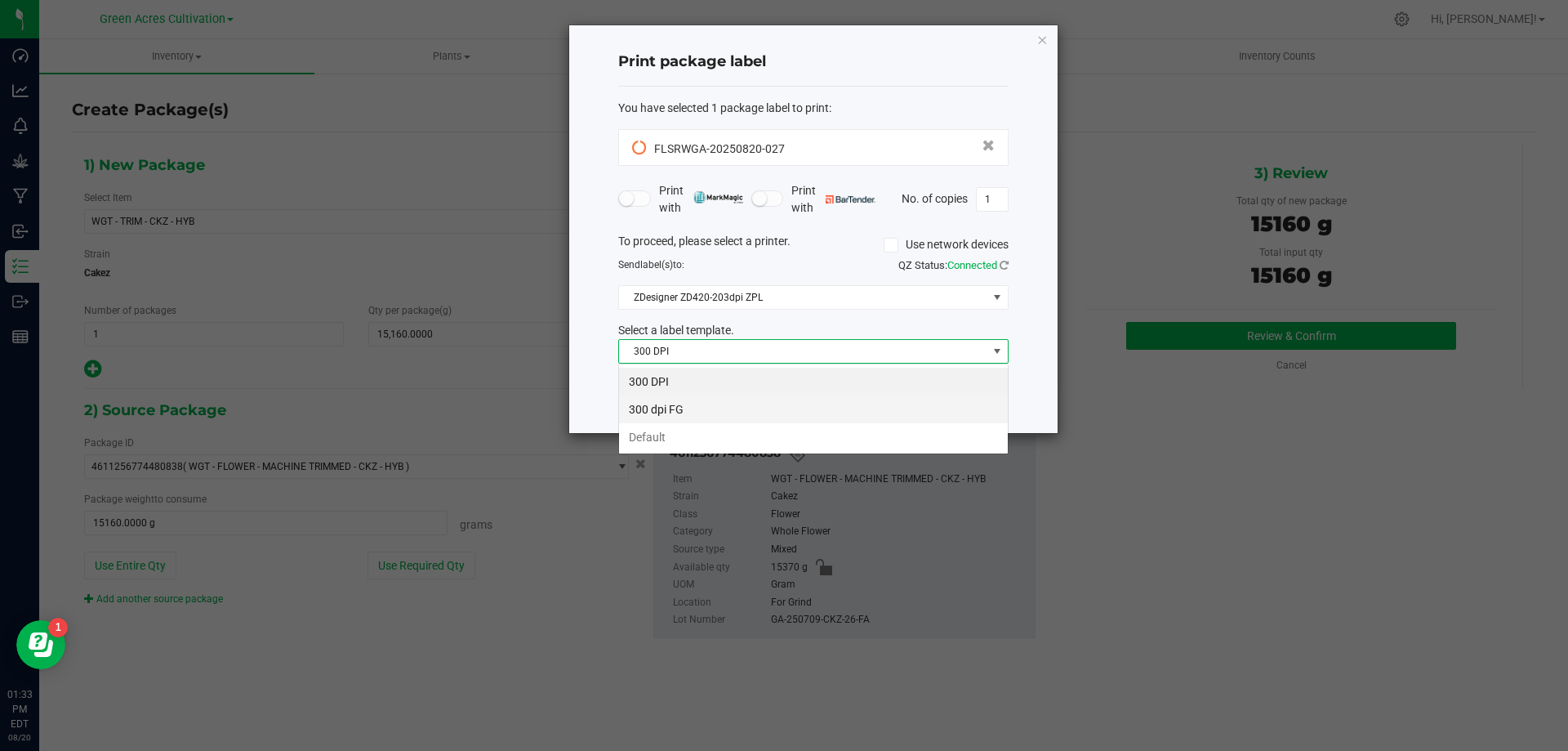
scroll to position [25, 390]
click at [800, 426] on li "Default" at bounding box center [813, 437] width 388 height 28
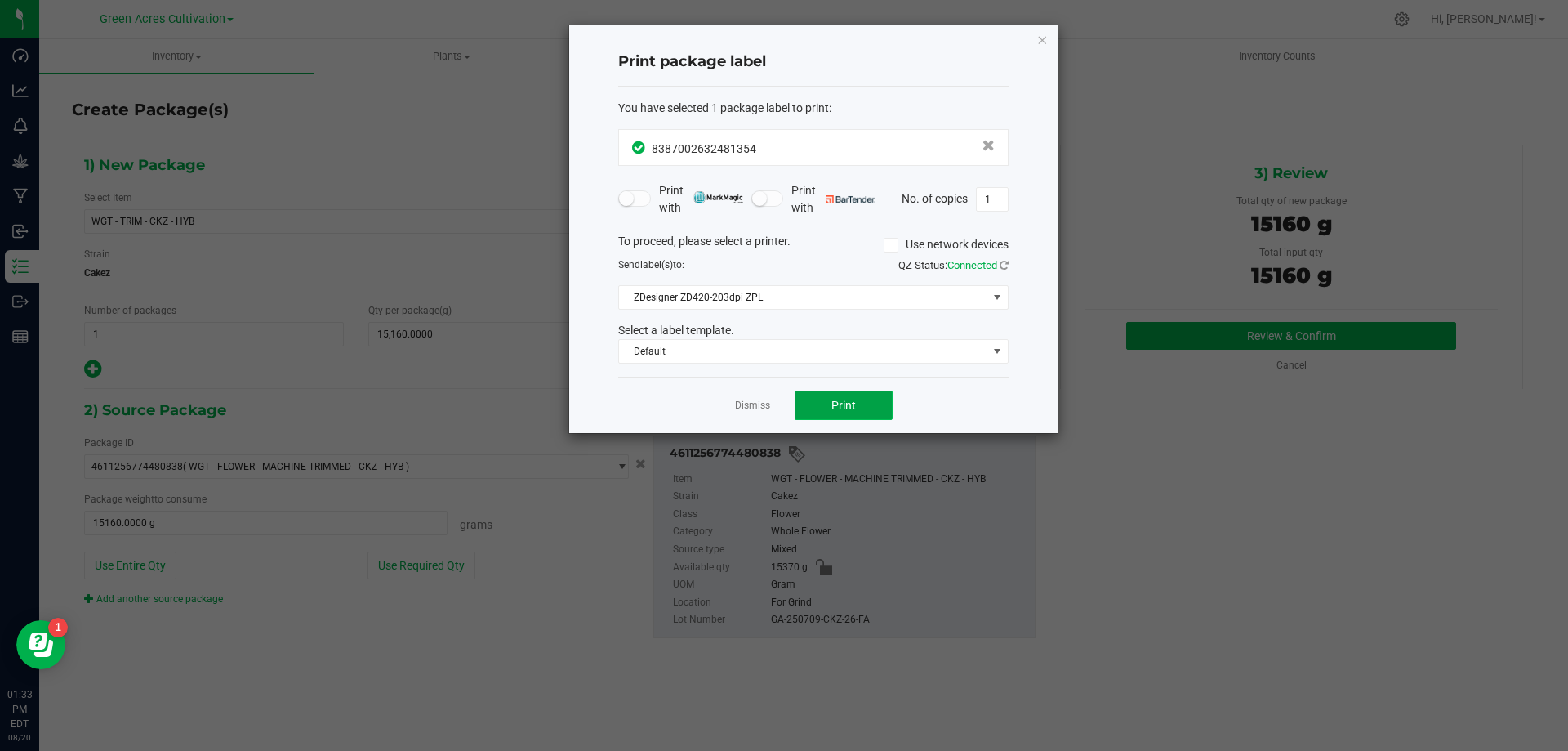
click at [840, 398] on button "Print" at bounding box center [843, 405] width 98 height 30
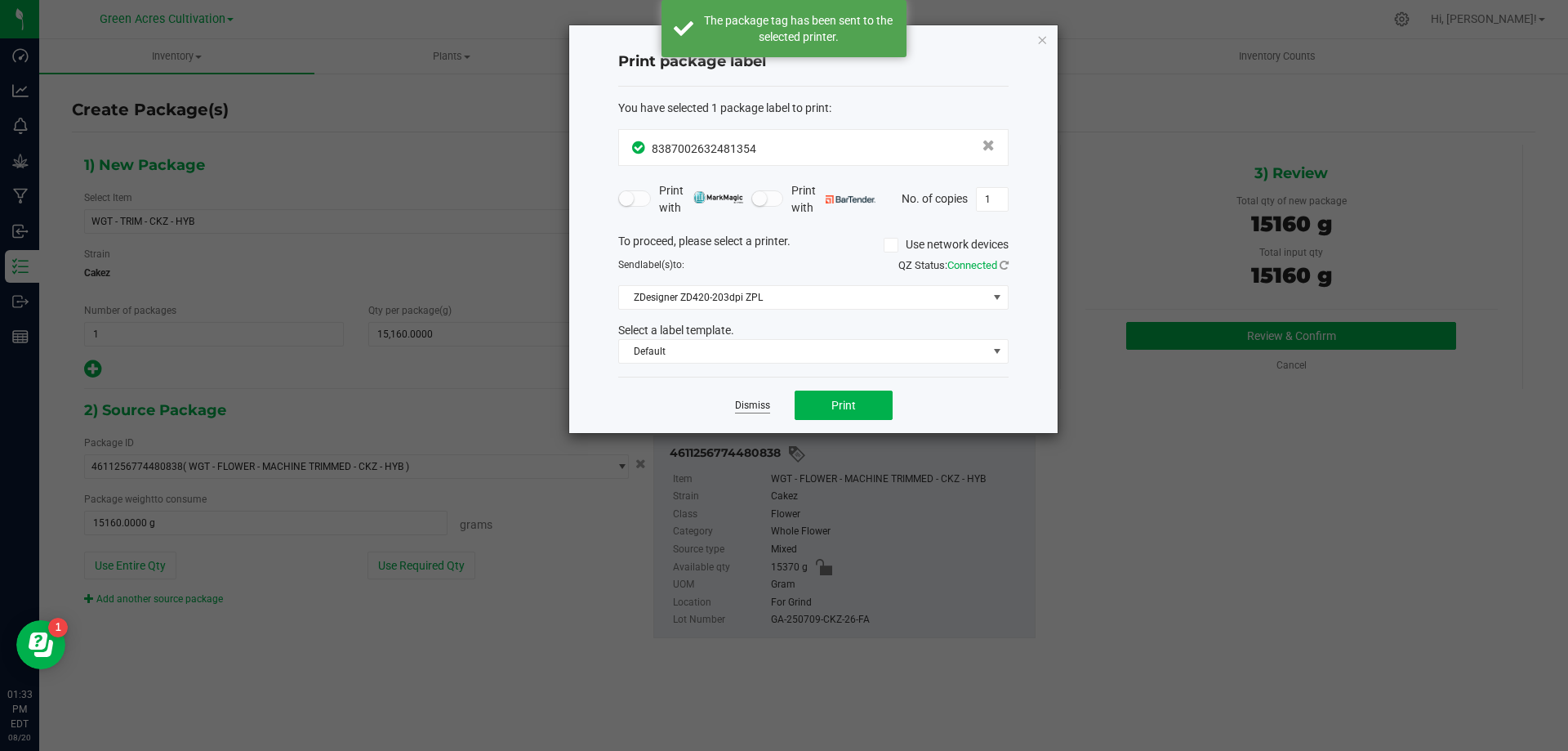
click at [743, 412] on link "Dismiss" at bounding box center [752, 405] width 35 height 14
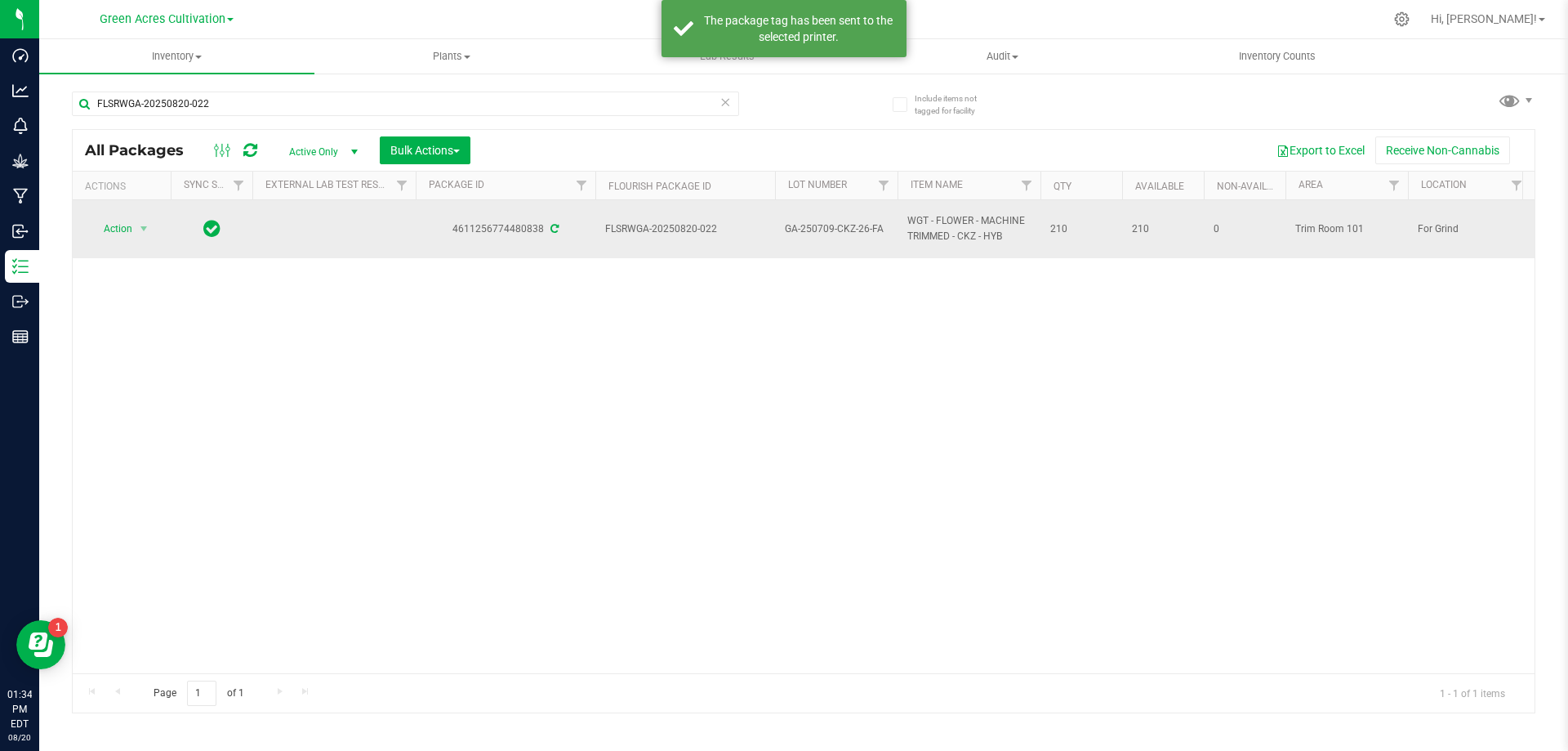
click at [106, 214] on td "Action Action Adjust qty Create package Edit attributes Global inventory Locate…" at bounding box center [121, 229] width 98 height 58
click at [118, 227] on span "Action" at bounding box center [111, 228] width 45 height 23
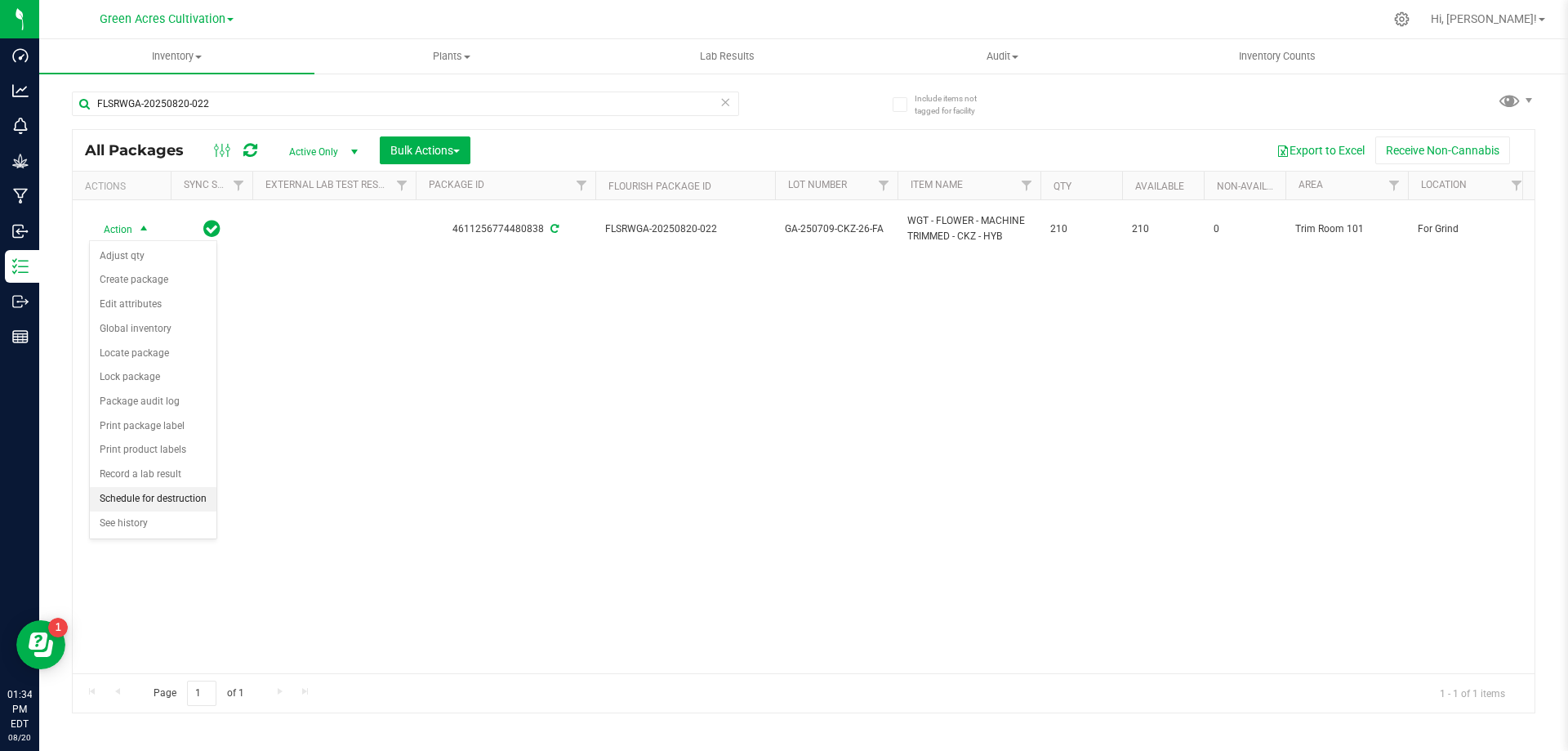
click at [164, 492] on li "Schedule for destruction" at bounding box center [154, 498] width 127 height 25
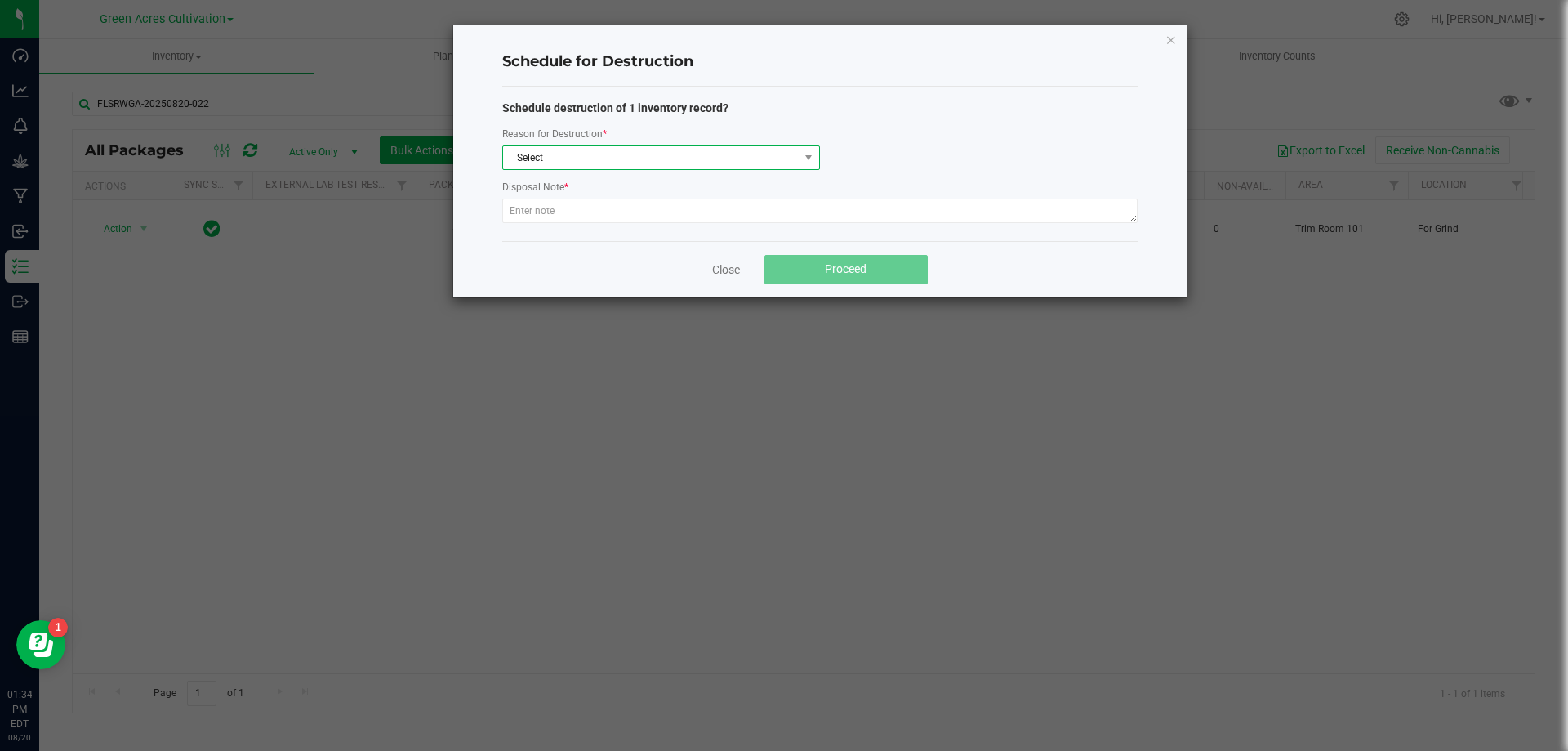
click at [610, 147] on span "Select" at bounding box center [651, 158] width 295 height 23
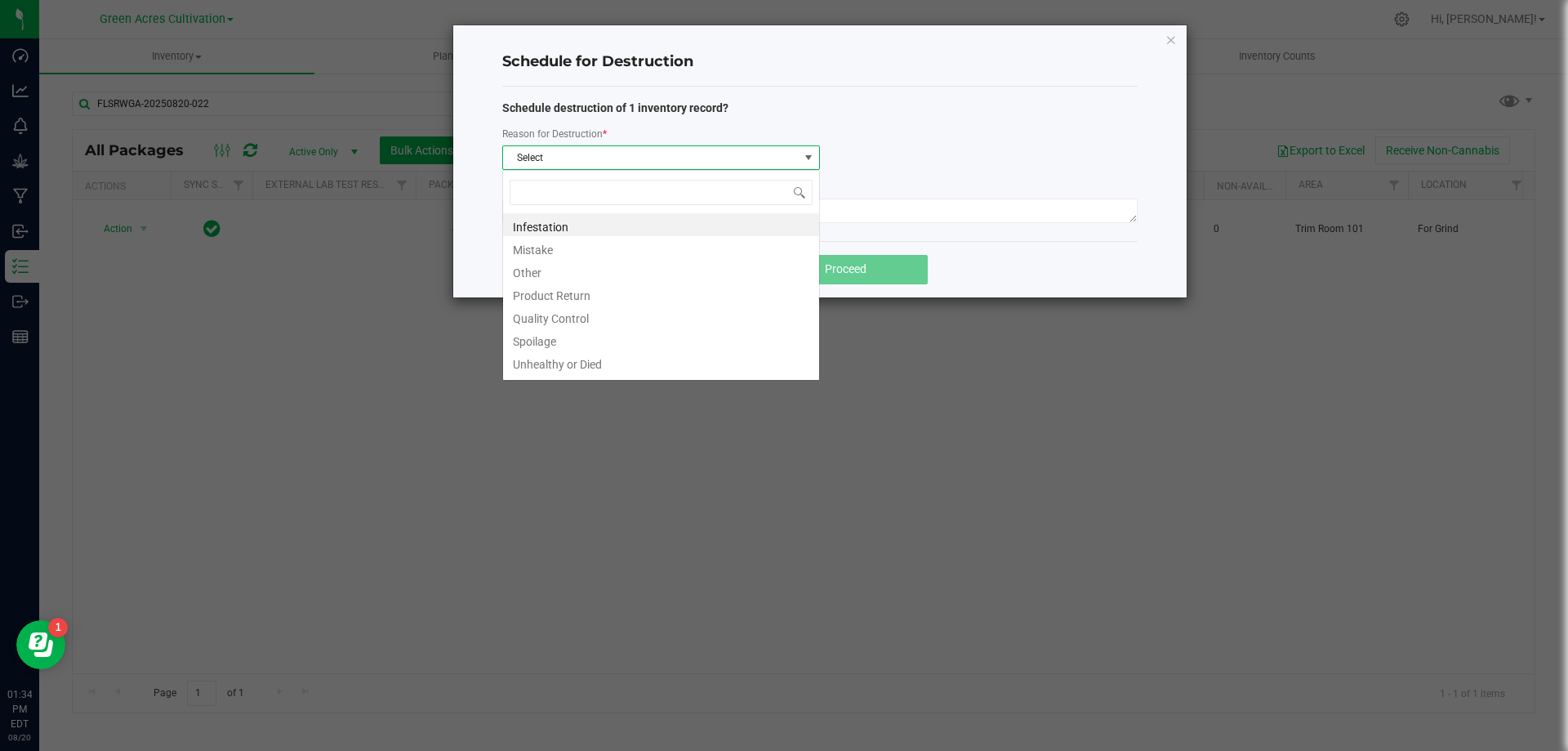
scroll to position [25, 318]
type input "W"
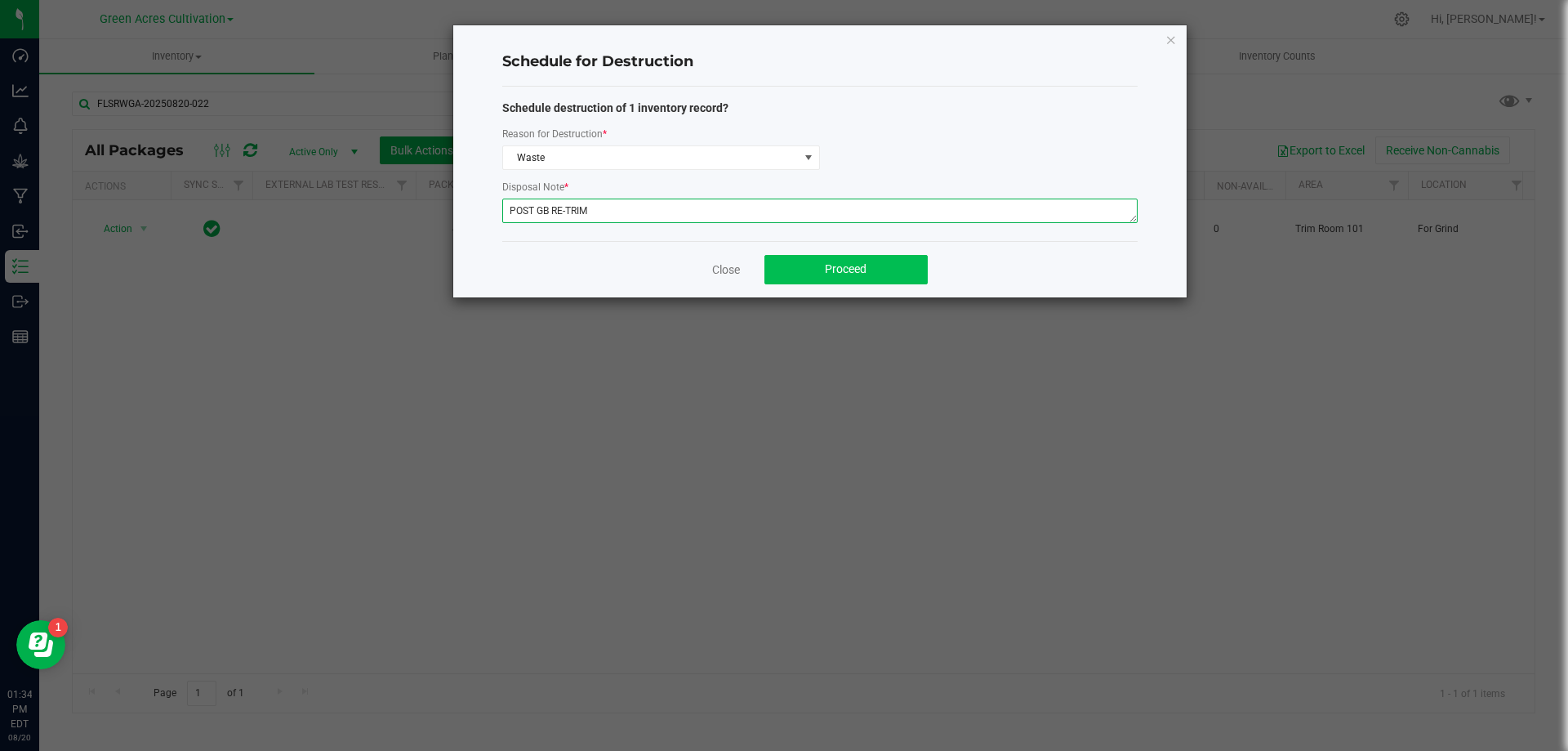
type textarea "POST GB RE-TRIM"
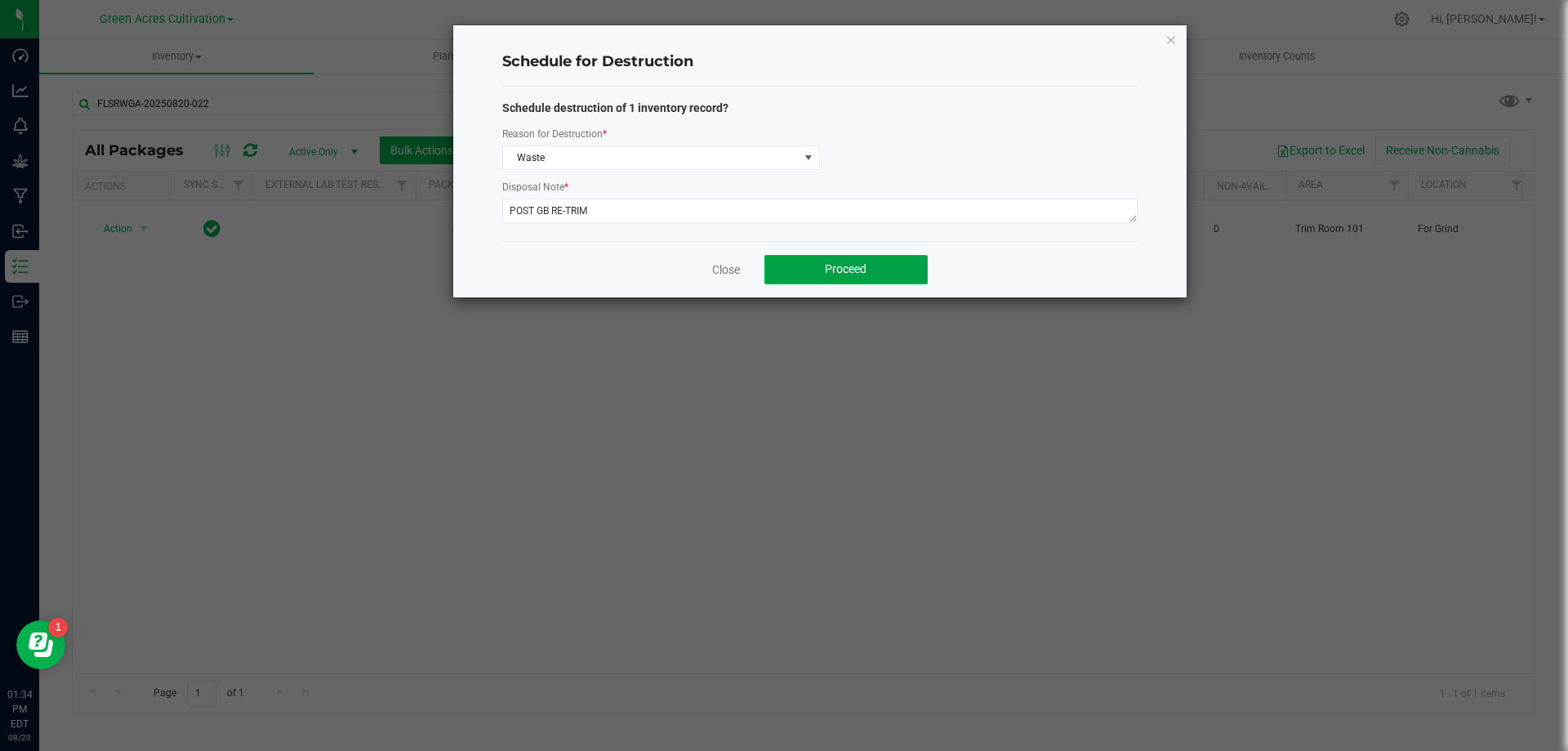
click at [913, 283] on button "Proceed" at bounding box center [846, 269] width 163 height 30
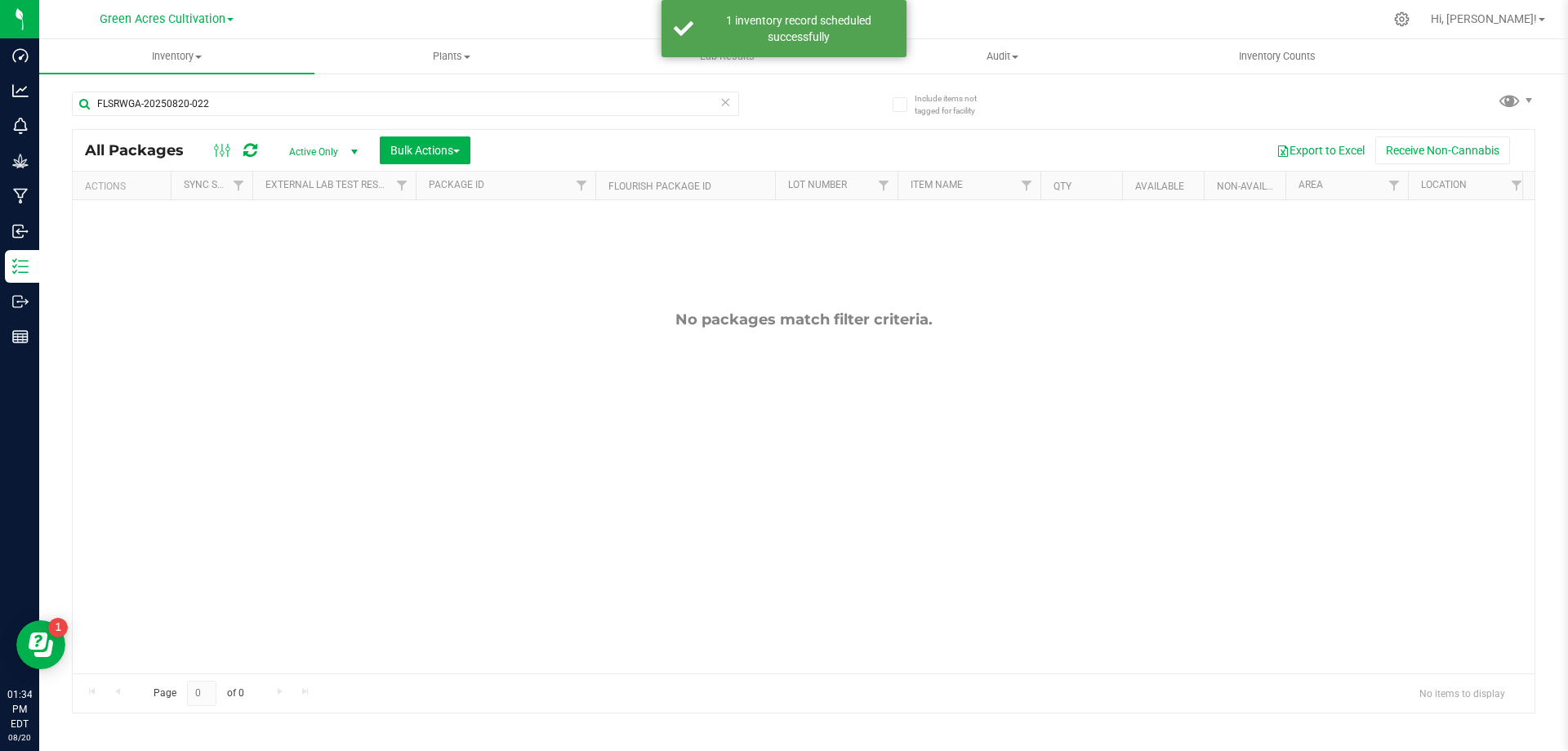
click at [728, 105] on icon at bounding box center [725, 101] width 12 height 20
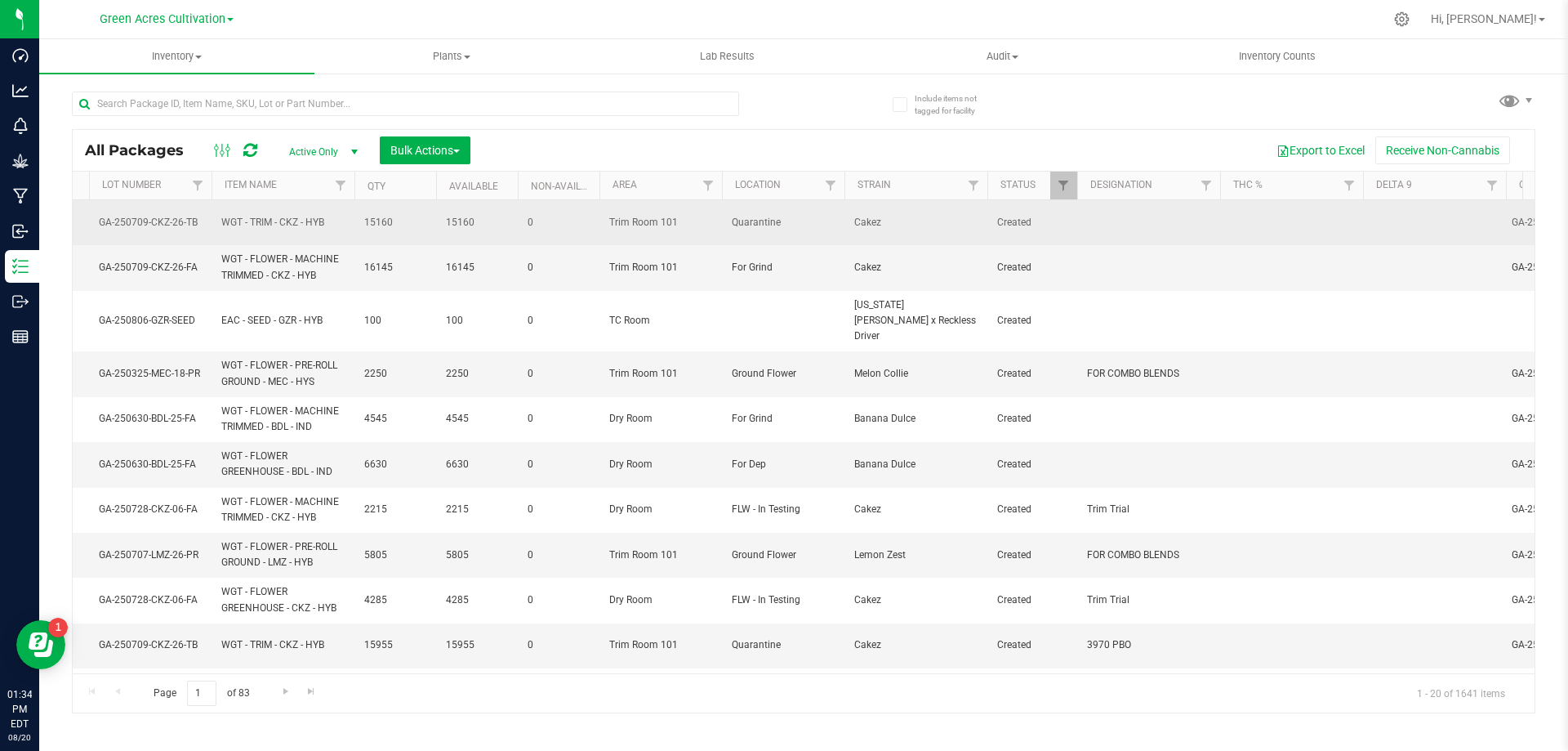
click at [1143, 220] on td at bounding box center [1149, 222] width 143 height 45
type input "3970 PBO"
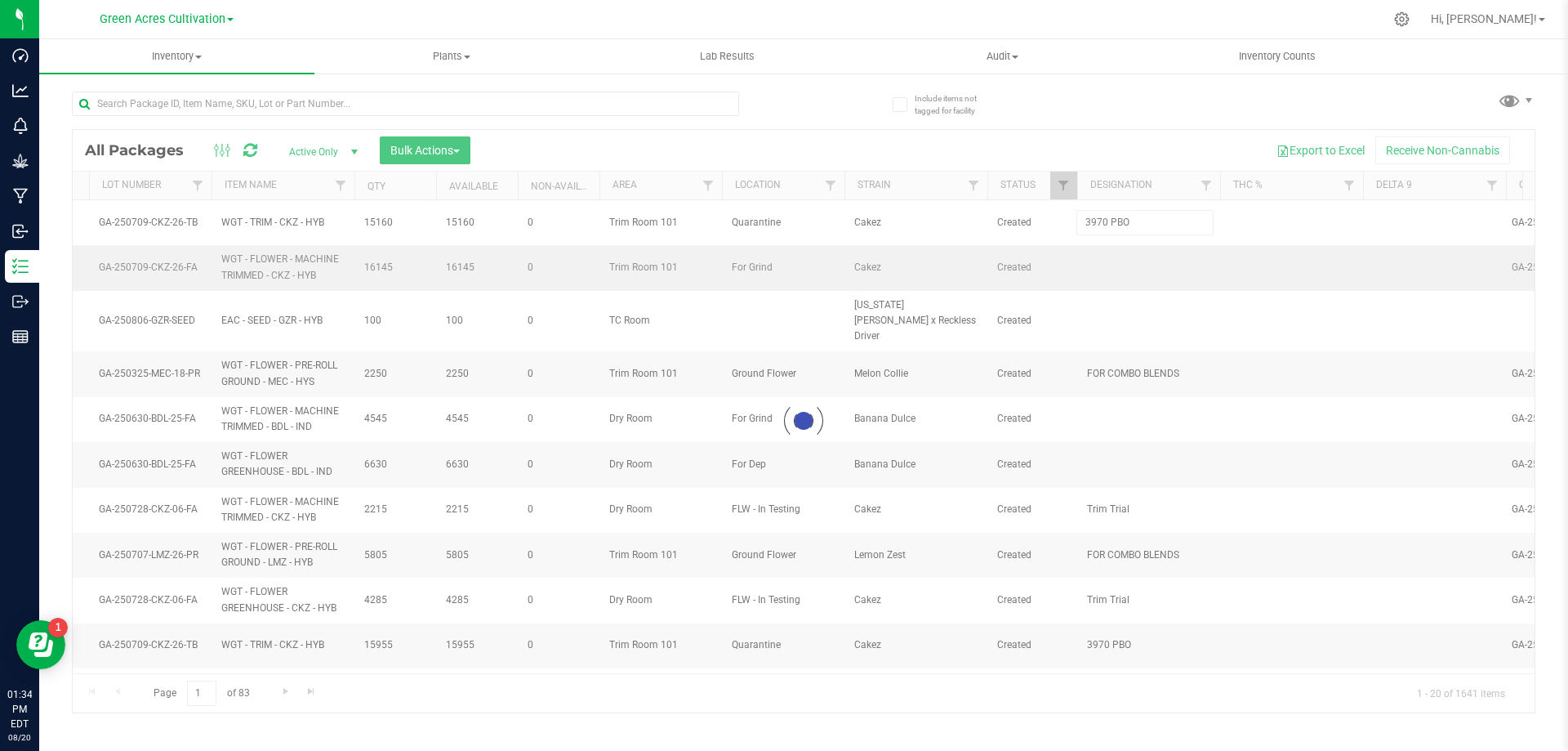
click at [1145, 254] on div "Loading... All Packages Active Only Active Only Lab Samples Locked All External…" at bounding box center [804, 421] width 1464 height 585
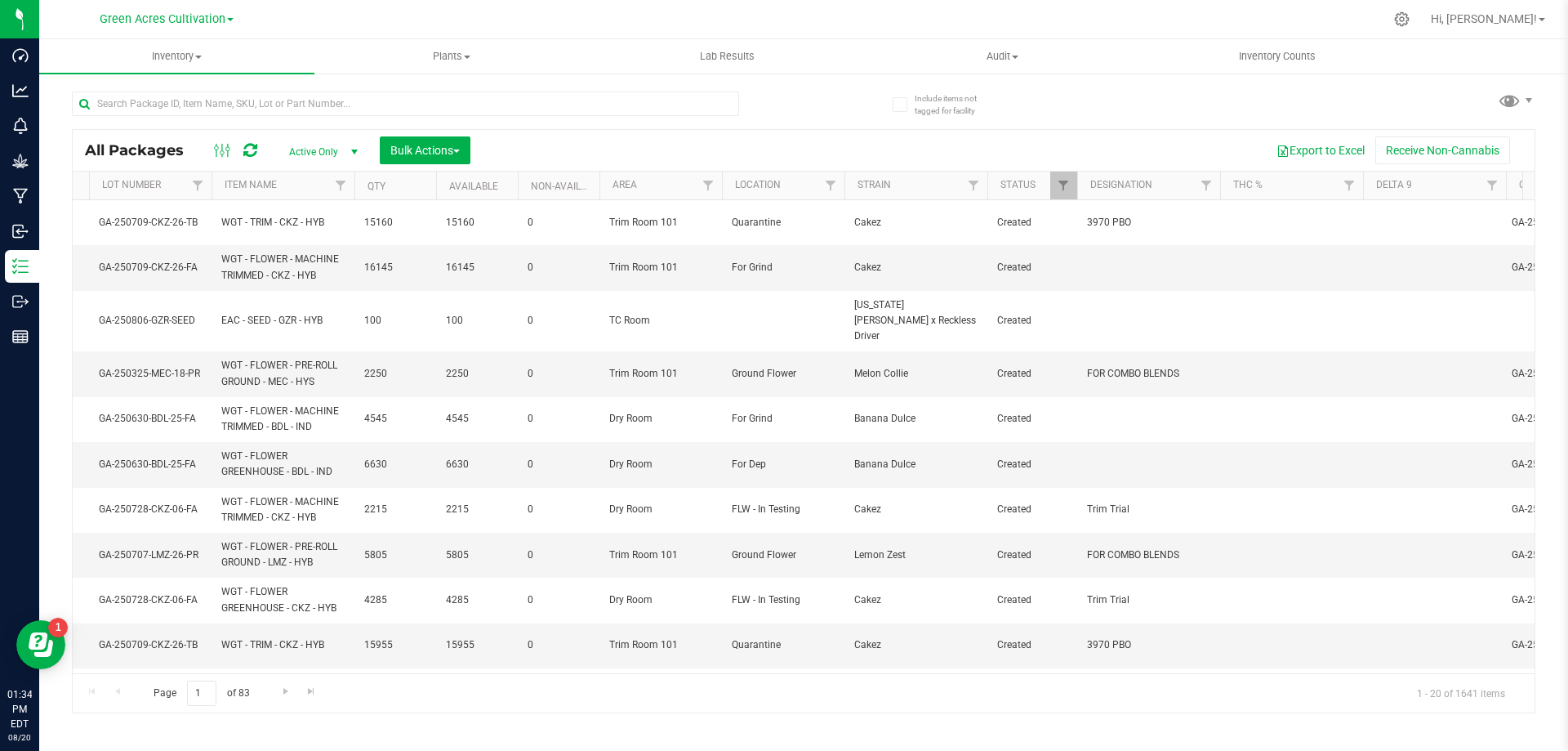
click at [1150, 264] on td at bounding box center [1149, 267] width 143 height 45
type input "340 PBO"
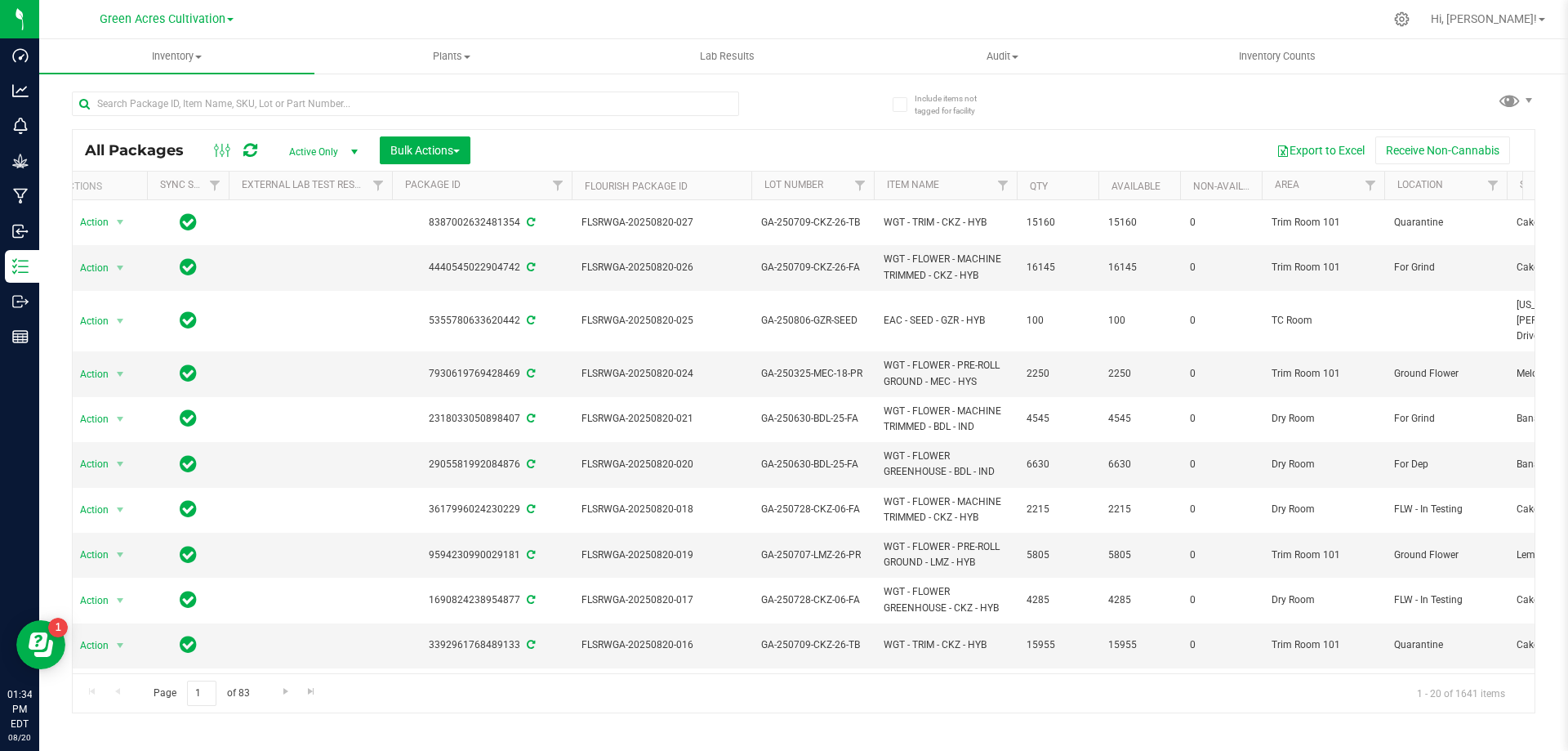
scroll to position [0, 331]
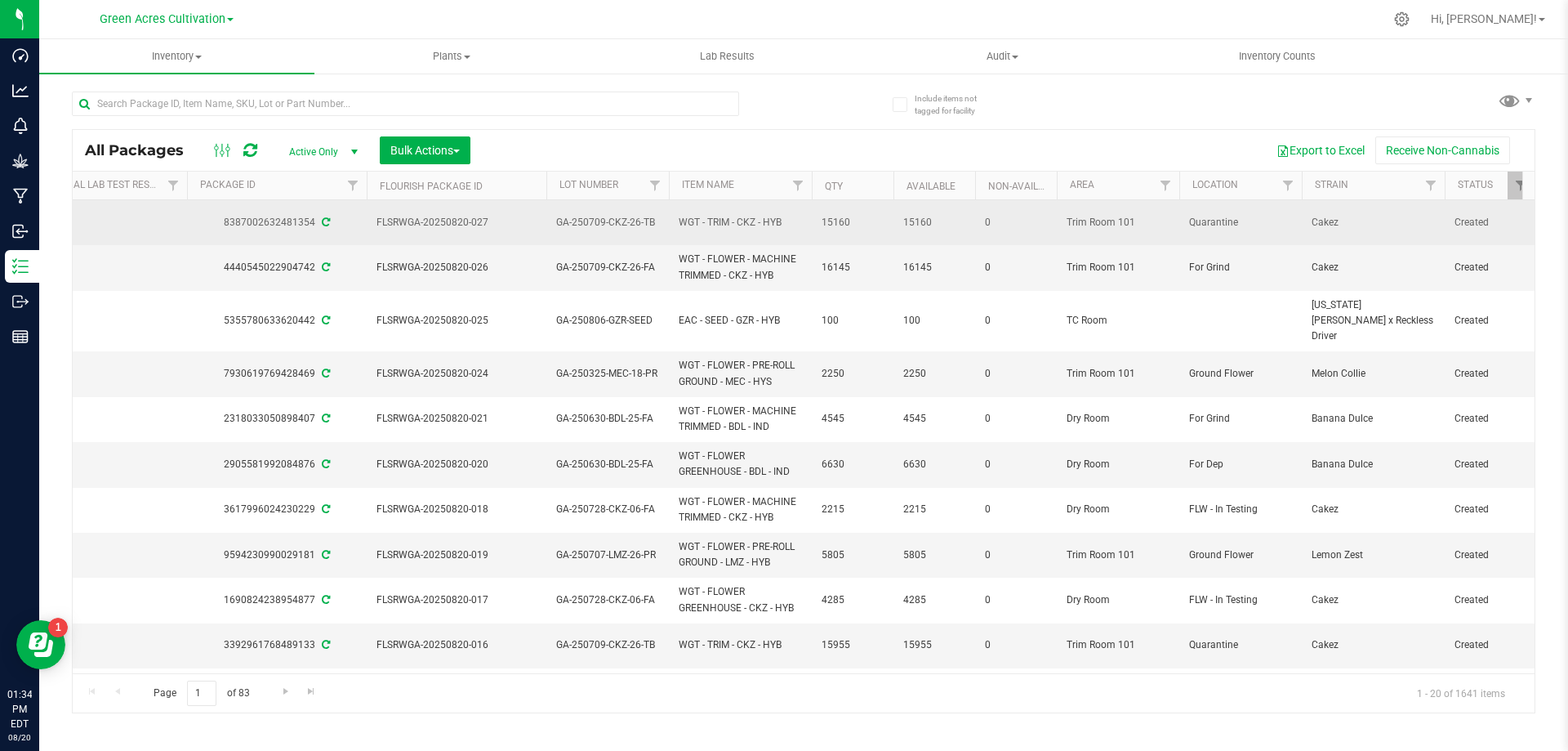
click at [718, 219] on span "WGT - TRIM - CKZ - HYB" at bounding box center [740, 223] width 124 height 16
click at [716, 219] on span "WGT - TRIM - CKZ - HYB" at bounding box center [740, 223] width 124 height 16
copy tr "WGT - TRIM - CKZ - HYB"
click at [583, 215] on span "GA-250709-CKZ-26-TB" at bounding box center [607, 223] width 103 height 16
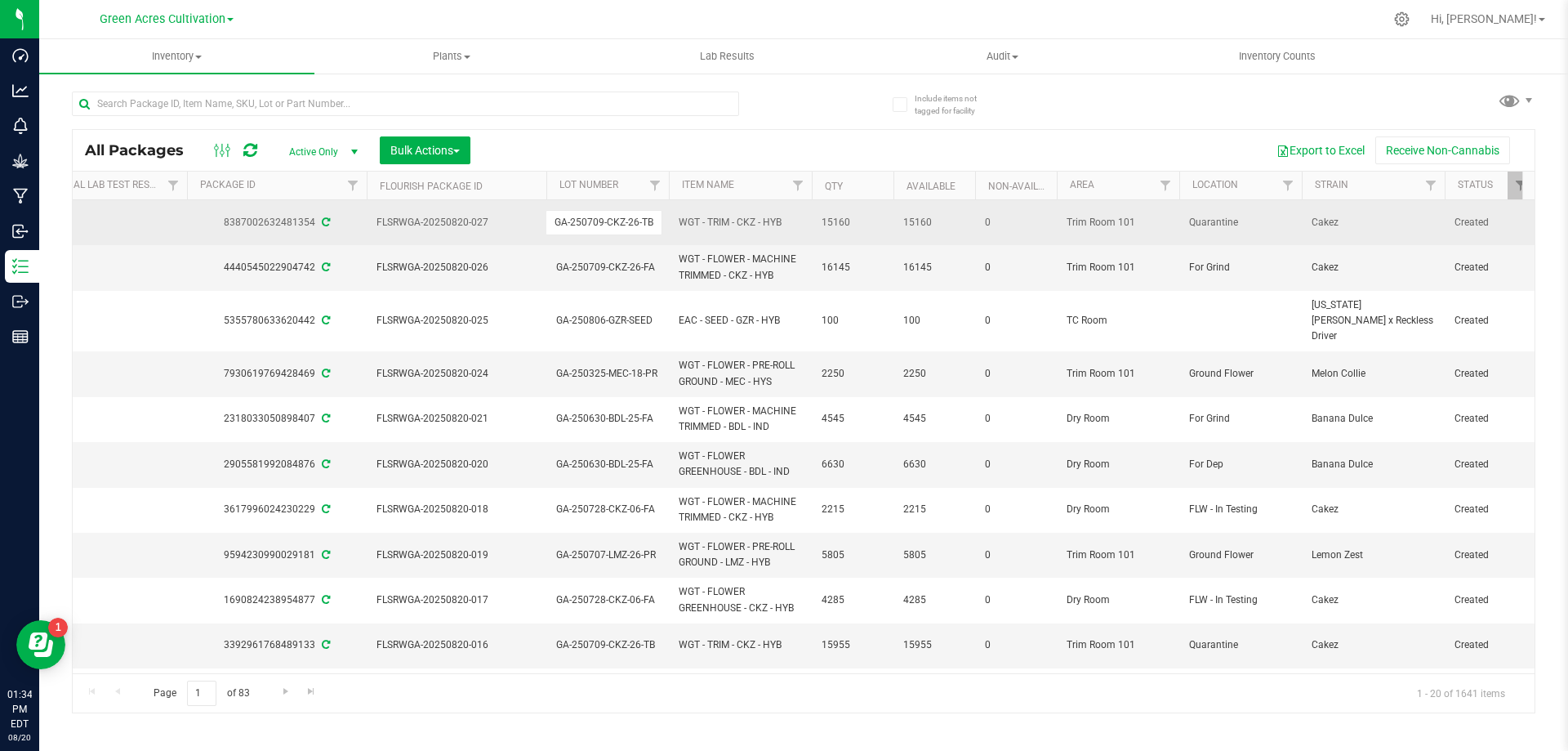
click at [584, 215] on input "GA-250709-CKZ-26-TB" at bounding box center [604, 223] width 117 height 26
click at [590, 101] on input "text" at bounding box center [406, 103] width 668 height 25
paste input "GA-250709-CKZ-26-TB"
type input "GA-250709-CKZ-26-TB"
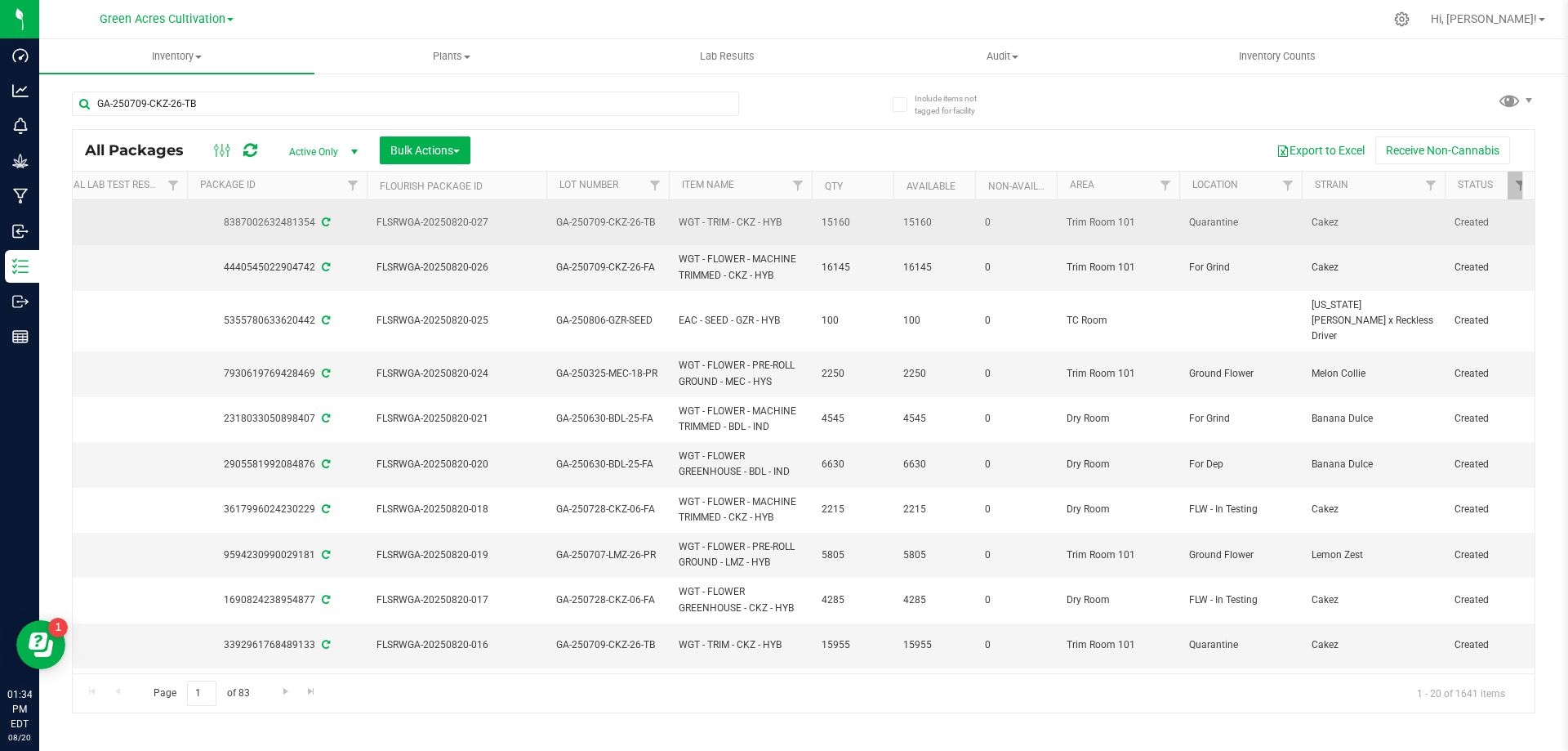
click at [315, 161] on span "Active Only" at bounding box center [320, 152] width 90 height 23
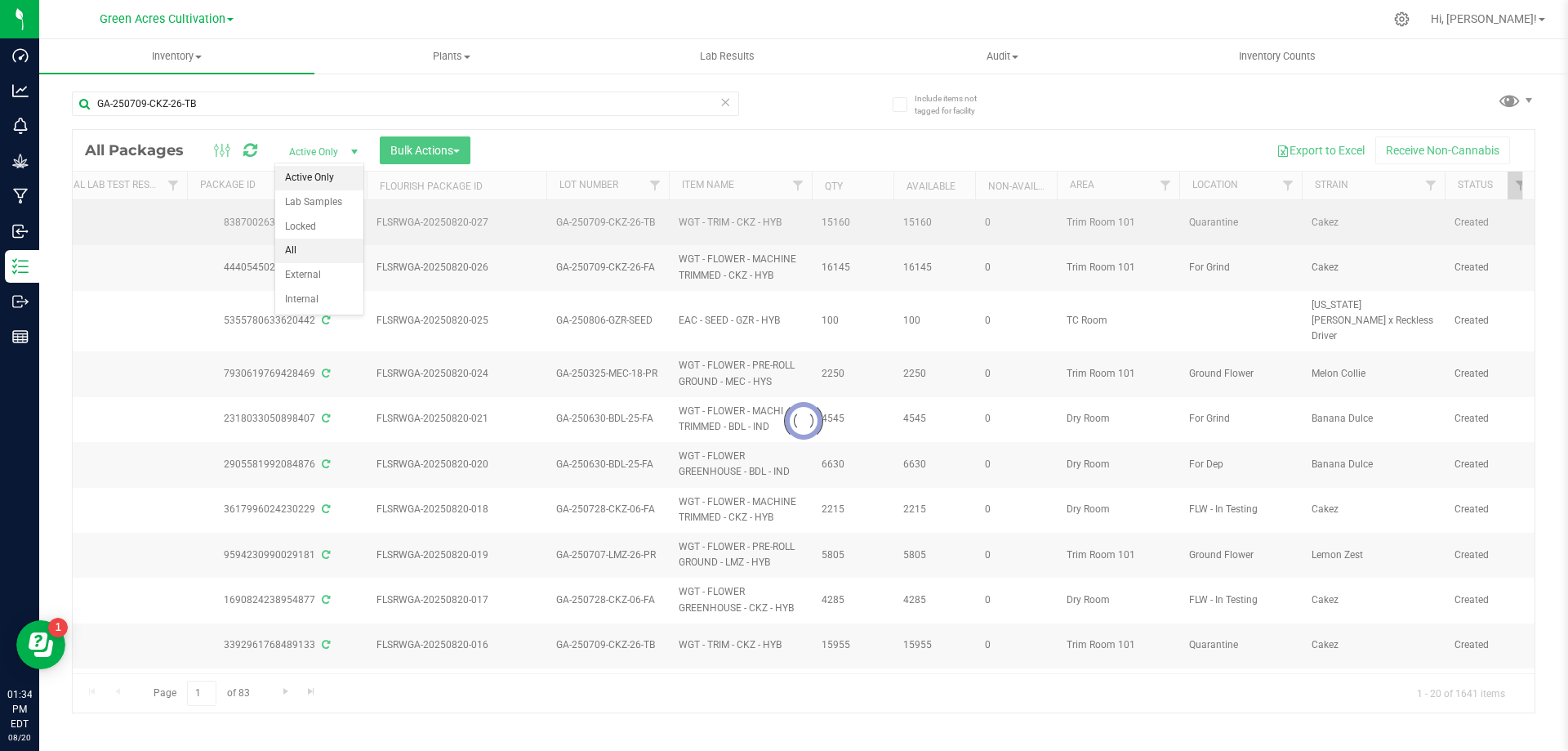
click at [325, 242] on li "All" at bounding box center [319, 251] width 88 height 25
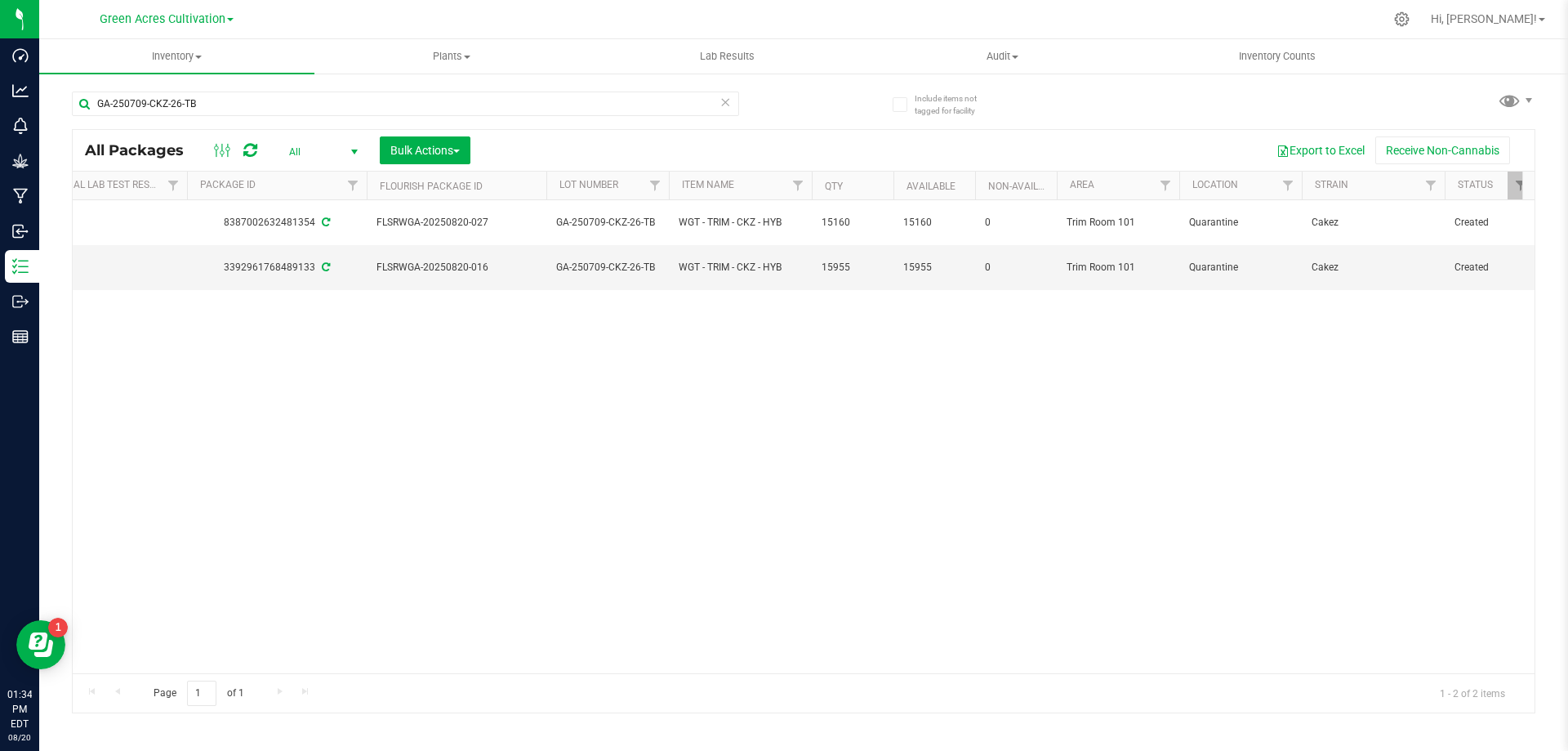
click at [339, 168] on div "All Packages All Active Only Lab Samples Locked All External Internal Bulk Acti…" at bounding box center [803, 150] width 1462 height 41
click at [347, 152] on span "select" at bounding box center [354, 152] width 21 height 23
click at [345, 260] on li "All" at bounding box center [319, 251] width 88 height 25
click at [348, 128] on div "GA-250709-CKZ-26-TB" at bounding box center [406, 110] width 668 height 38
click at [352, 161] on span "select" at bounding box center [354, 152] width 21 height 23
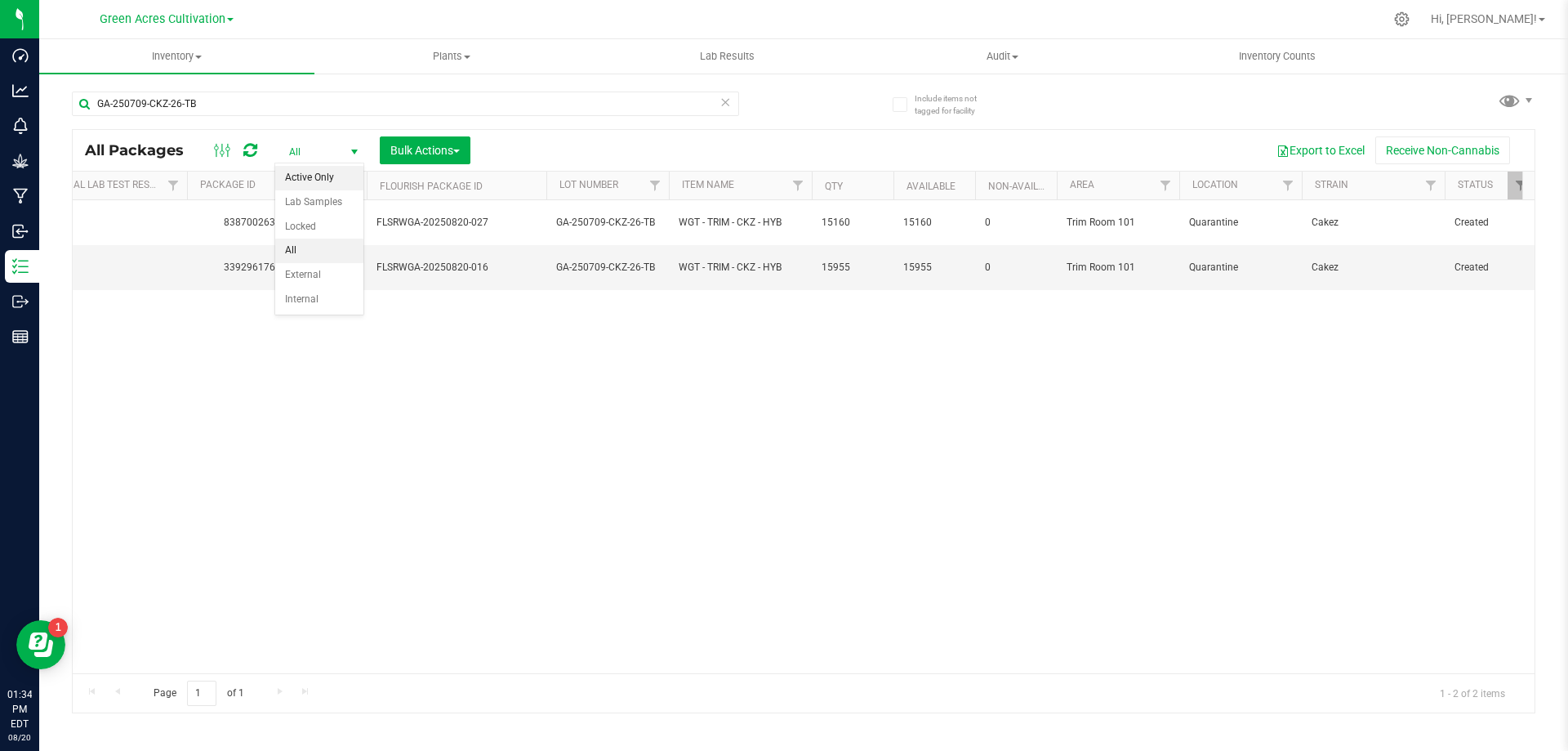
click at [344, 182] on li "Active Only" at bounding box center [319, 177] width 88 height 25
click at [354, 148] on span "select" at bounding box center [354, 152] width 13 height 13
click at [331, 259] on li "All" at bounding box center [319, 251] width 88 height 25
click at [259, 159] on div at bounding box center [235, 151] width 54 height 20
click at [253, 153] on icon at bounding box center [251, 150] width 14 height 16
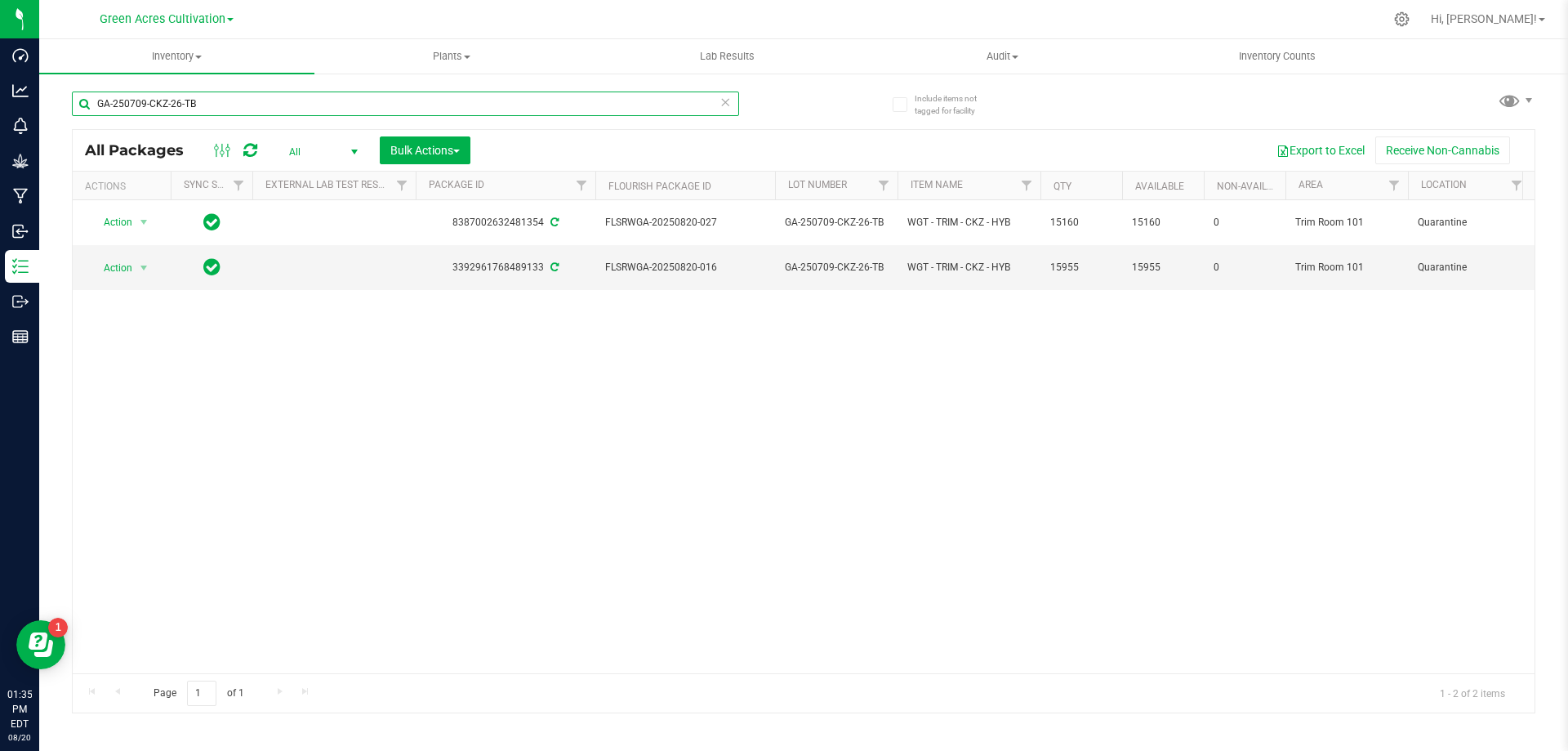
click at [216, 114] on input "GA-250709-CKZ-26-TB" at bounding box center [406, 103] width 668 height 25
click at [216, 112] on input "GA-250709-CKZ-26-TB" at bounding box center [406, 103] width 668 height 25
click at [353, 163] on div "All Active Only Lab Samples Locked All External Internal Bulk Actions Add to ma…" at bounding box center [378, 151] width 207 height 28
click at [352, 157] on span "select" at bounding box center [354, 152] width 13 height 13
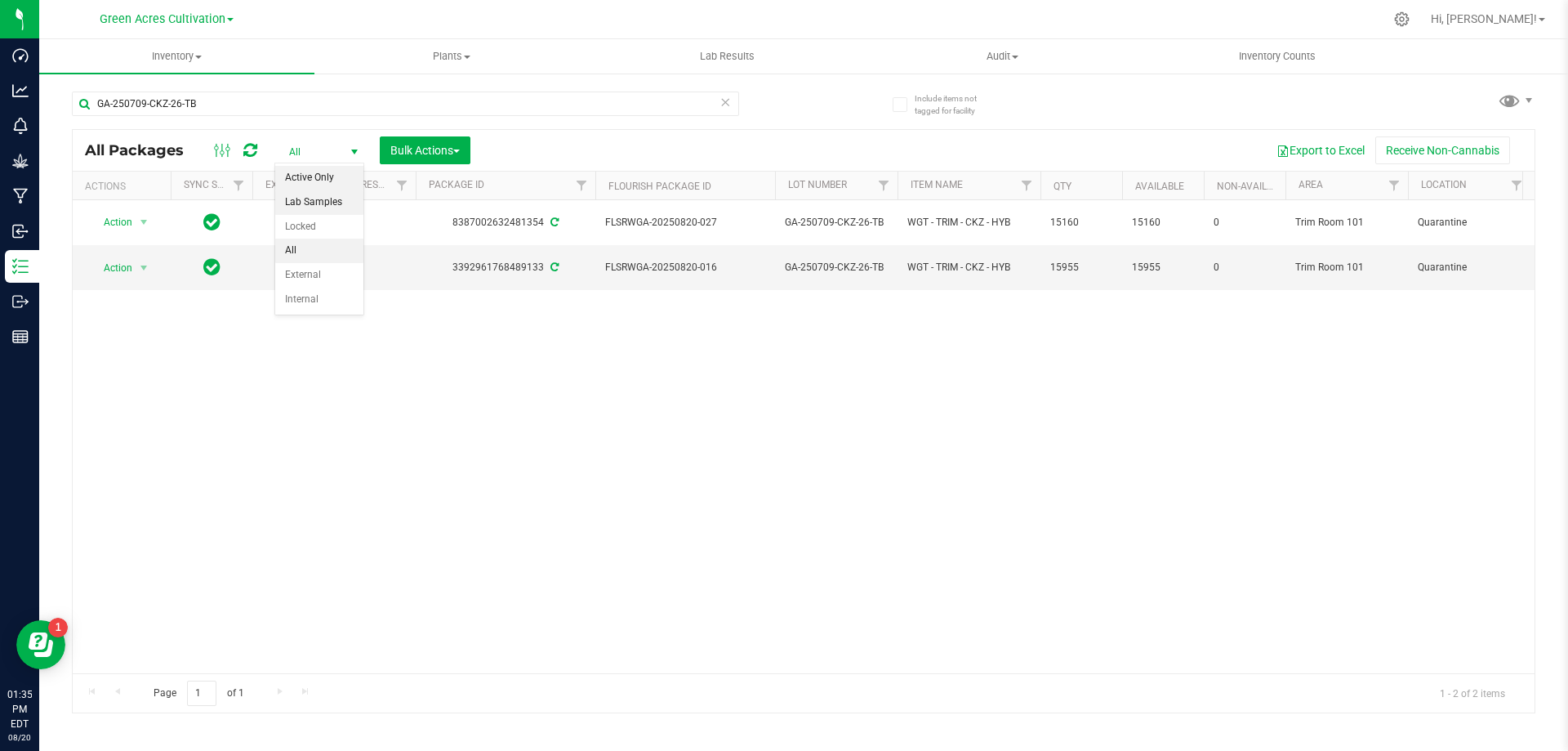
click at [338, 183] on li "Active Only" at bounding box center [319, 177] width 88 height 25
click at [417, 152] on span "Bulk Actions" at bounding box center [425, 150] width 69 height 13
click at [345, 154] on span "select" at bounding box center [354, 152] width 21 height 23
click at [321, 255] on li "All" at bounding box center [319, 251] width 88 height 25
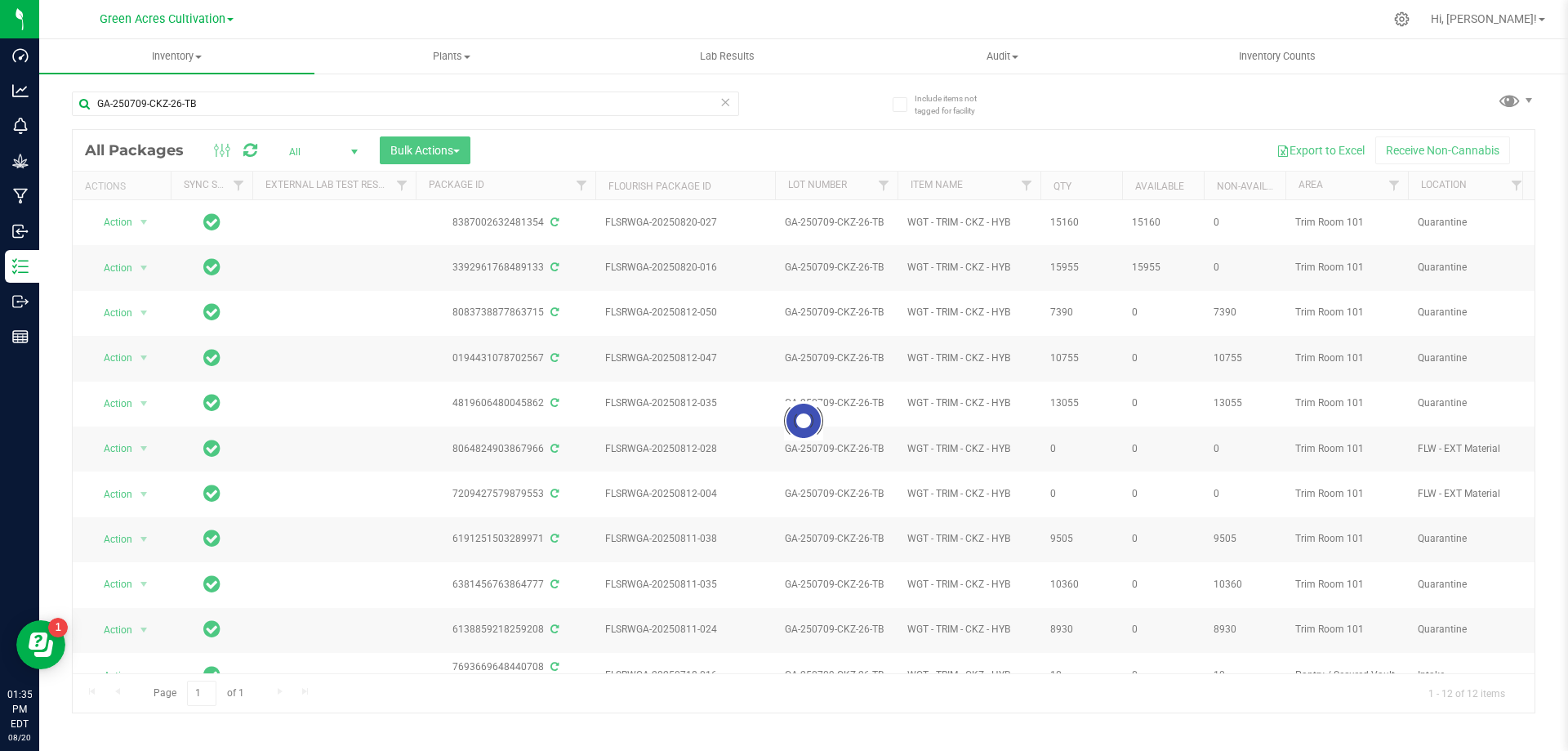
drag, startPoint x: 499, startPoint y: 666, endPoint x: 568, endPoint y: 666, distance: 69.0
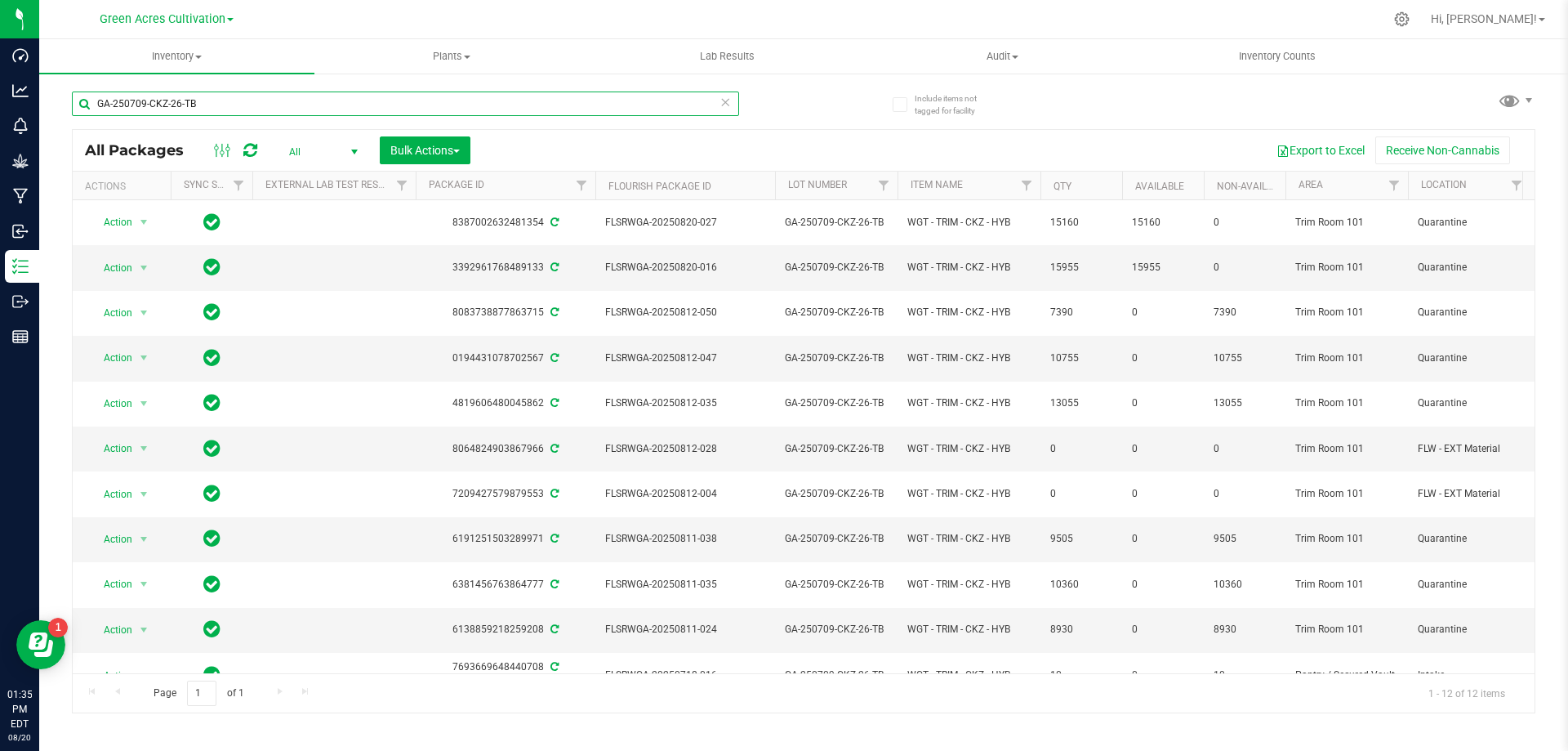
click at [259, 114] on input "GA-250709-CKZ-26-TB" at bounding box center [406, 103] width 668 height 25
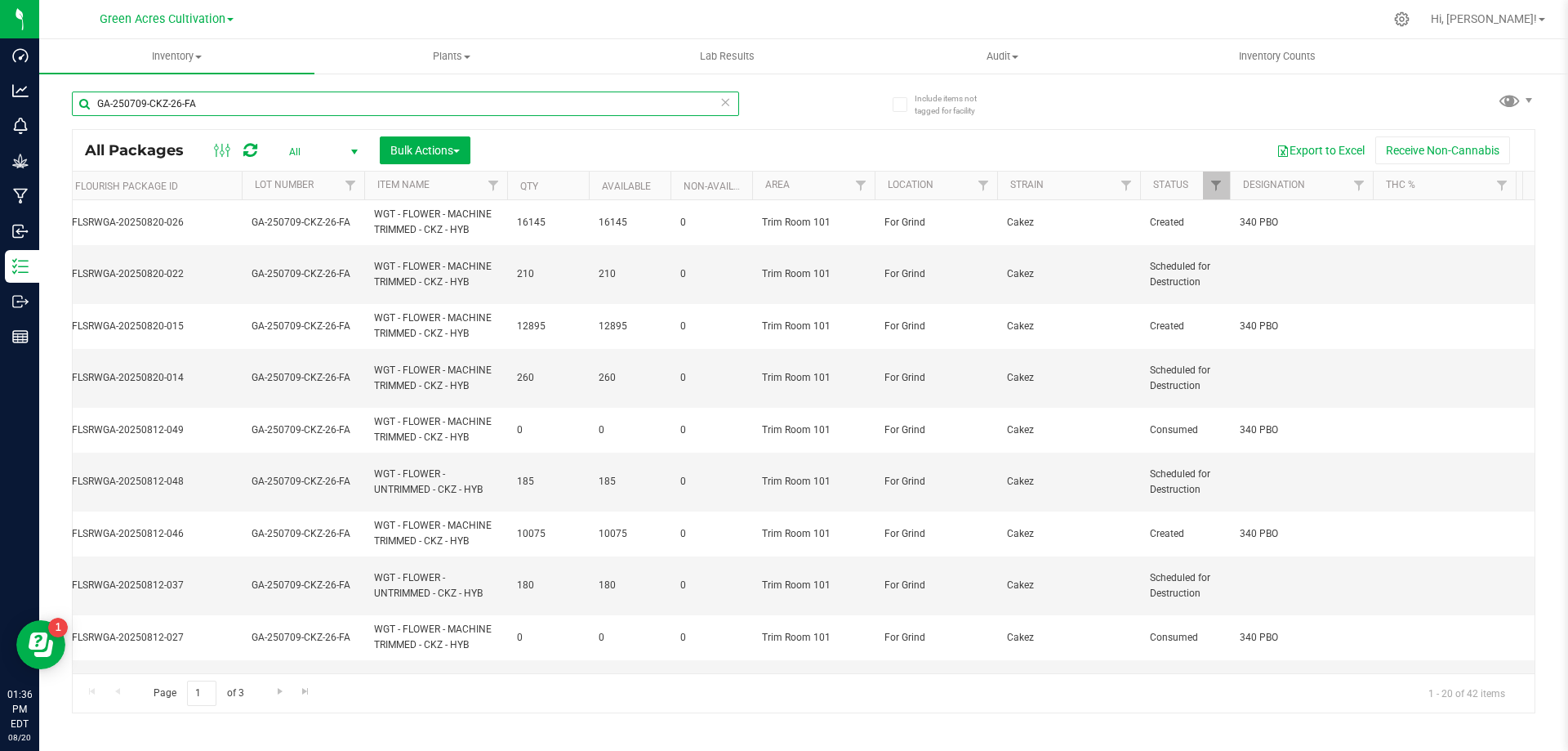
scroll to position [0, 585]
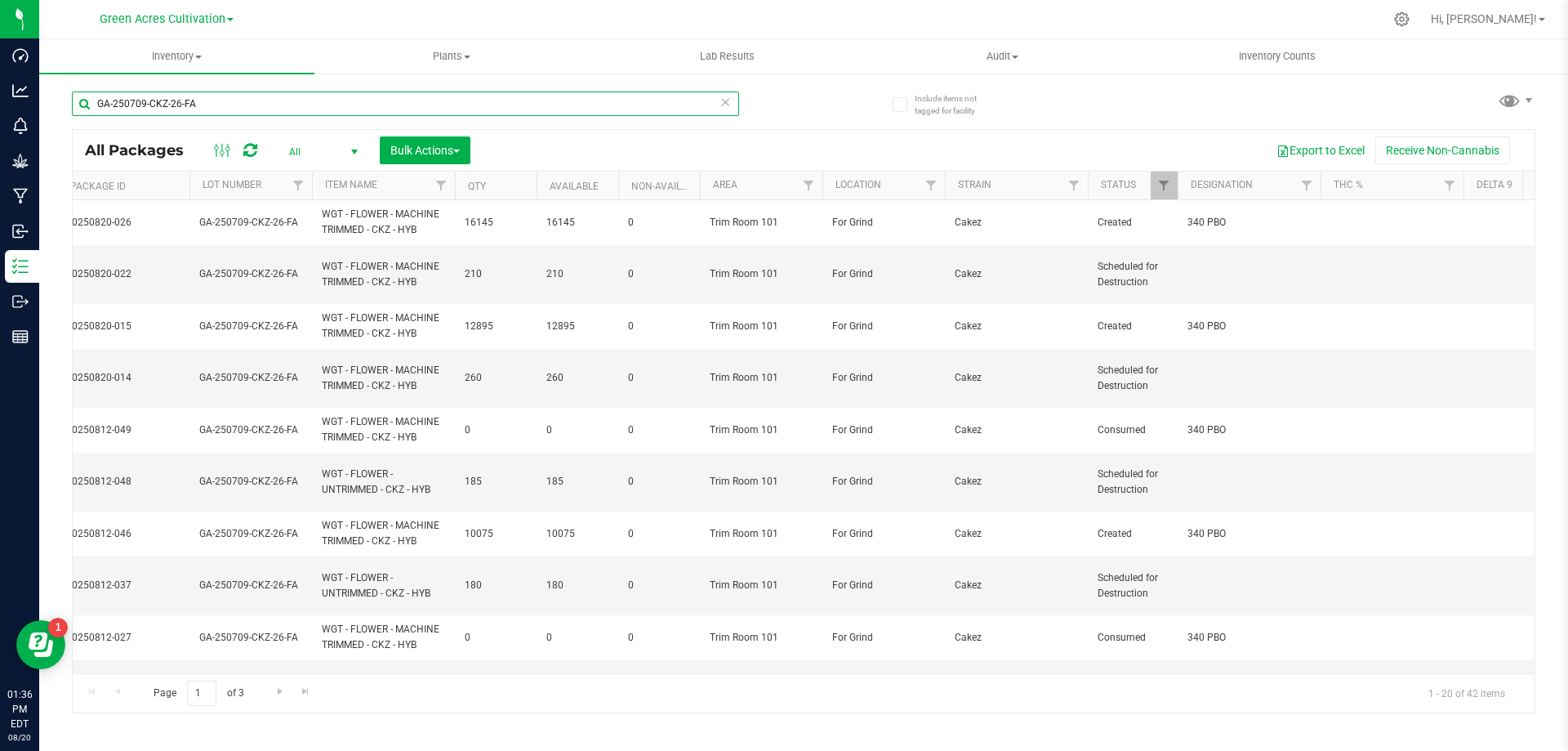
type input "GA-250709-CKZ-26-FA"
click at [348, 156] on span "select" at bounding box center [354, 152] width 13 height 13
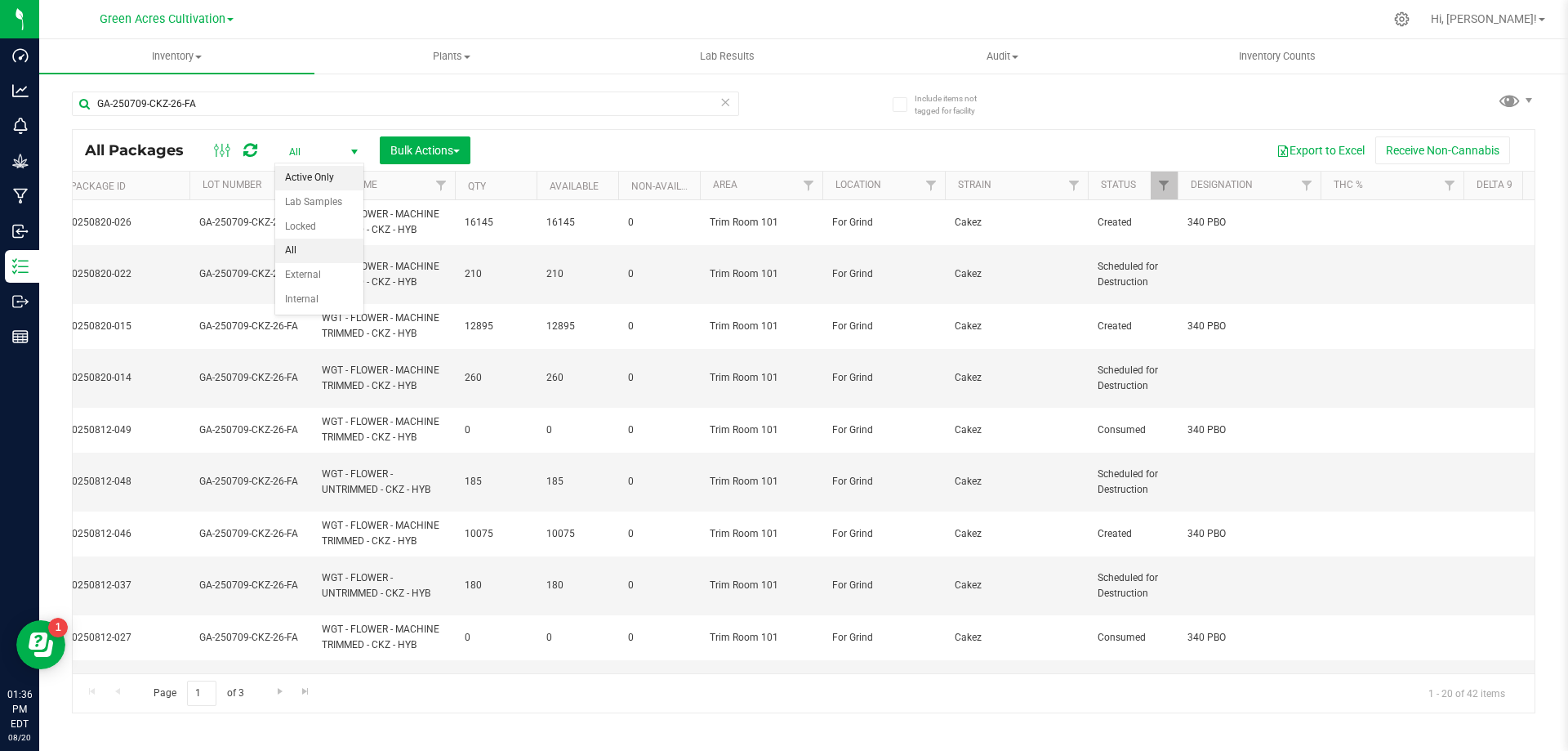
click at [329, 180] on li "Active Only" at bounding box center [319, 177] width 88 height 25
